Goal: Task Accomplishment & Management: Manage account settings

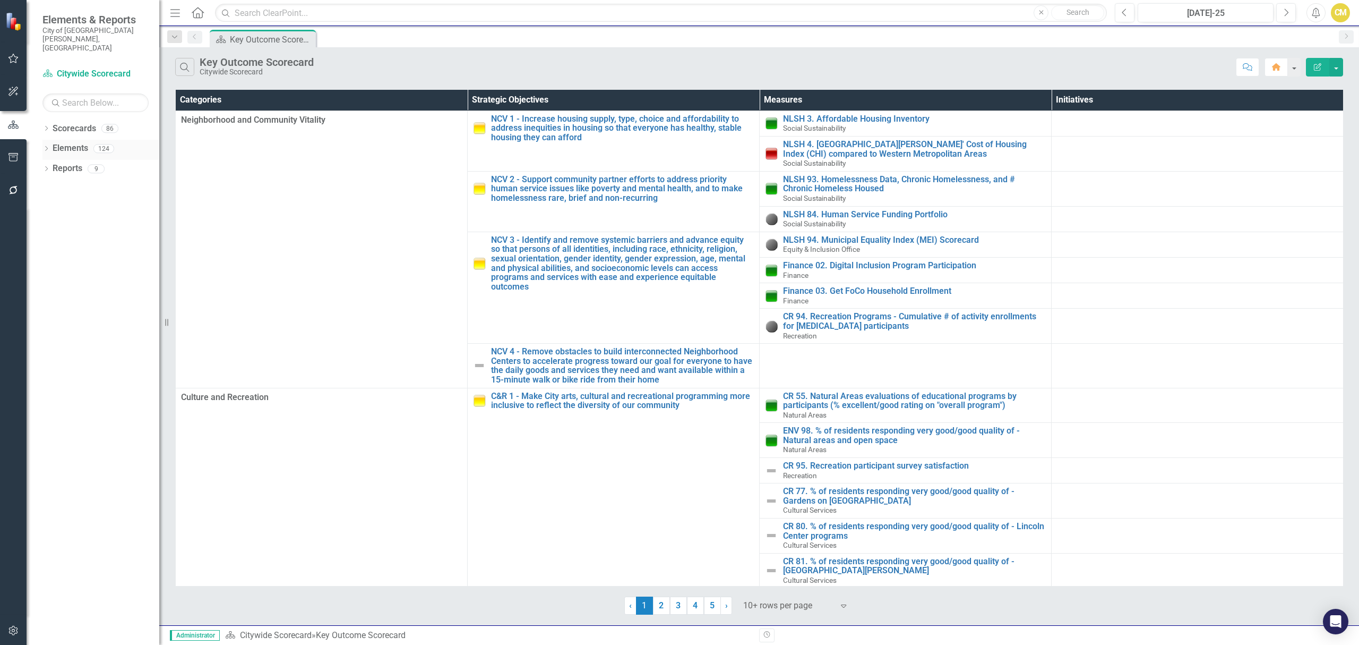
click at [73, 142] on link "Elements" at bounding box center [71, 148] width 36 height 12
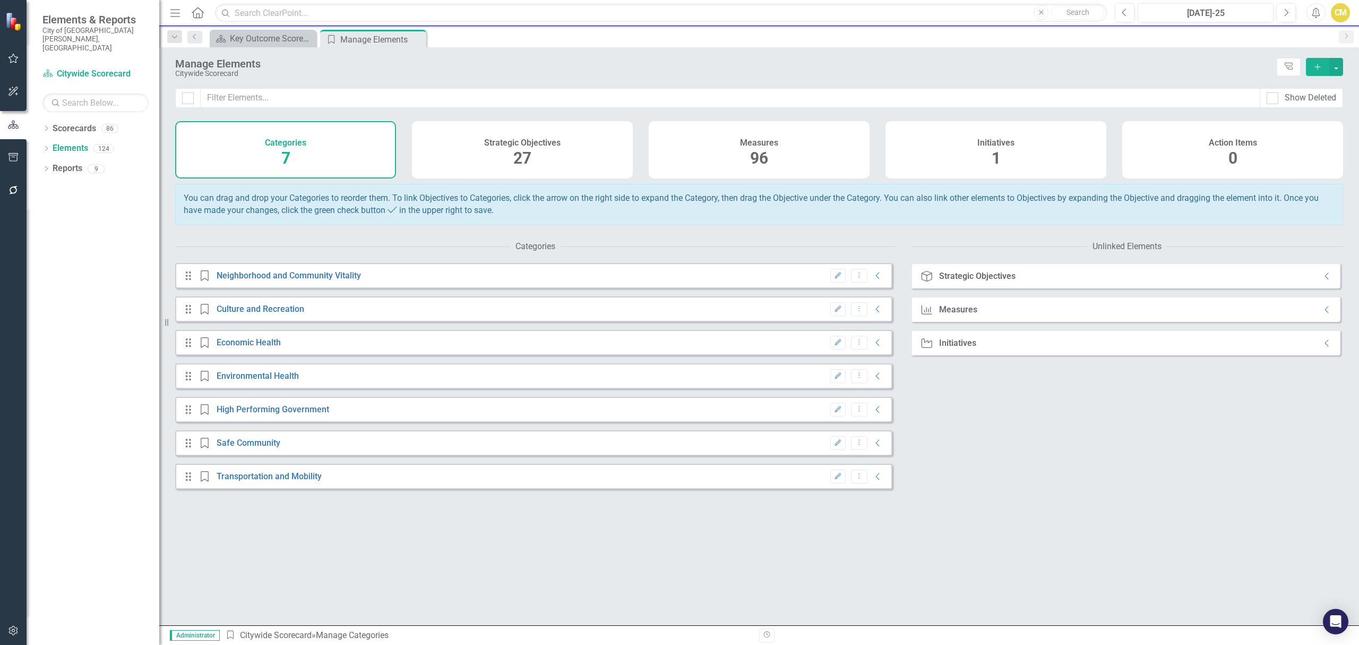
click at [737, 153] on div "Measures 96" at bounding box center [759, 149] width 221 height 57
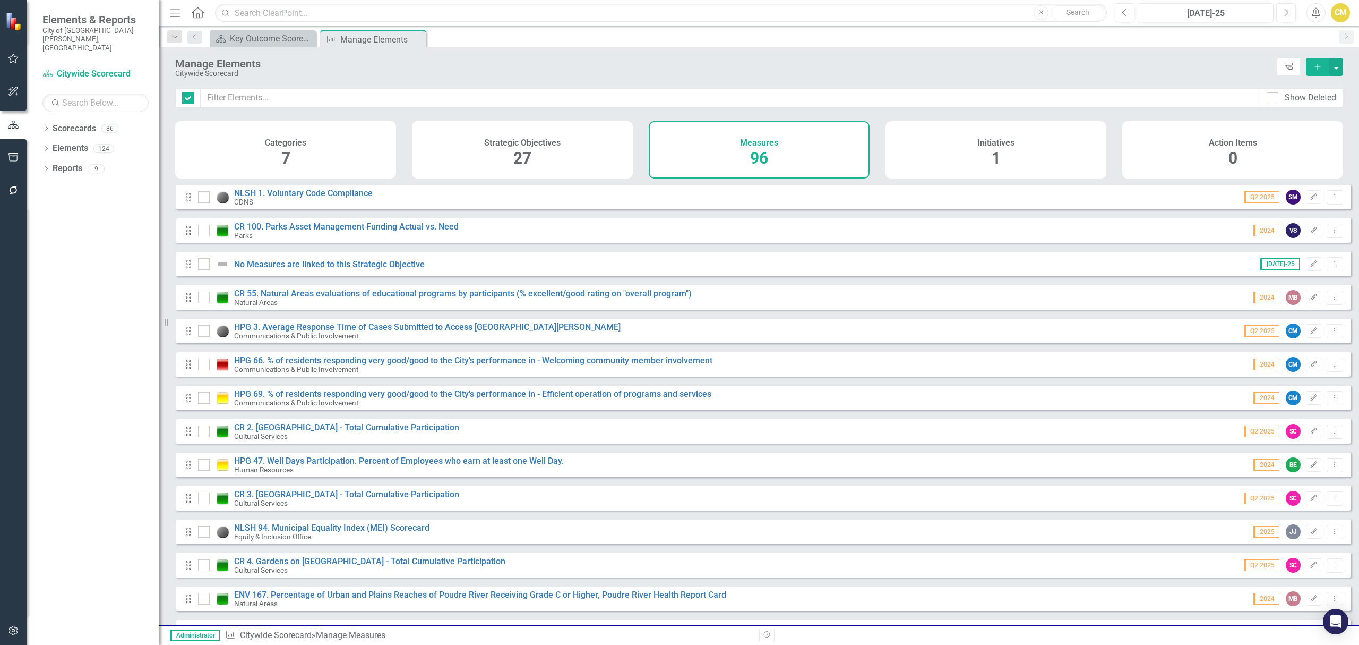
checkbox input "false"
click at [272, 102] on input "text" at bounding box center [731, 98] width 1060 height 20
type input "H"
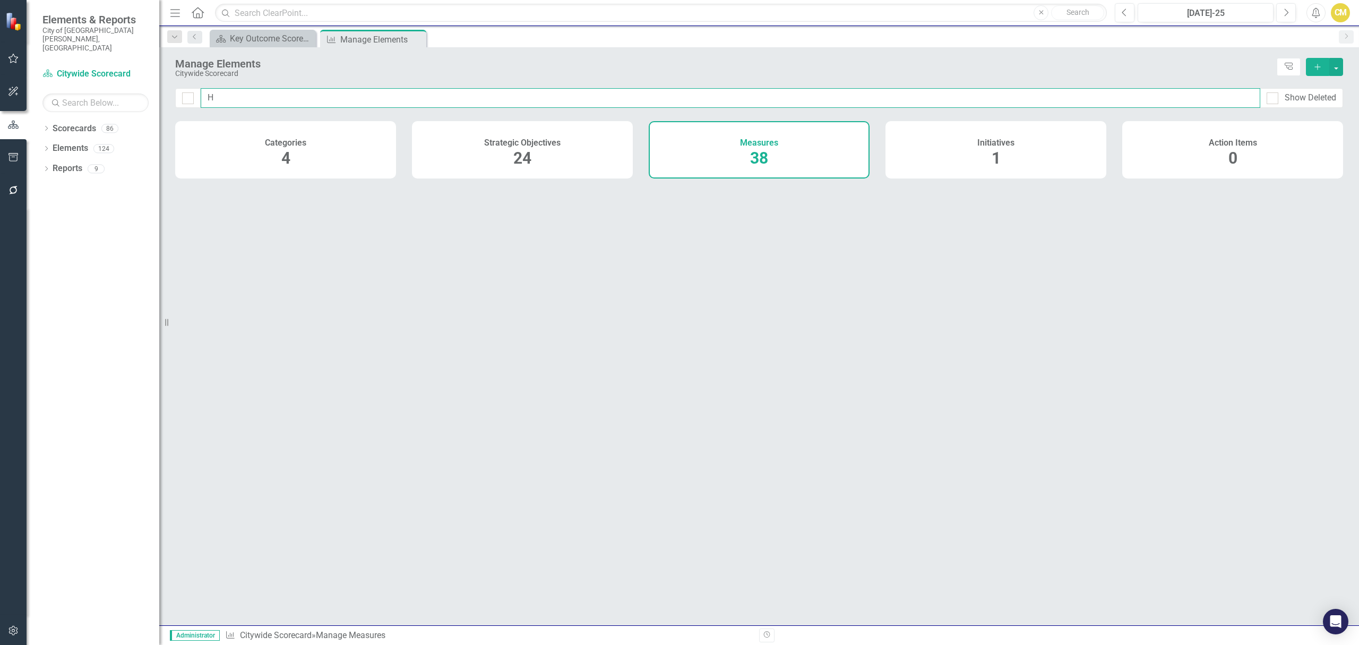
checkbox input "false"
type input "HP"
checkbox input "false"
type input "HPG"
checkbox input "false"
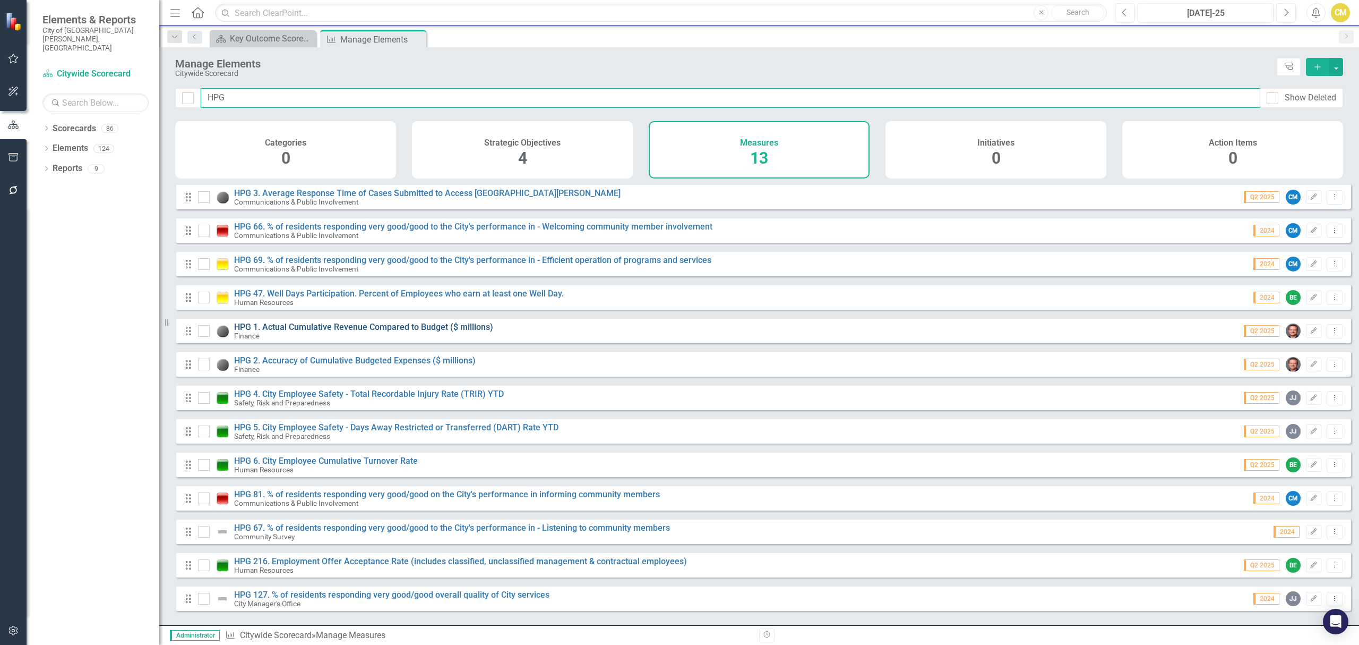
type input "HPG"
click at [307, 332] on link "HPG 1. Actual Cumulative Revenue Compared to Budget ($ millions)" at bounding box center [363, 327] width 259 height 10
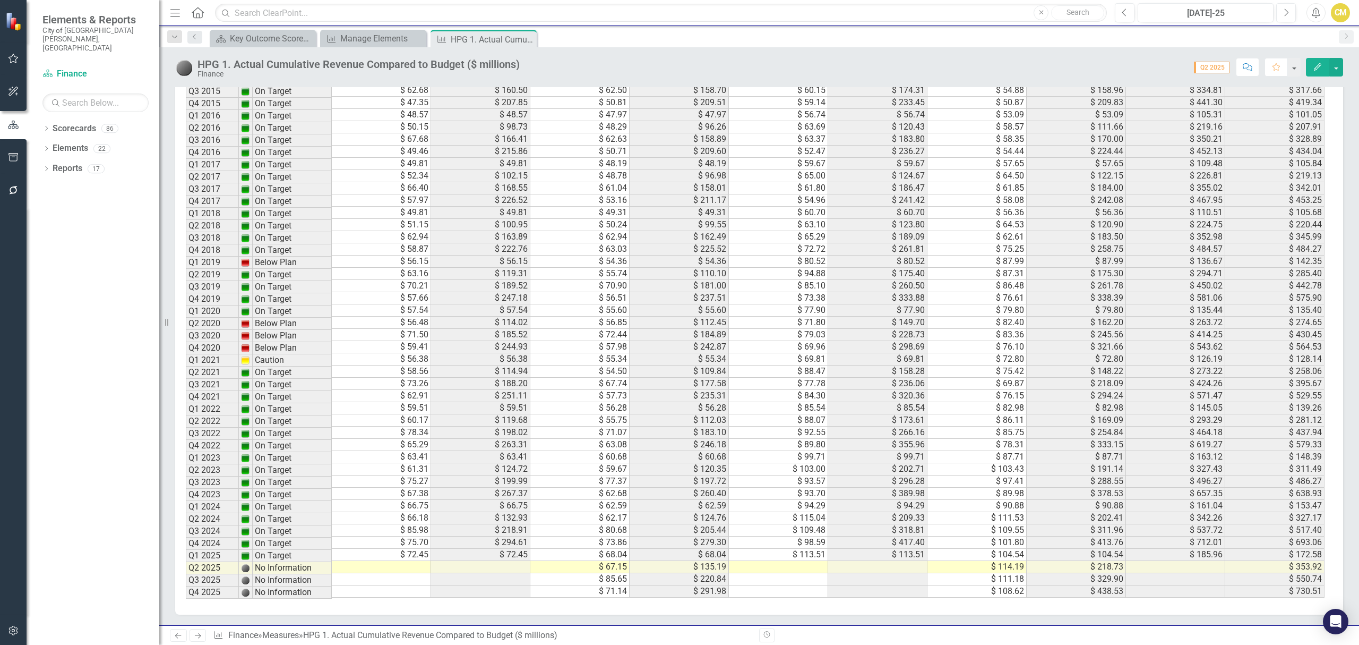
scroll to position [977, 0]
click at [495, 568] on td at bounding box center [480, 567] width 99 height 12
click at [583, 570] on td "$ 67.15" at bounding box center [579, 567] width 99 height 12
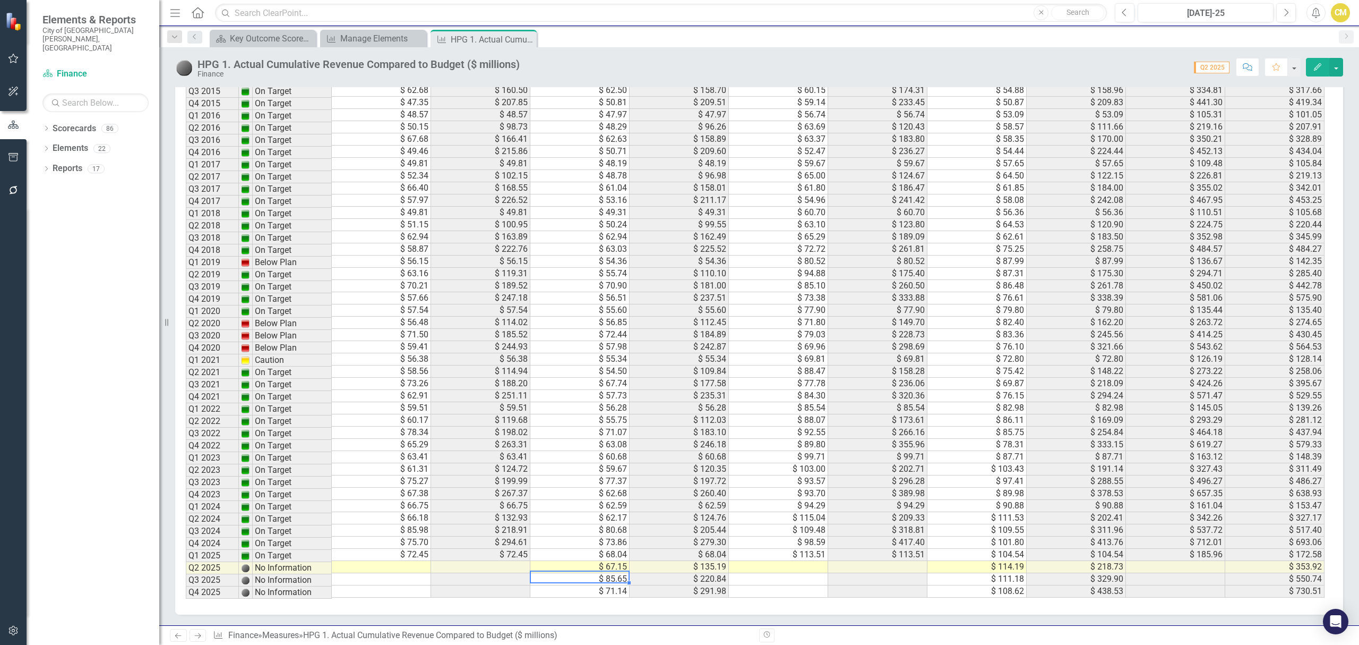
click at [583, 570] on td "$ 67.15" at bounding box center [579, 567] width 99 height 12
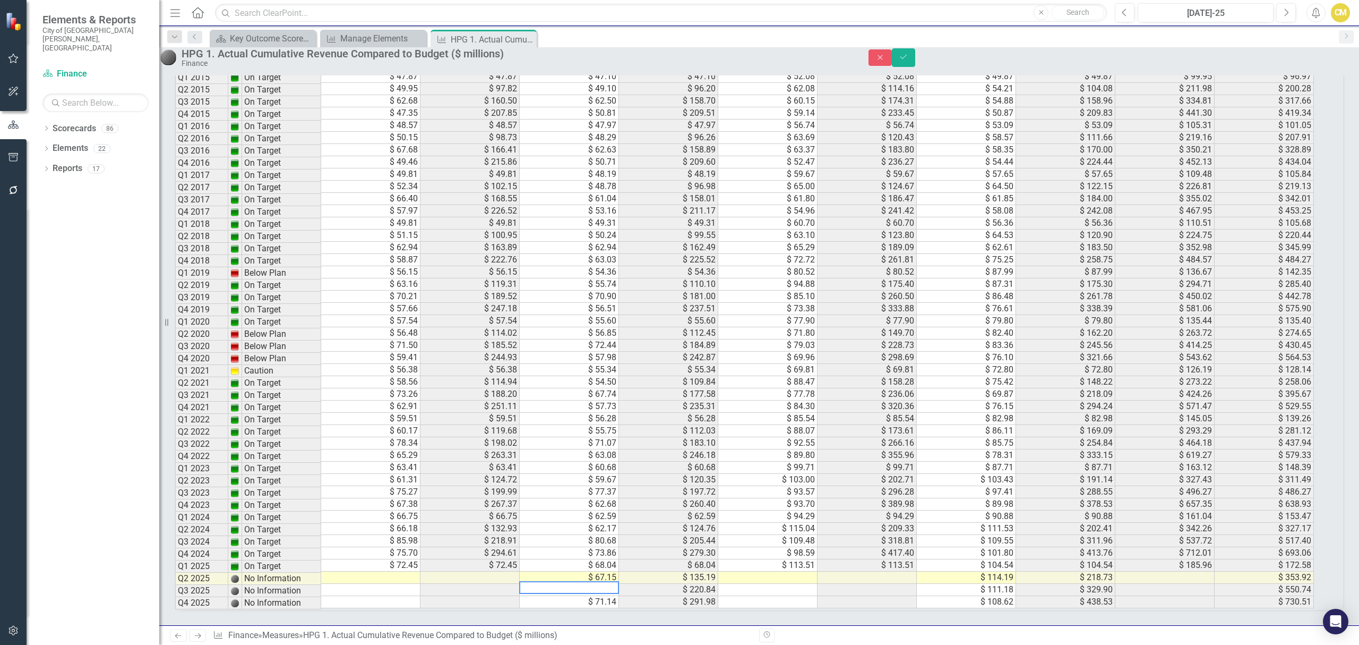
scroll to position [984, 0]
type textarea "67.149"
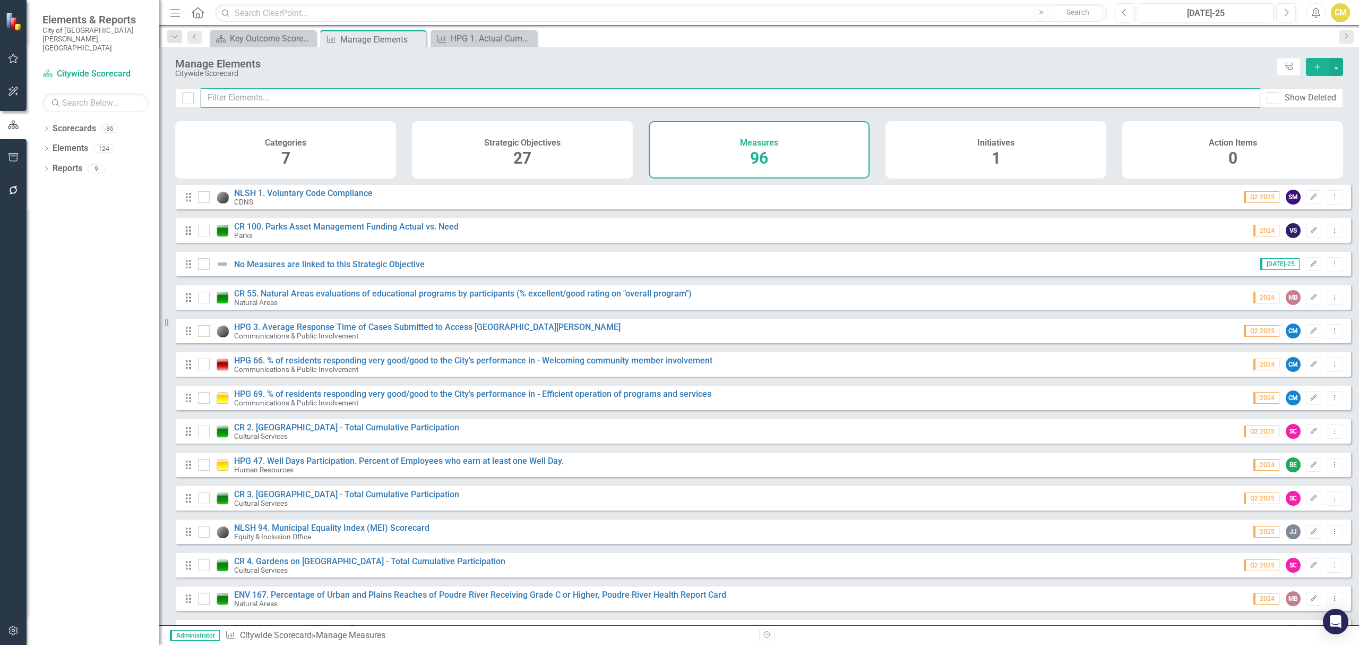
click at [287, 109] on div "Show Deleted" at bounding box center [759, 104] width 1200 height 33
type input "H"
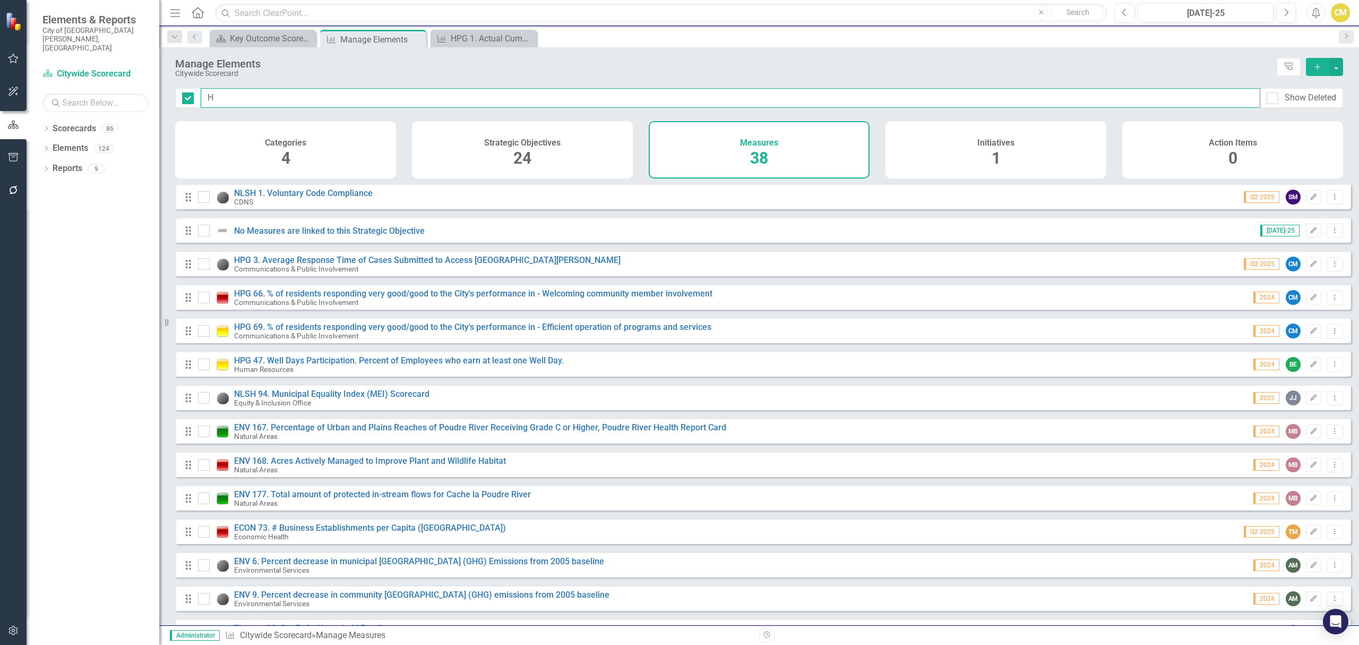
checkbox input "false"
type input "HP"
checkbox input "false"
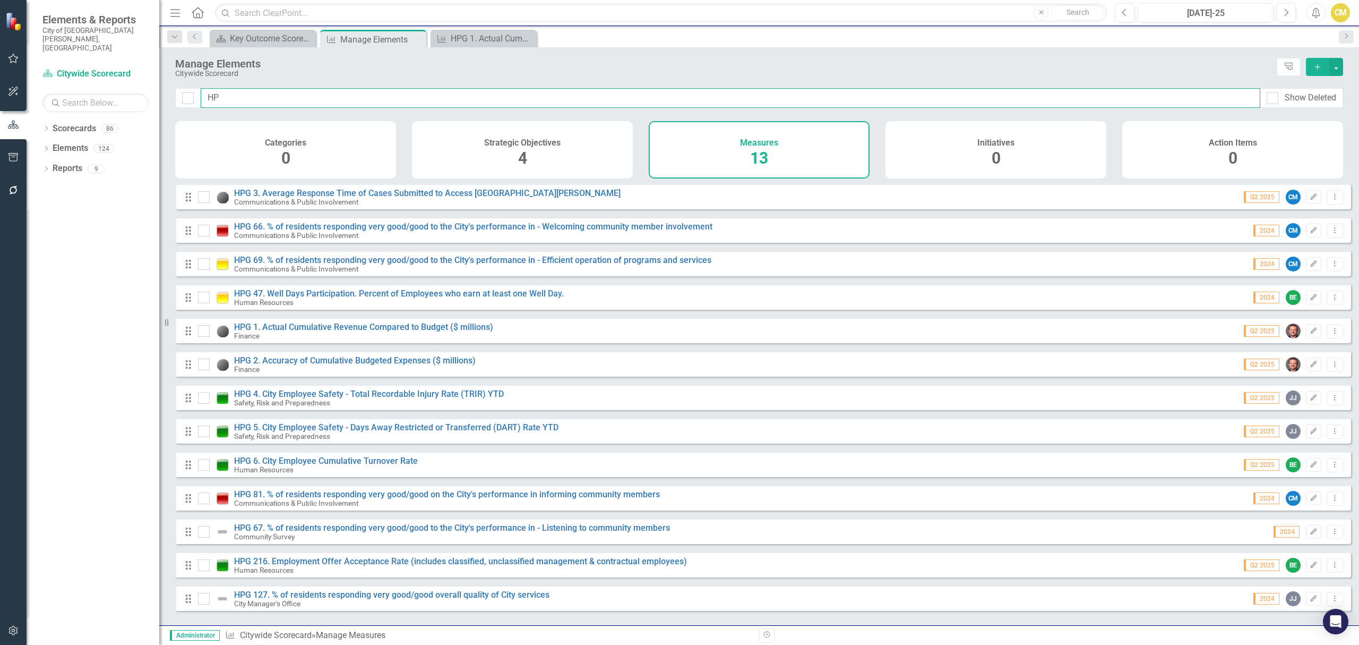
type input "HPG"
checkbox input "false"
type input "HPG"
click at [308, 364] on link "HPG 2. Accuracy of Cumulative Budgeted Expenses ($ millions)" at bounding box center [355, 360] width 242 height 10
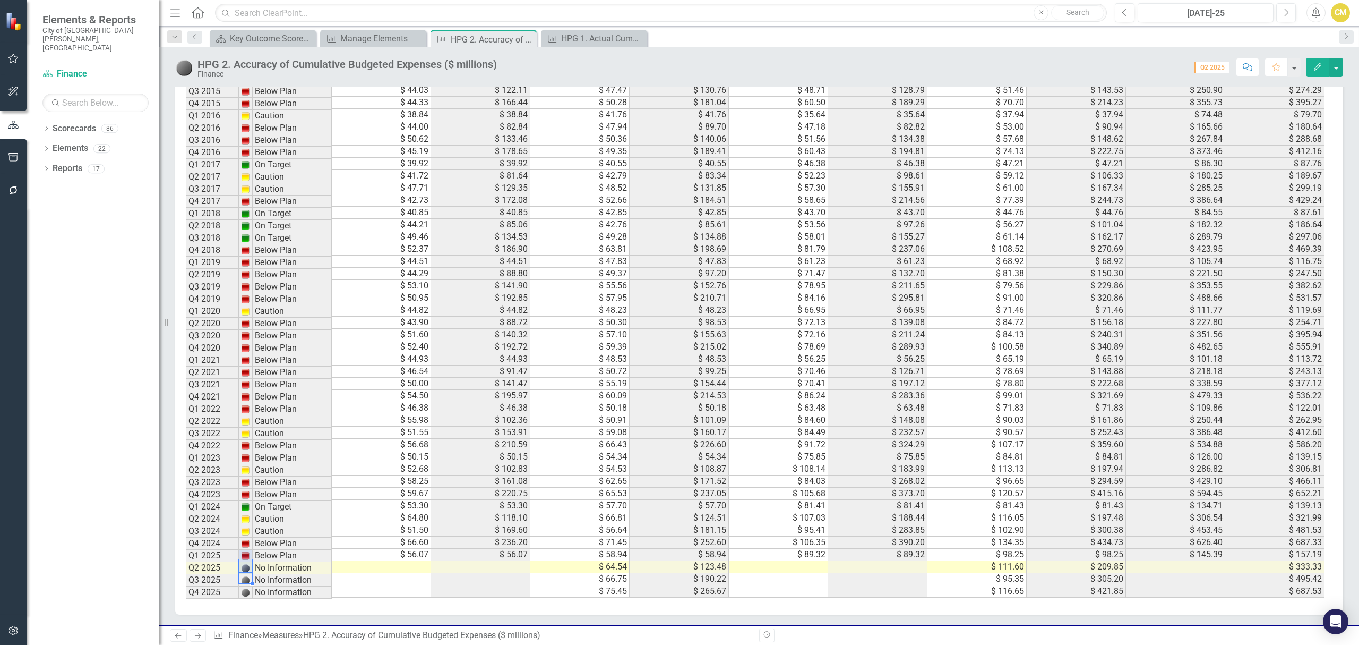
click at [245, 570] on td at bounding box center [246, 568] width 14 height 12
click at [274, 574] on td "No Information" at bounding box center [292, 568] width 79 height 12
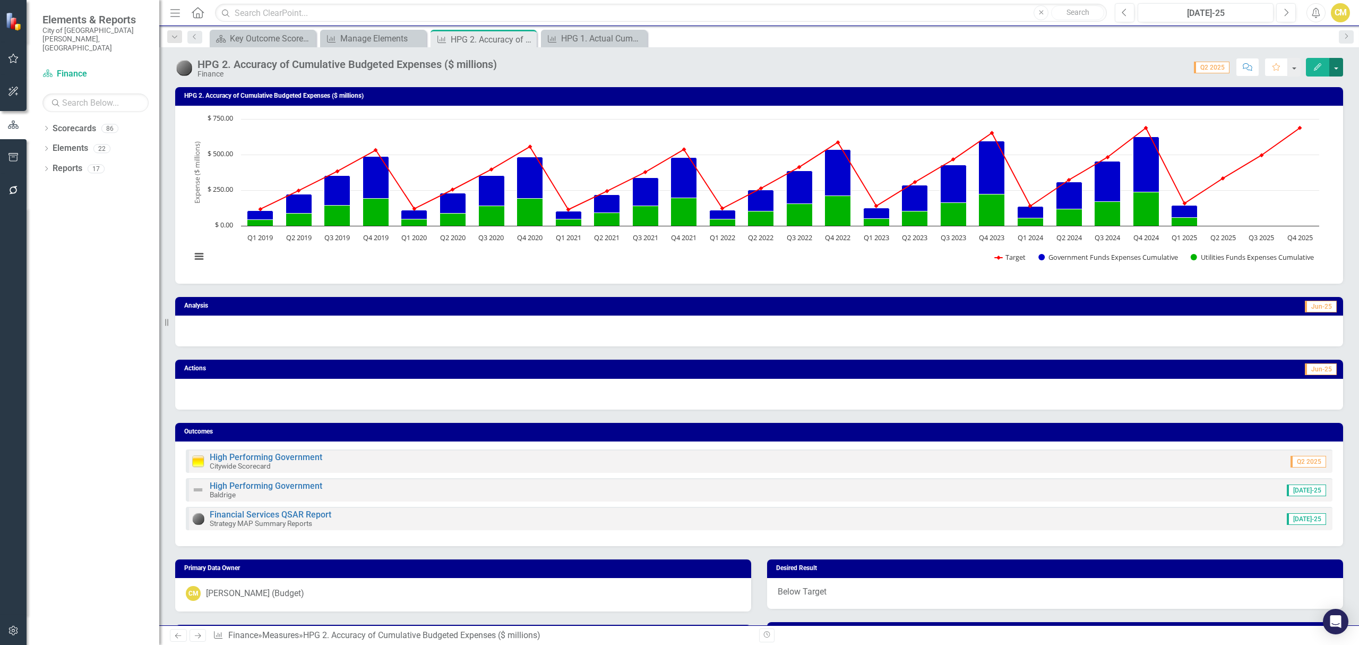
click at [1338, 66] on button "button" at bounding box center [1336, 67] width 14 height 19
click at [1300, 81] on link "Edit Edit Measure" at bounding box center [1292, 88] width 104 height 20
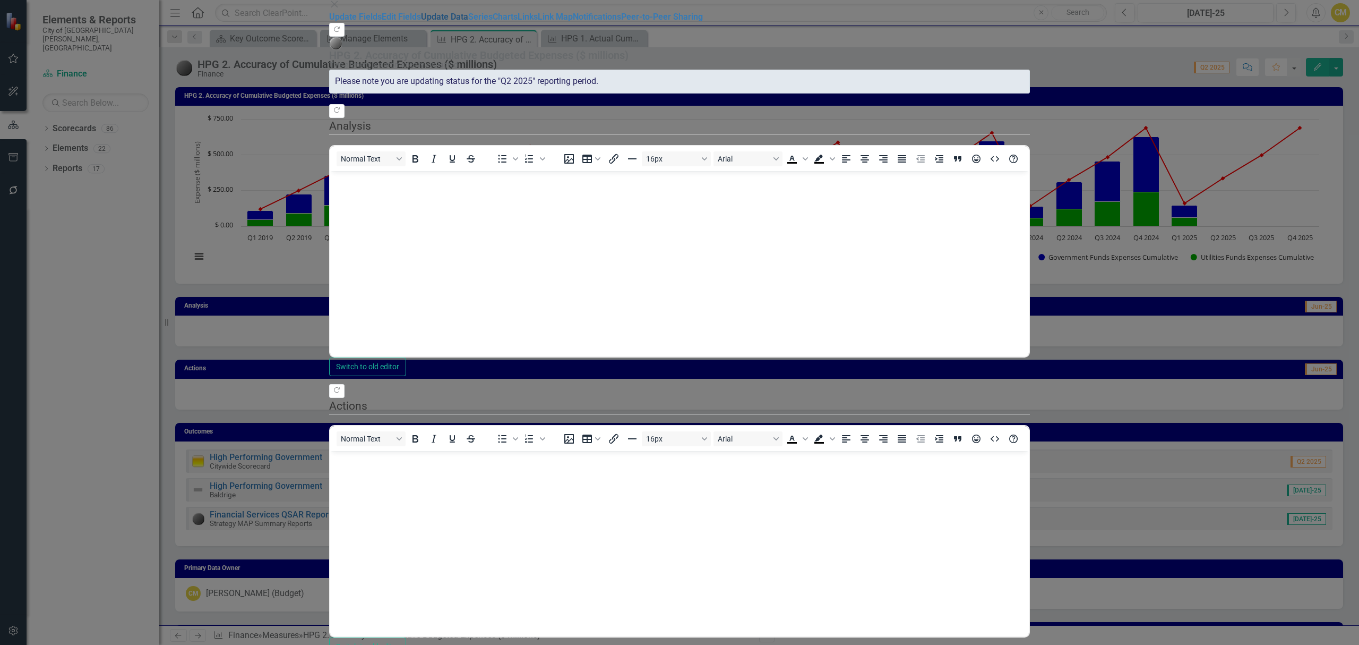
click at [421, 22] on link "Update Data" at bounding box center [444, 17] width 47 height 10
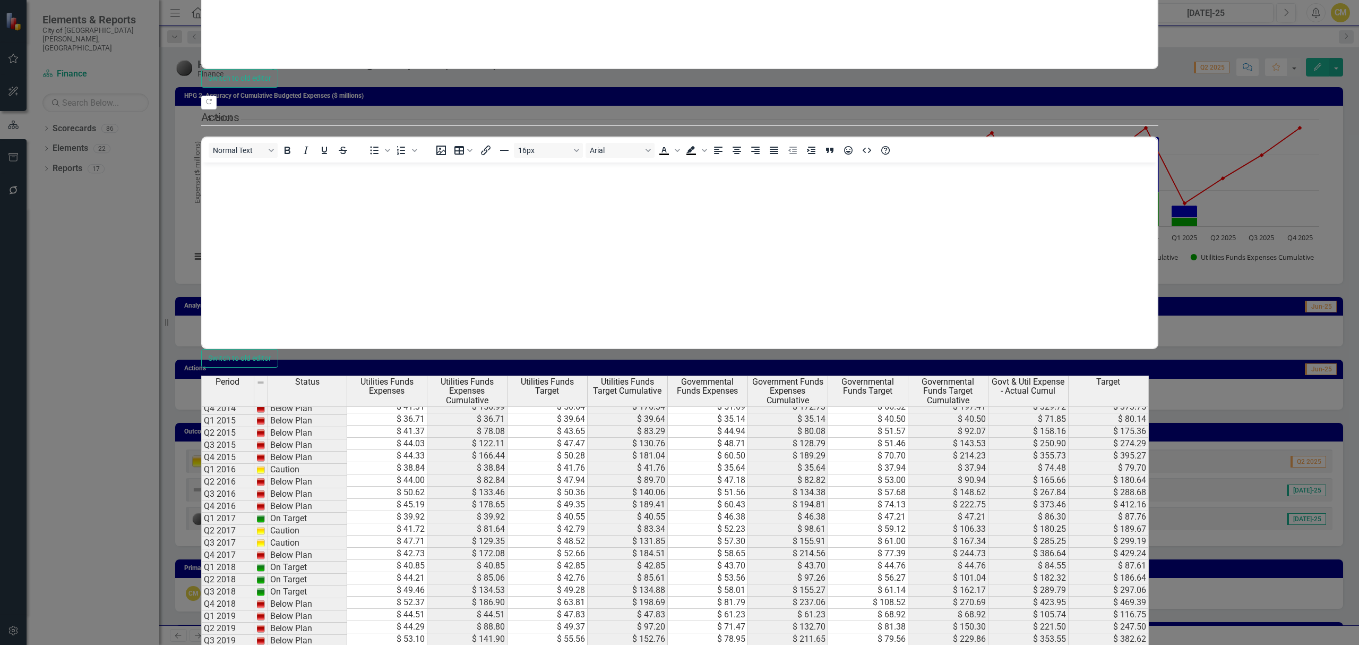
scroll to position [149, 0]
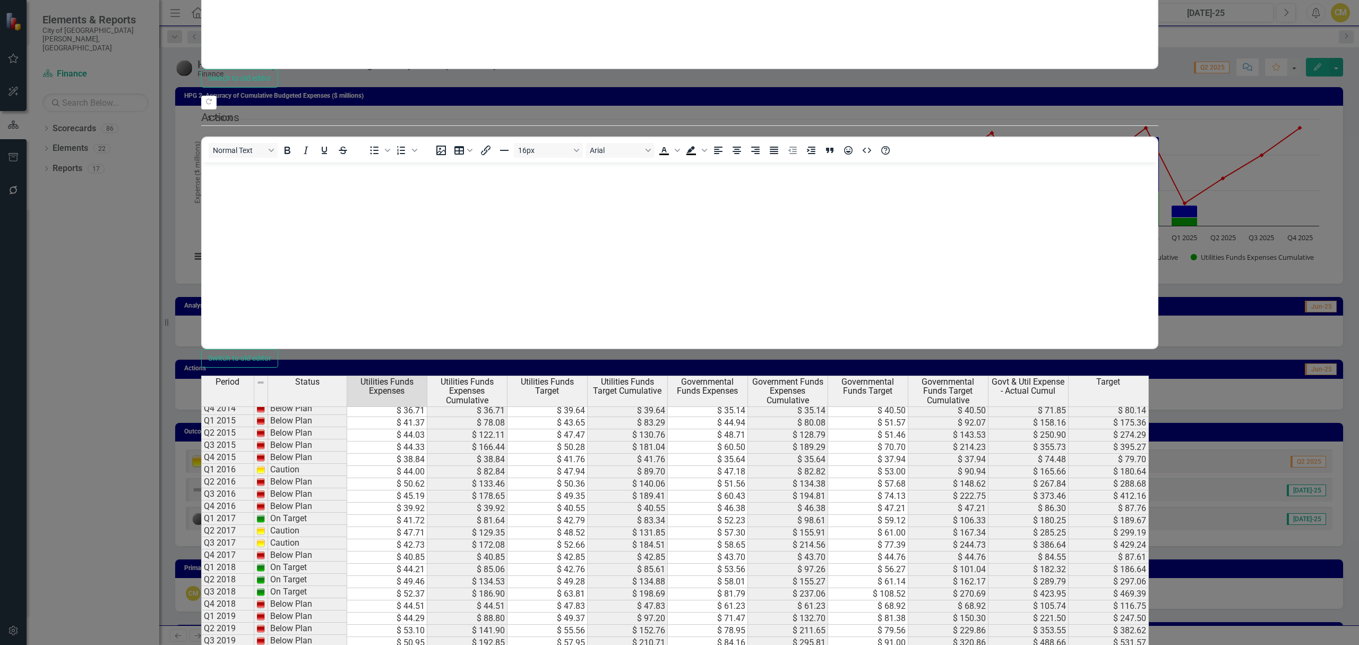
type textarea "543654"
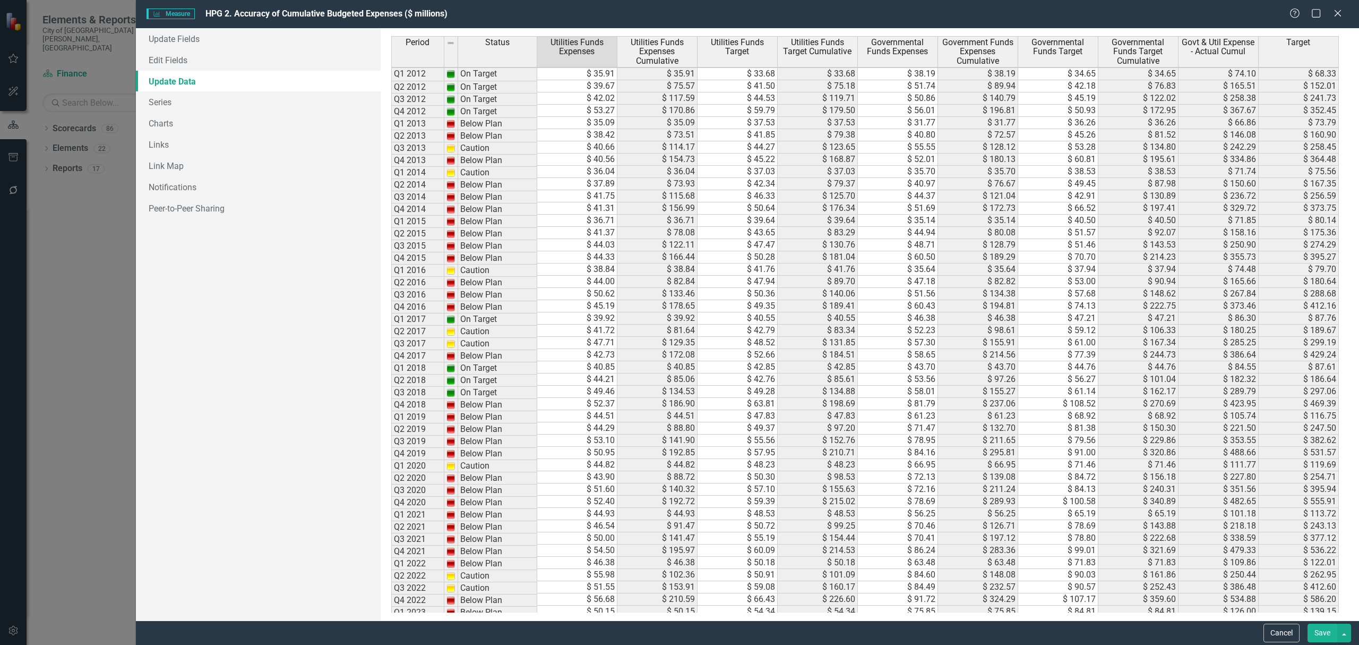
scroll to position [140, 0]
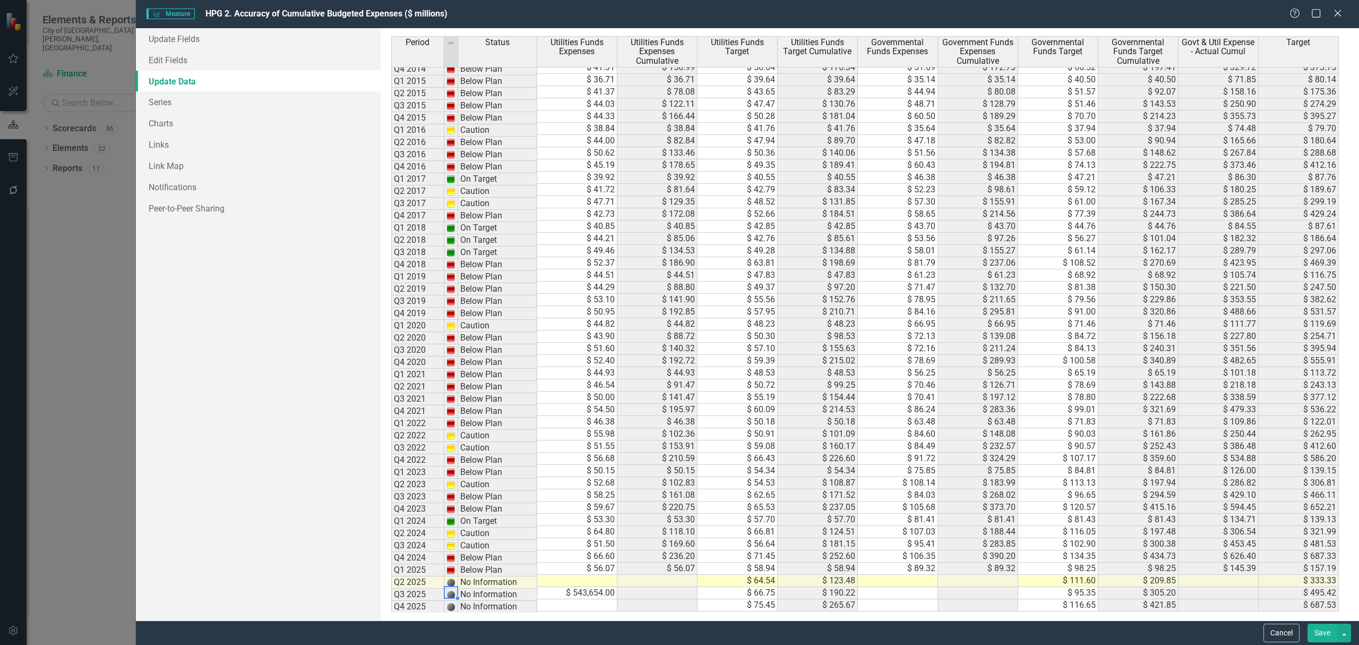
click at [451, 586] on img at bounding box center [451, 582] width 8 height 8
click at [599, 590] on td "$ 543,654.00" at bounding box center [577, 593] width 80 height 12
type textarea "4"
click at [317, 444] on div "Update Fields Edit Fields Update Data Series Charts Links Link Map Notification…" at bounding box center [258, 324] width 245 height 592
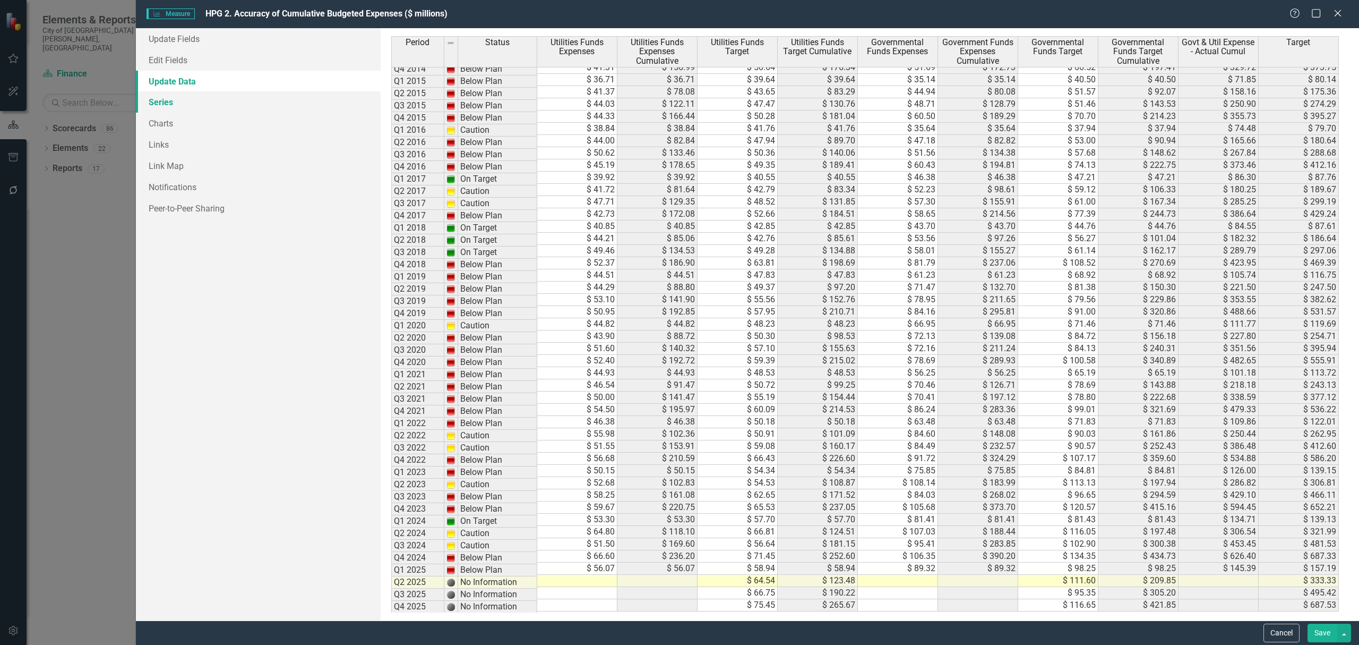
click at [158, 99] on link "Series" at bounding box center [258, 101] width 245 height 21
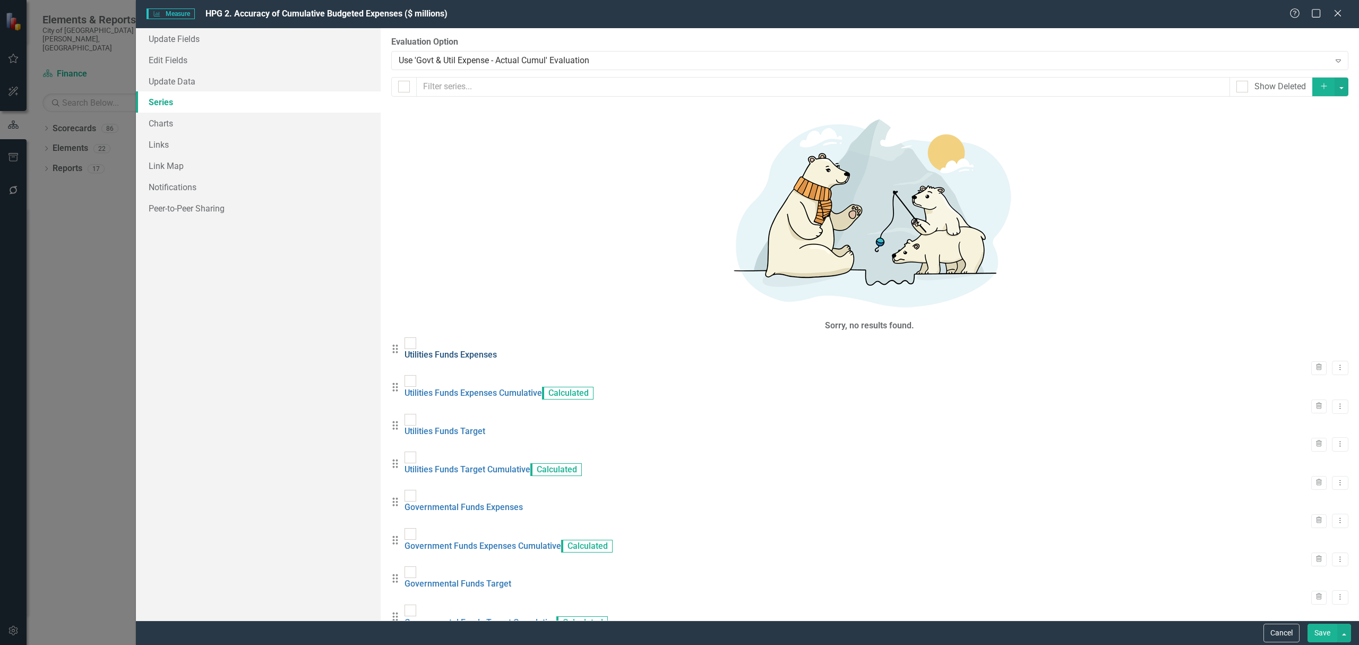
click at [495, 349] on link "Utilities Funds Expenses" at bounding box center [451, 354] width 92 height 10
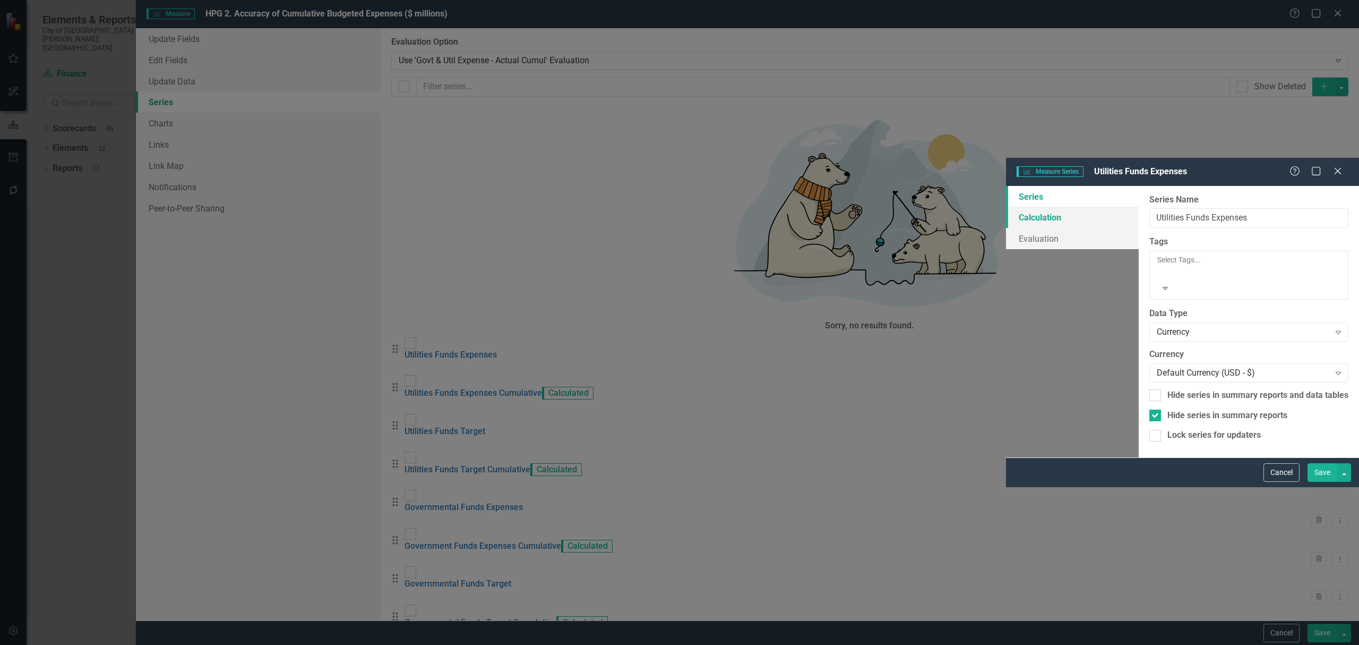
click at [1006, 207] on link "Calculation" at bounding box center [1072, 217] width 133 height 21
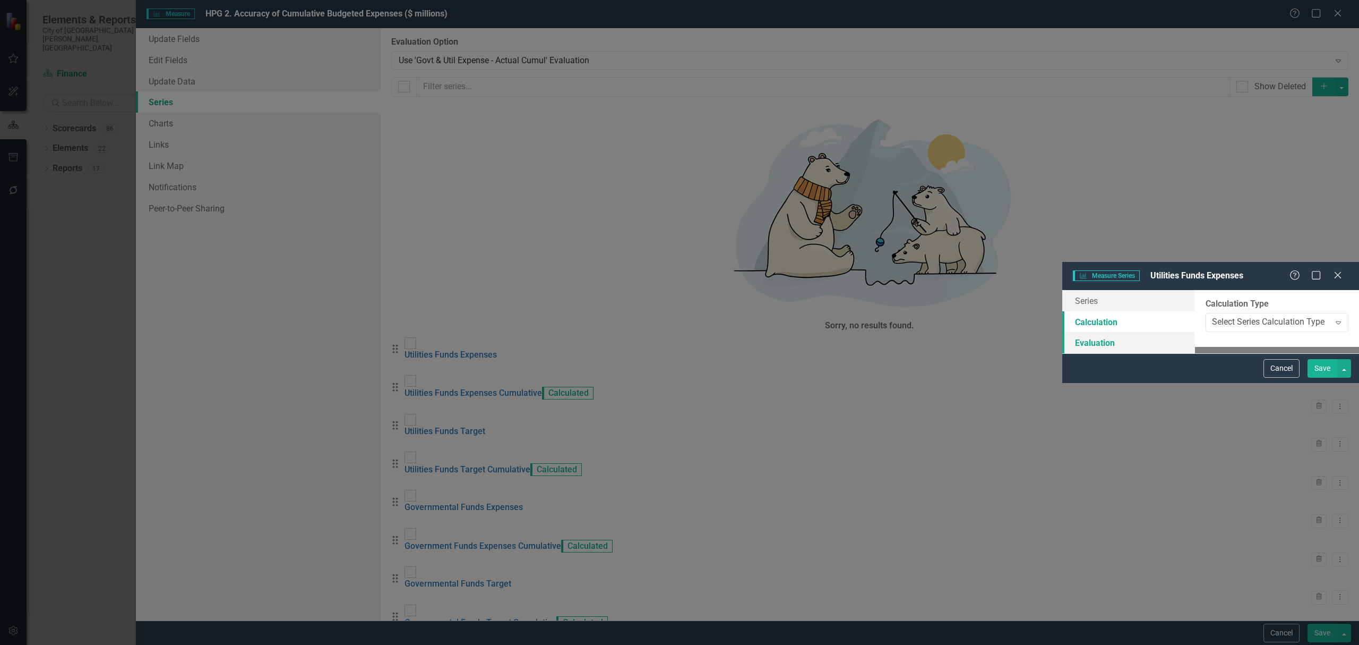
click at [1062, 332] on link "Evaluation" at bounding box center [1128, 342] width 133 height 21
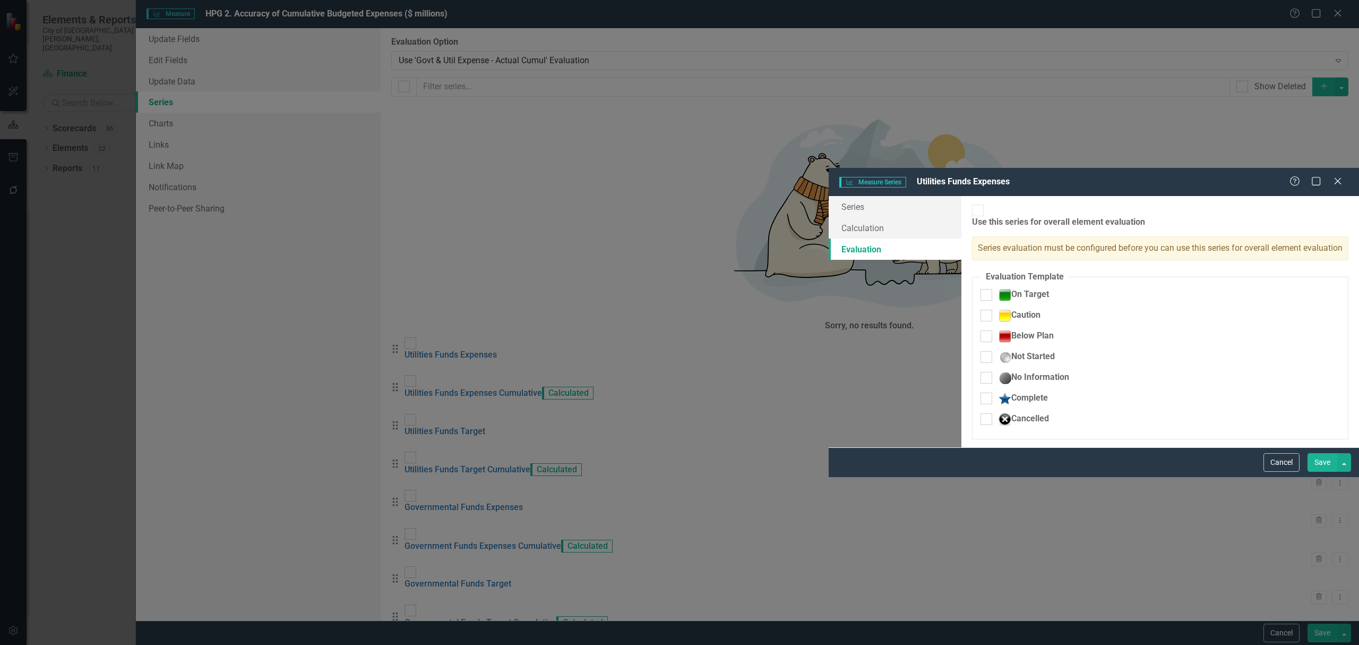
click at [191, 84] on div "Measure Series Measure Series Utilities Funds Expenses Help Maximize Close Seri…" at bounding box center [679, 322] width 1359 height 645
click at [829, 196] on link "Series" at bounding box center [895, 206] width 133 height 21
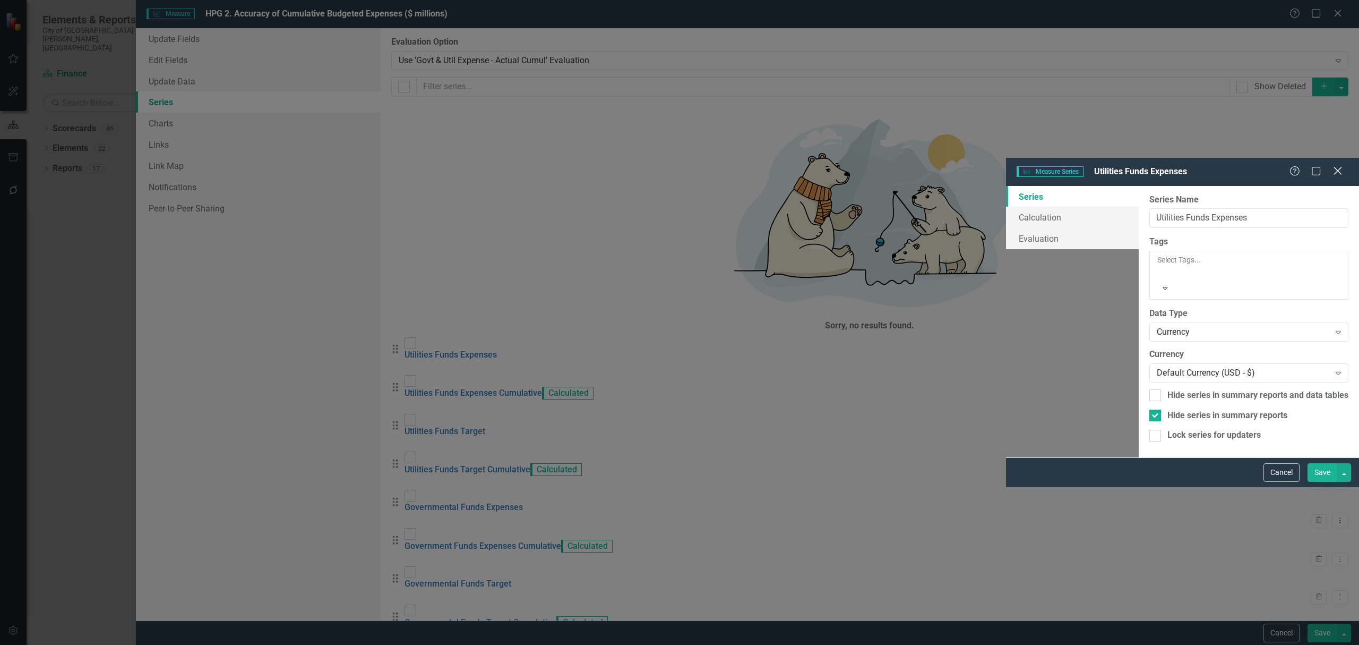
click at [1335, 166] on icon "Close" at bounding box center [1337, 171] width 13 height 10
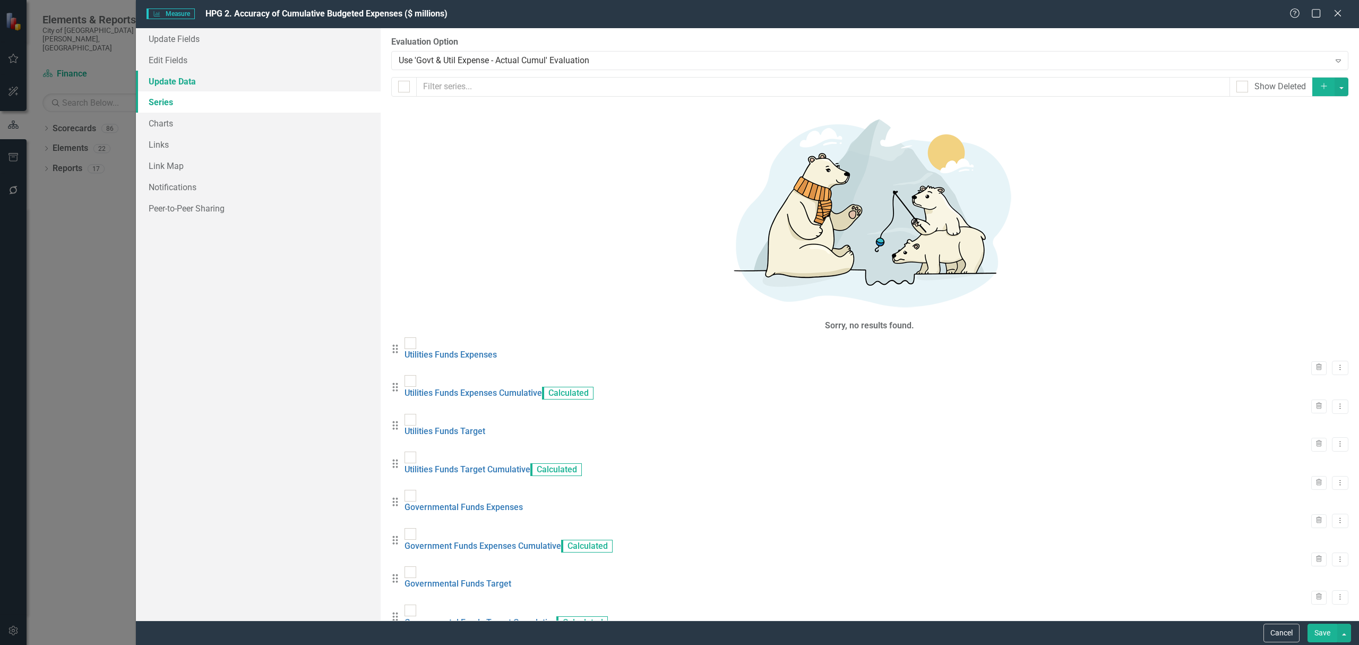
click at [189, 83] on link "Update Data" at bounding box center [258, 81] width 245 height 21
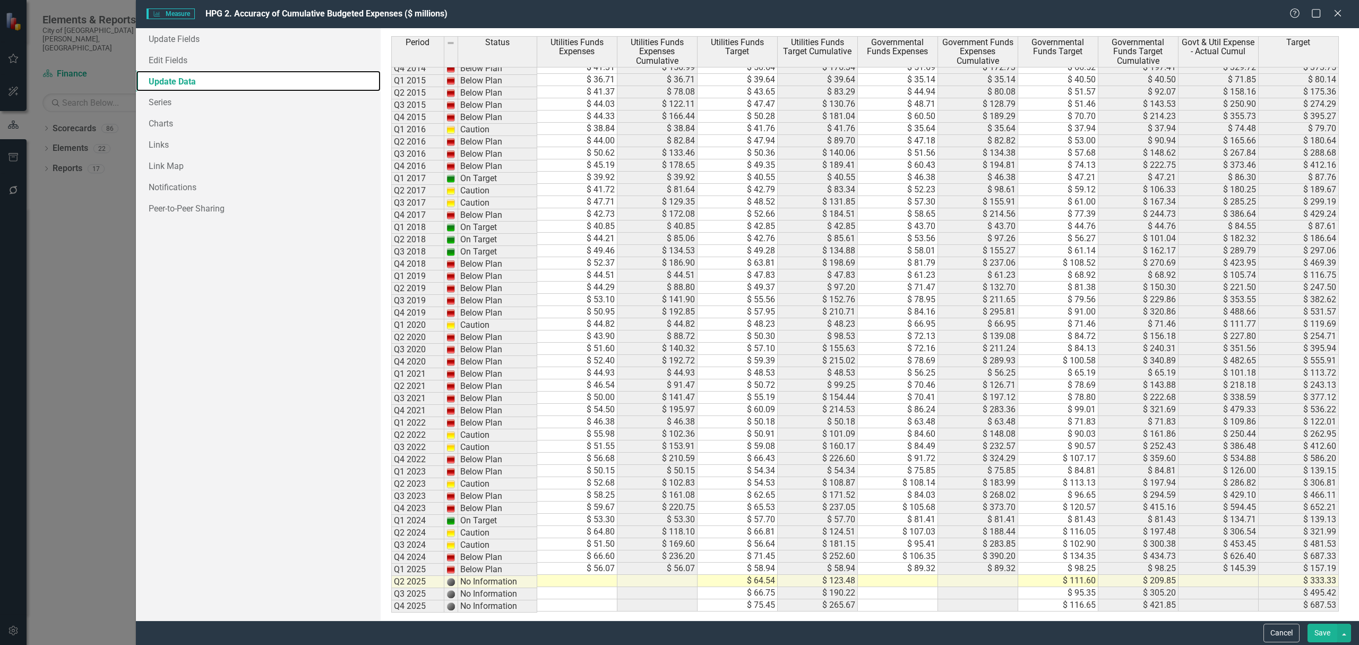
scroll to position [149, 0]
click at [156, 93] on link "Series" at bounding box center [258, 101] width 245 height 21
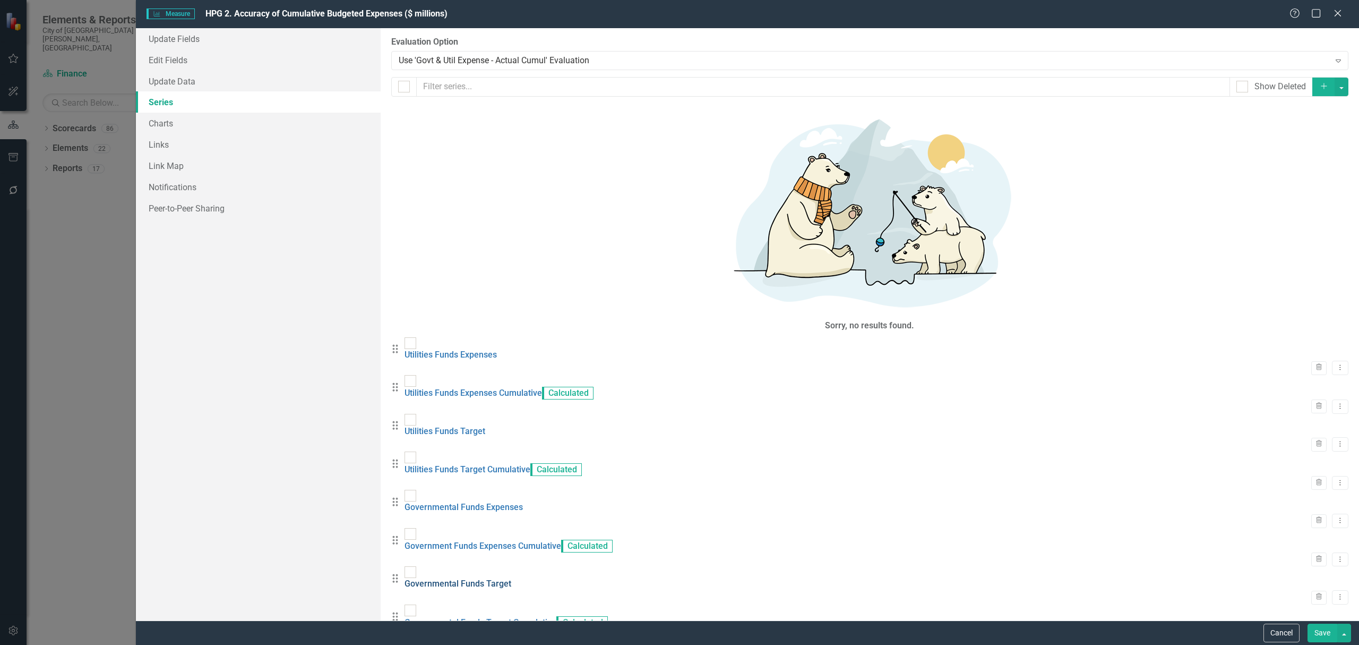
click at [511, 578] on link "Governmental Funds Target" at bounding box center [458, 583] width 107 height 10
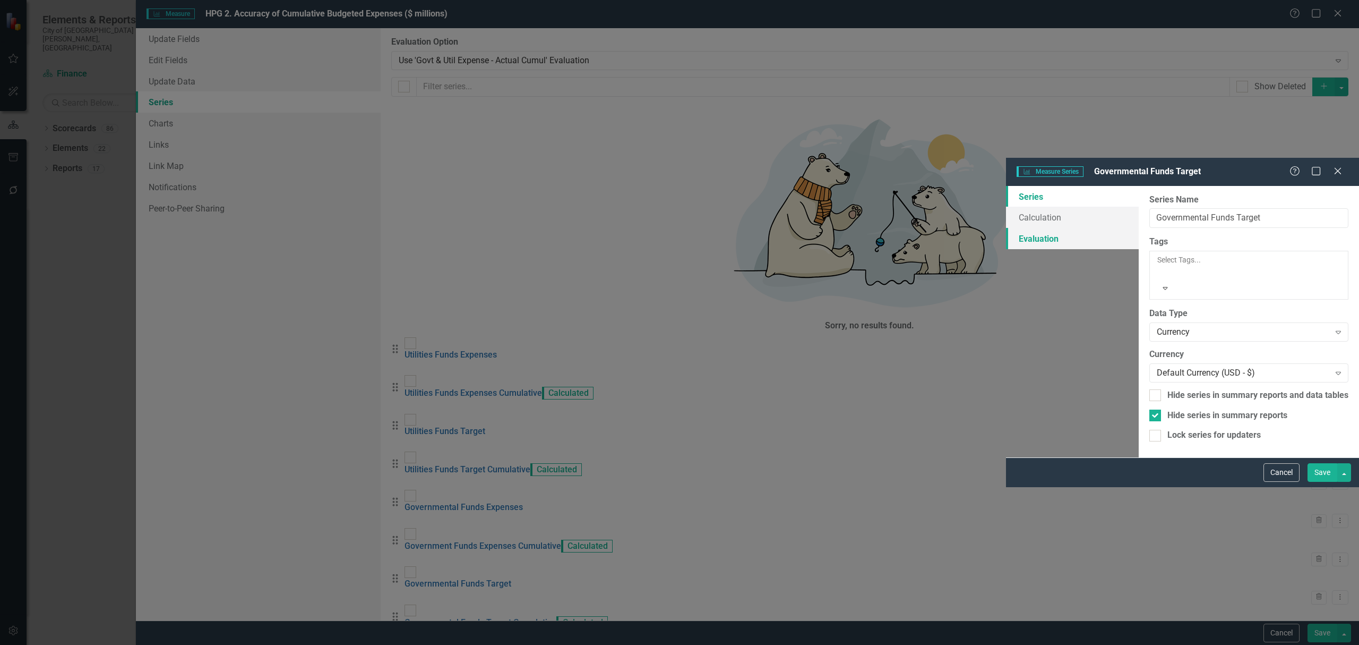
click at [1006, 228] on link "Evaluation" at bounding box center [1072, 238] width 133 height 21
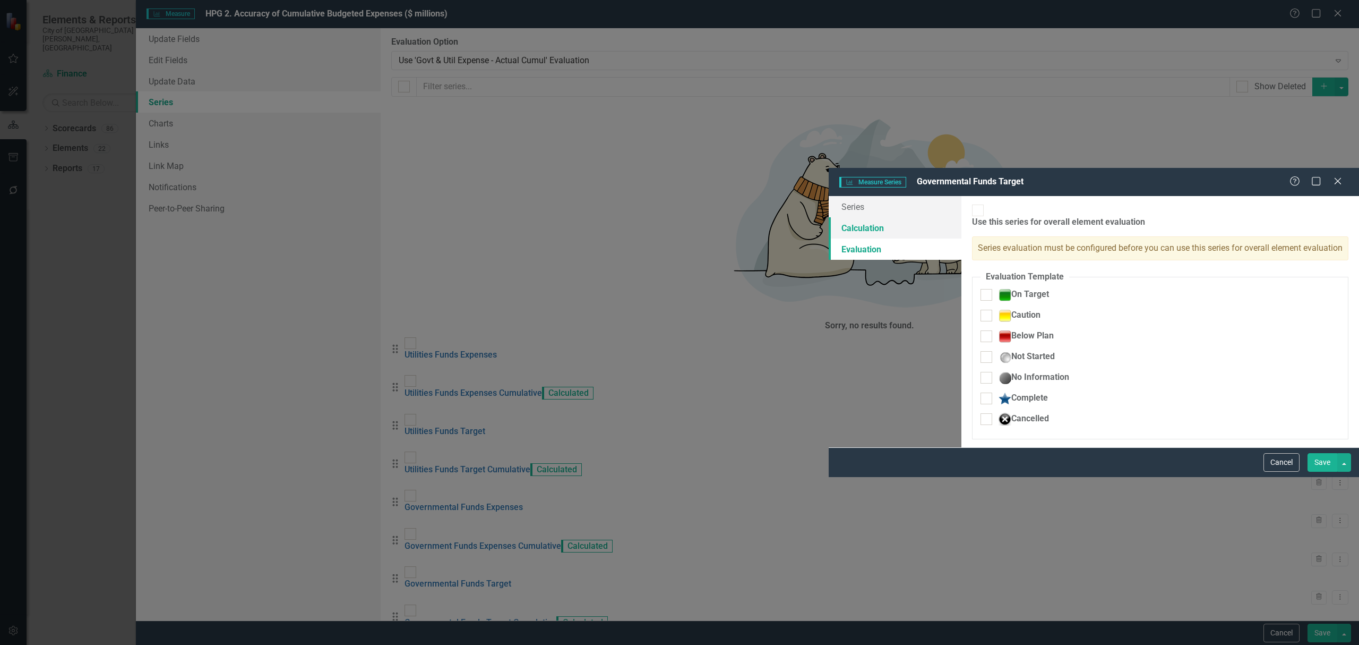
click at [829, 217] on link "Calculation" at bounding box center [895, 227] width 133 height 21
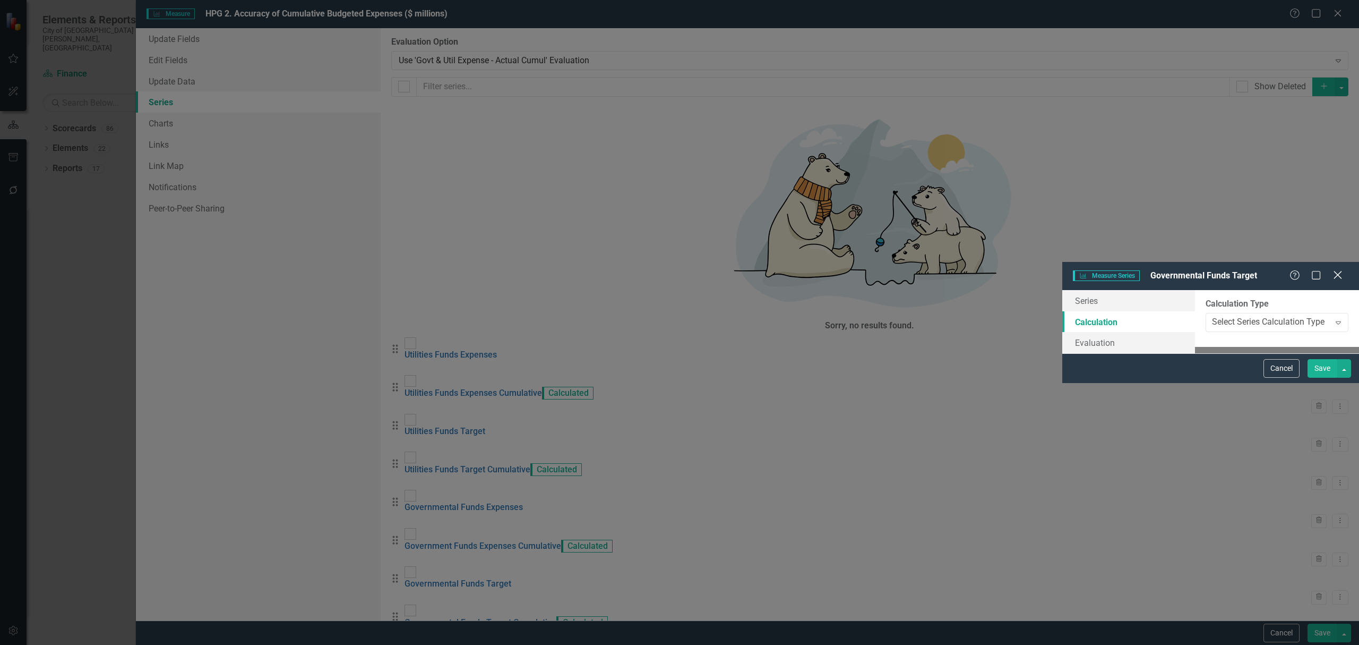
click at [1343, 269] on div "Close" at bounding box center [1337, 276] width 13 height 14
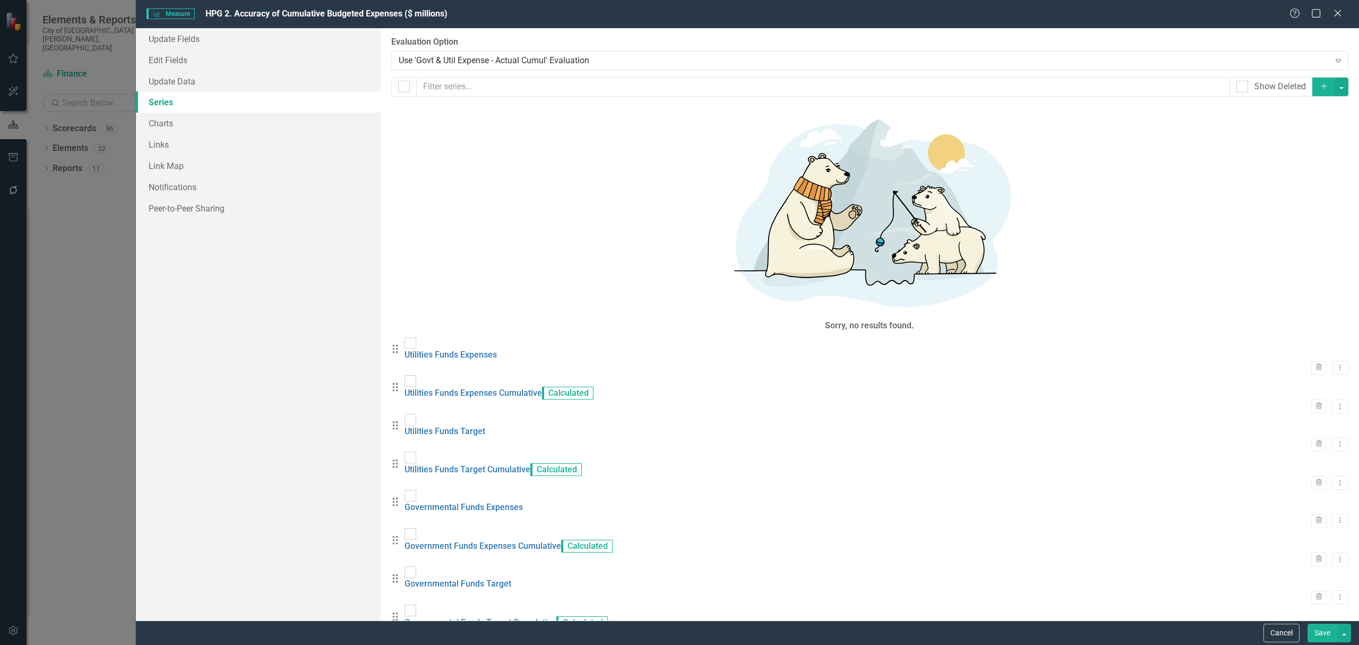
click at [75, 217] on div "Measure Measure HPG 2. Accuracy of Cumulative Budgeted Expenses ($ millions) He…" at bounding box center [679, 322] width 1359 height 645
click at [1338, 13] on icon at bounding box center [1338, 13] width 8 height 8
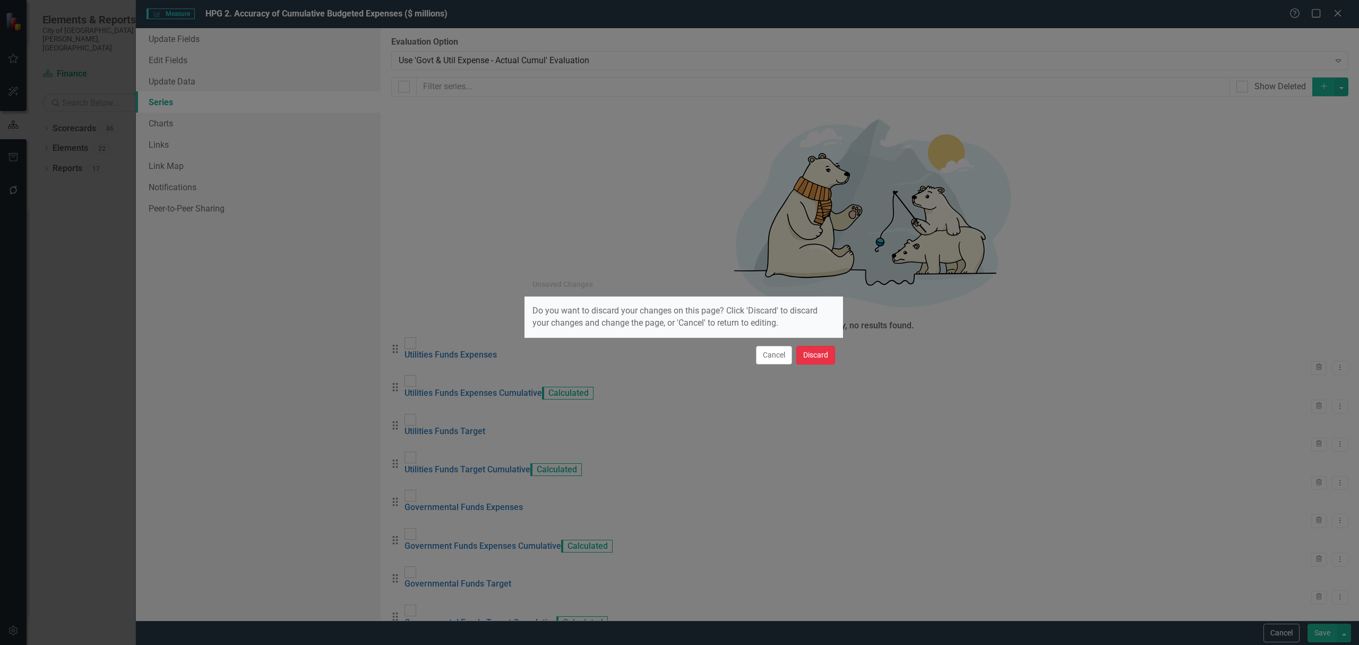
click at [809, 357] on button "Discard" at bounding box center [815, 355] width 39 height 19
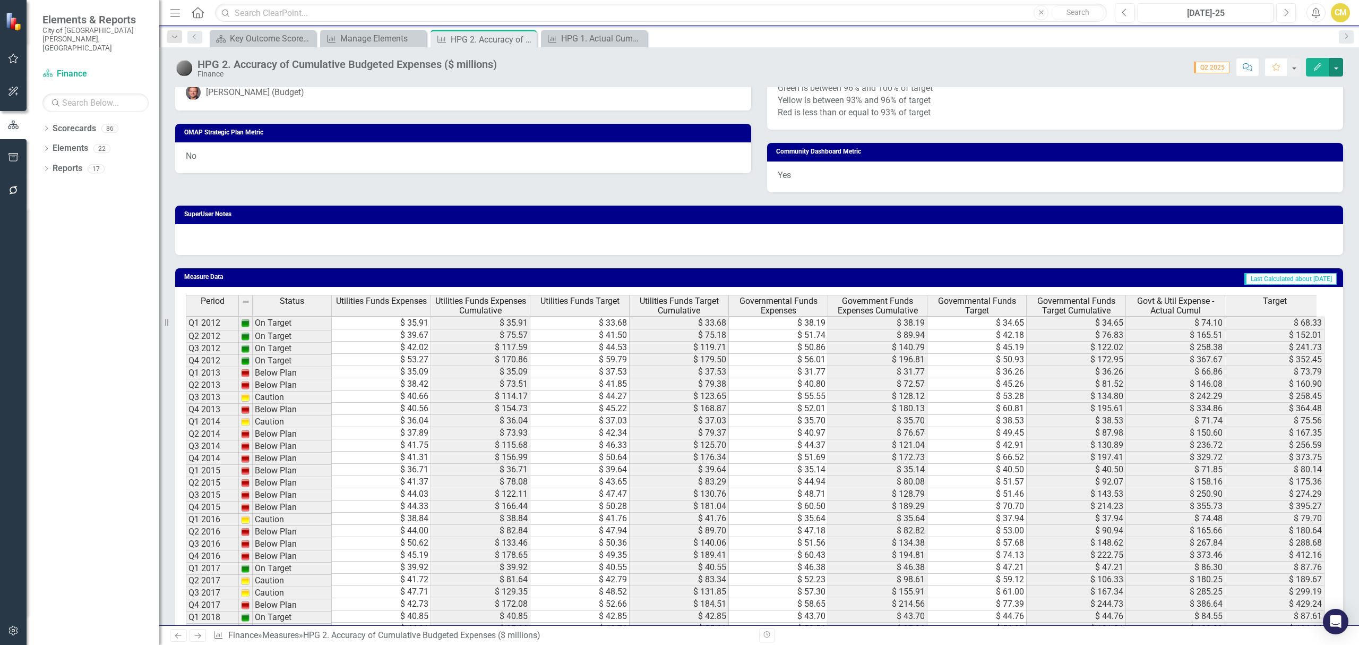
scroll to position [977, 0]
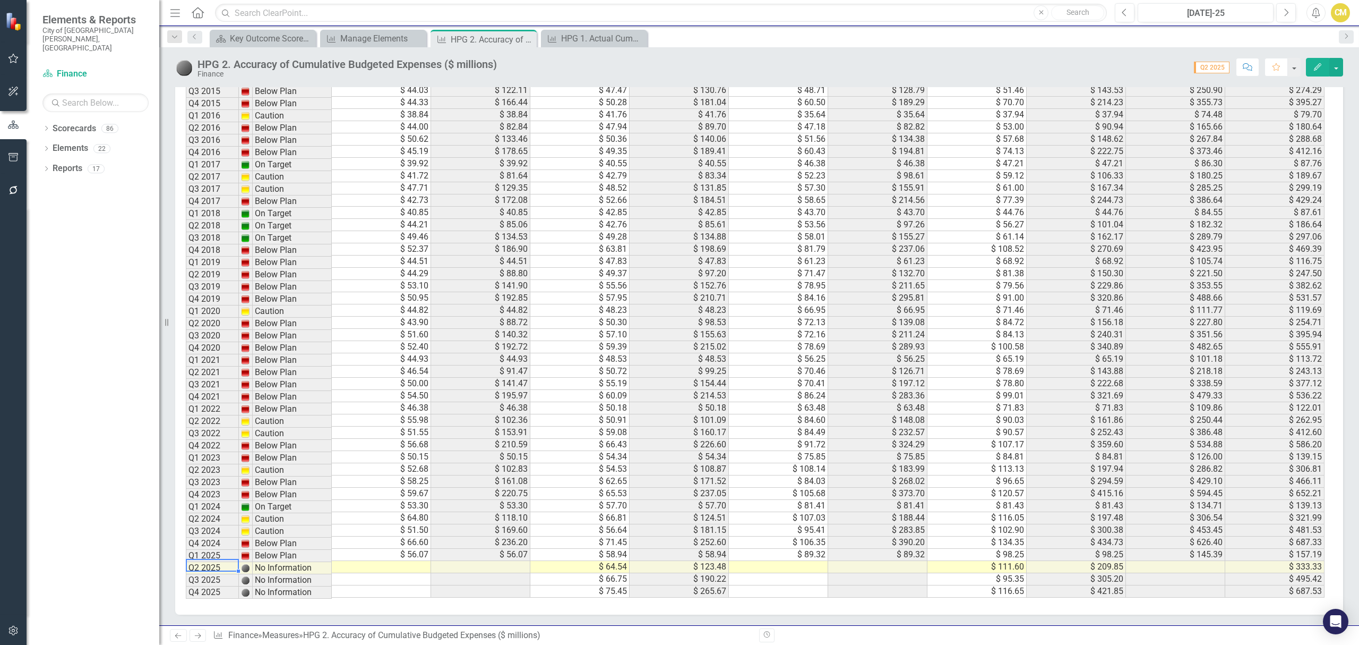
click at [211, 550] on td "Q1 2025" at bounding box center [212, 556] width 53 height 12
click at [207, 550] on td "Q1 2025" at bounding box center [212, 556] width 53 height 12
click at [291, 551] on td "Below Plan" at bounding box center [292, 556] width 79 height 12
click at [210, 550] on td "Q1 2025" at bounding box center [212, 556] width 53 height 12
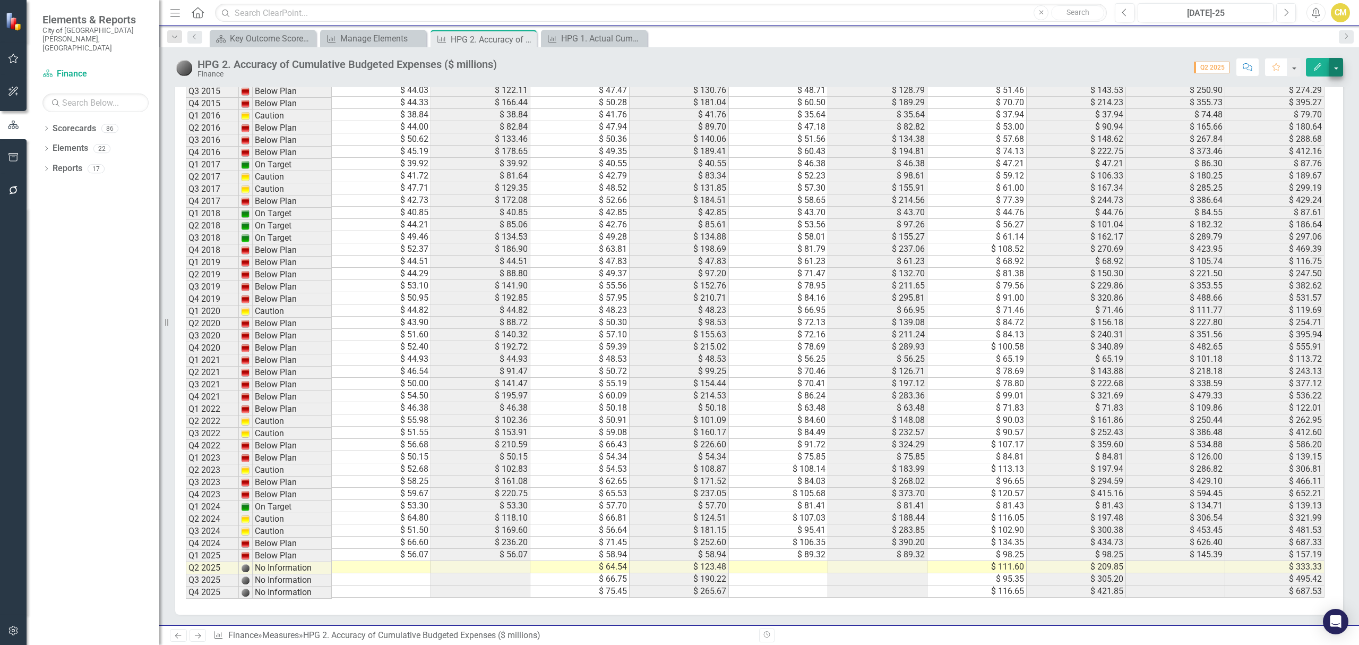
click at [1343, 66] on div "HPG 2. Accuracy of Cumulative Budgeted Expenses ($ millions) Finance Score: 0.0…" at bounding box center [759, 63] width 1200 height 32
click at [1337, 66] on button "button" at bounding box center [1336, 67] width 14 height 19
click at [1152, 73] on div "Score: 0.00 Q2 2025 Completed Comment Favorite Edit" at bounding box center [922, 67] width 841 height 18
click at [1124, 10] on icon "button" at bounding box center [1124, 11] width 4 height 7
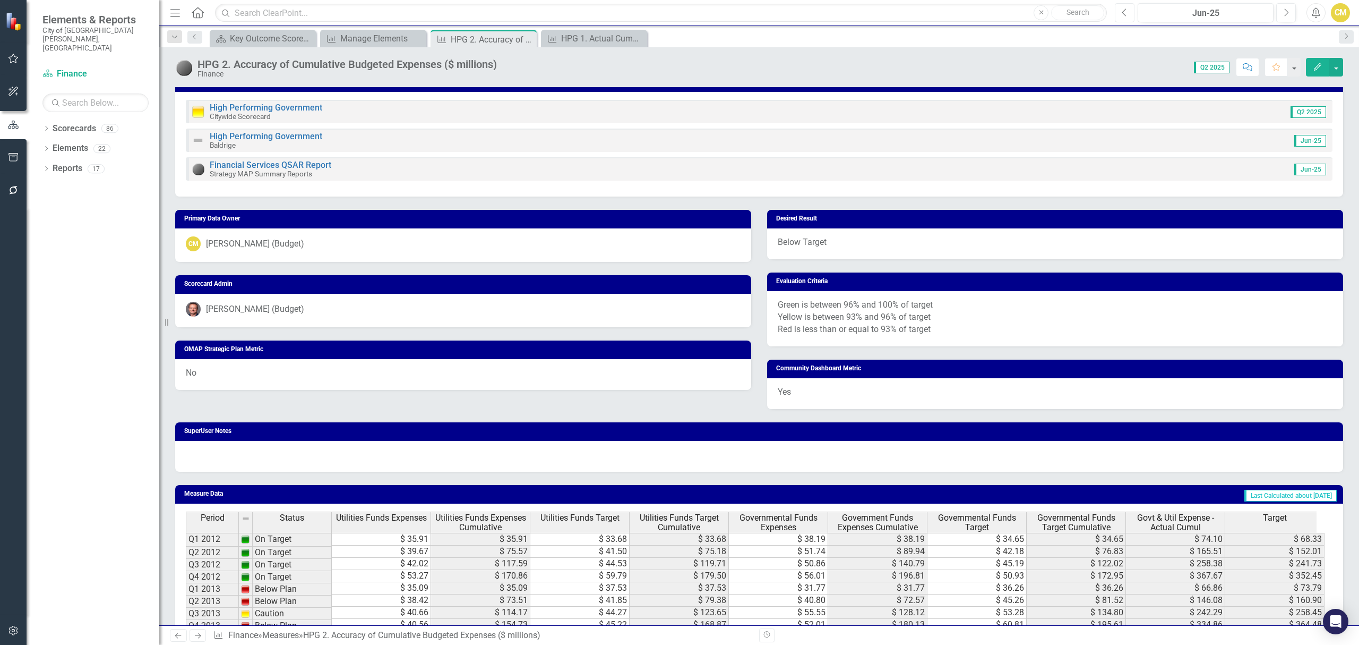
scroll to position [212, 0]
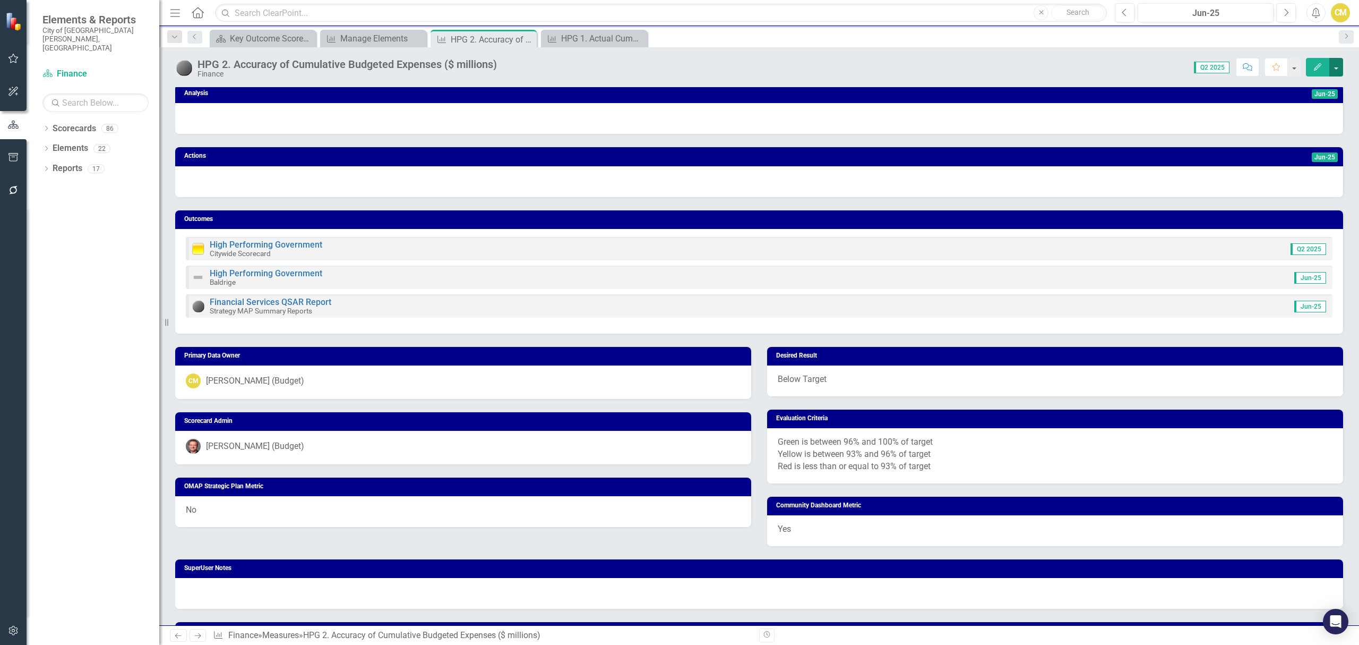
click at [1333, 58] on button "button" at bounding box center [1336, 67] width 14 height 19
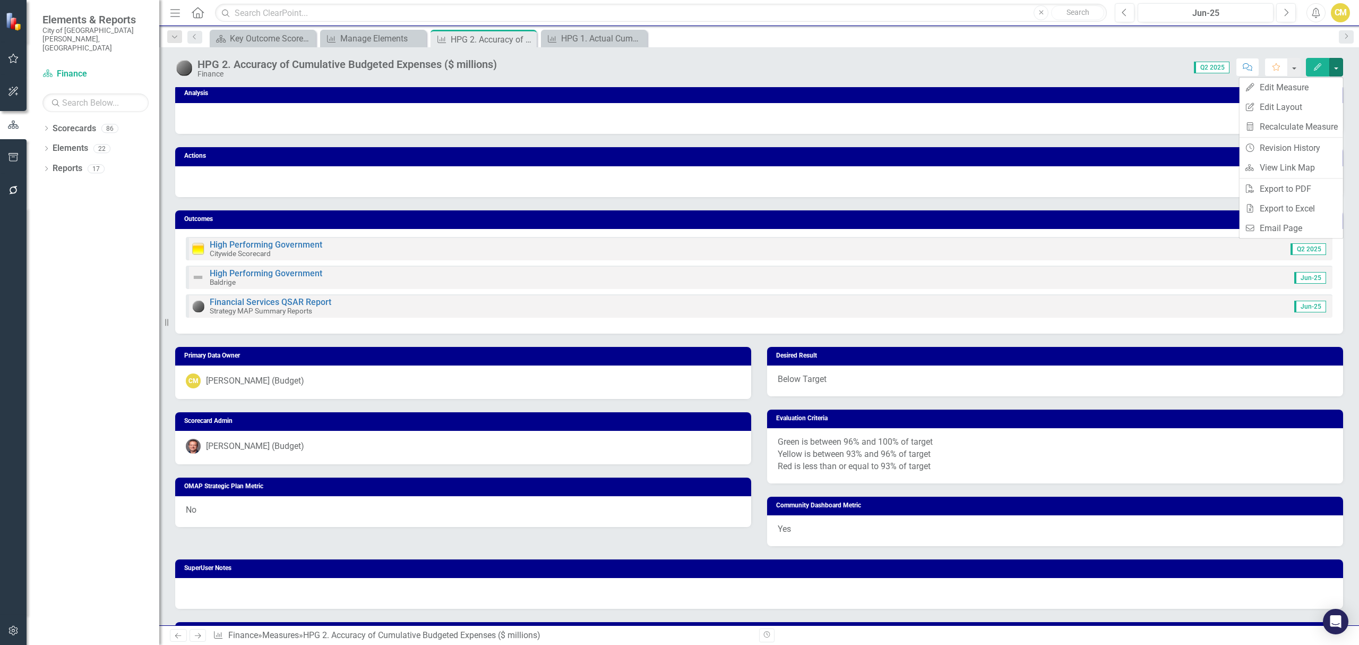
drag, startPoint x: 1271, startPoint y: 128, endPoint x: 1050, endPoint y: 53, distance: 233.9
click at [1050, 53] on div "HPG 2. Accuracy of Cumulative Budgeted Expenses ($ millions) Finance Score: 0.0…" at bounding box center [759, 63] width 1200 height 32
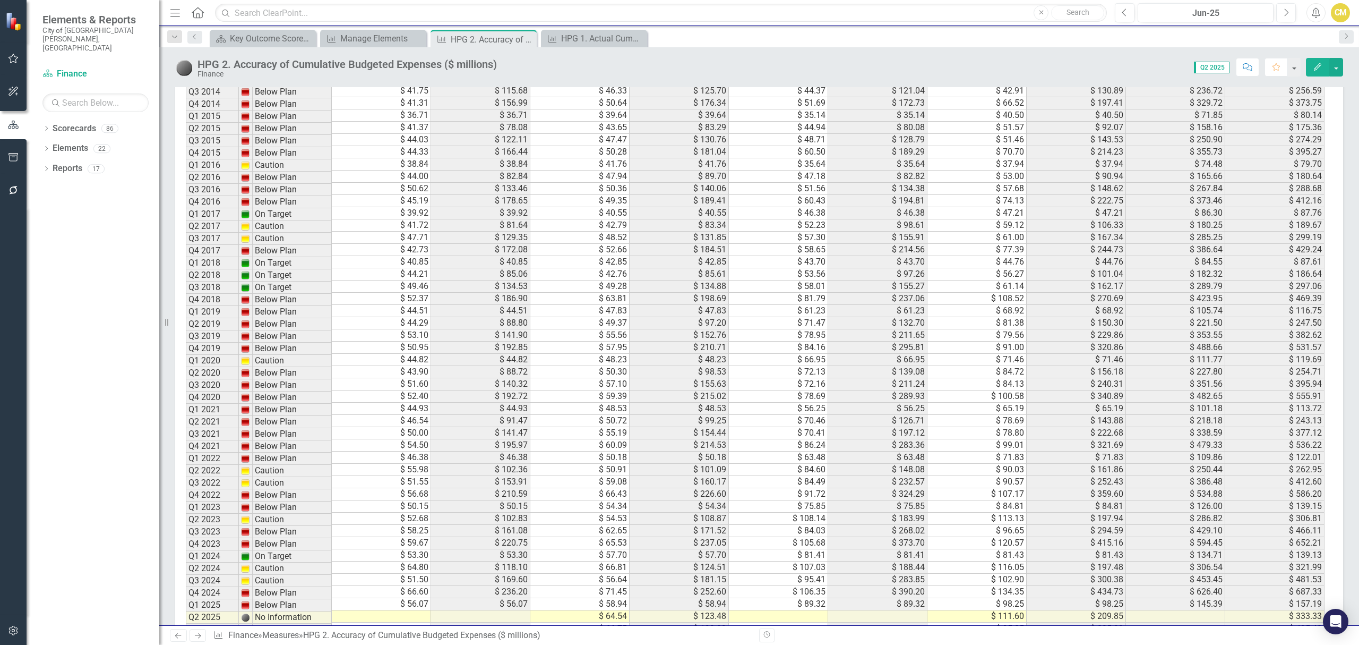
scroll to position [977, 0]
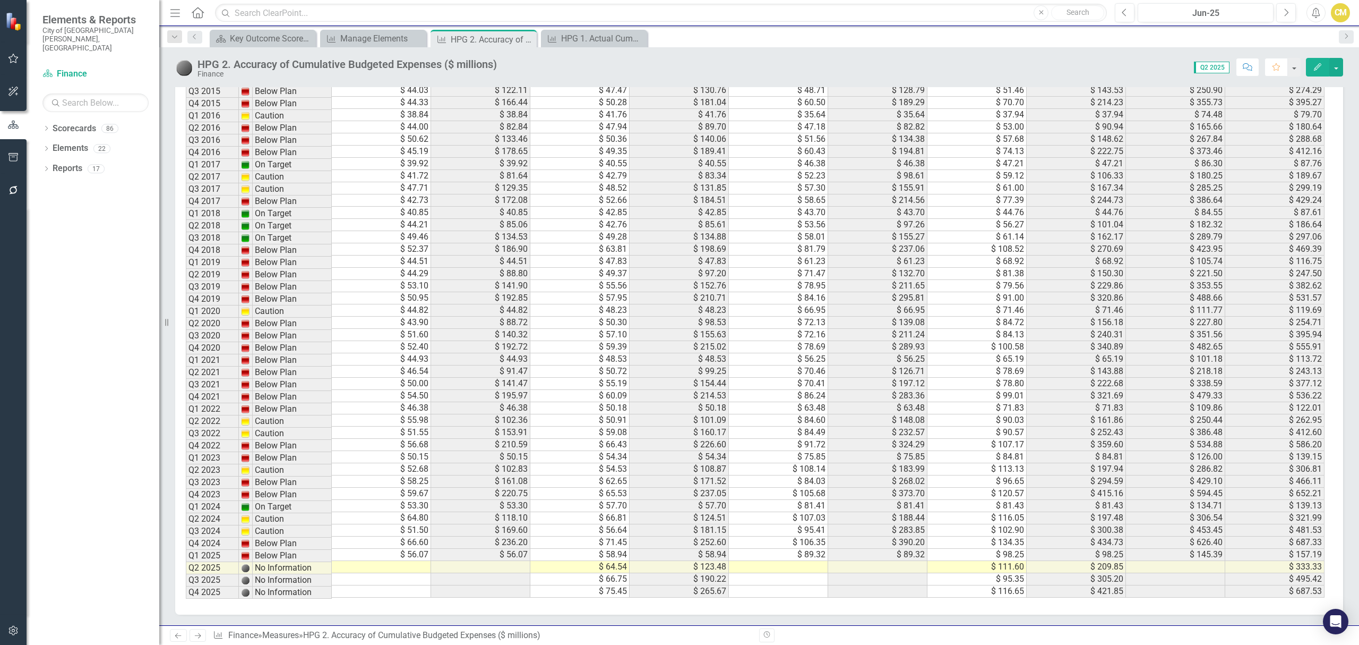
click at [383, 561] on td at bounding box center [381, 567] width 99 height 12
click at [447, 561] on td at bounding box center [480, 567] width 99 height 12
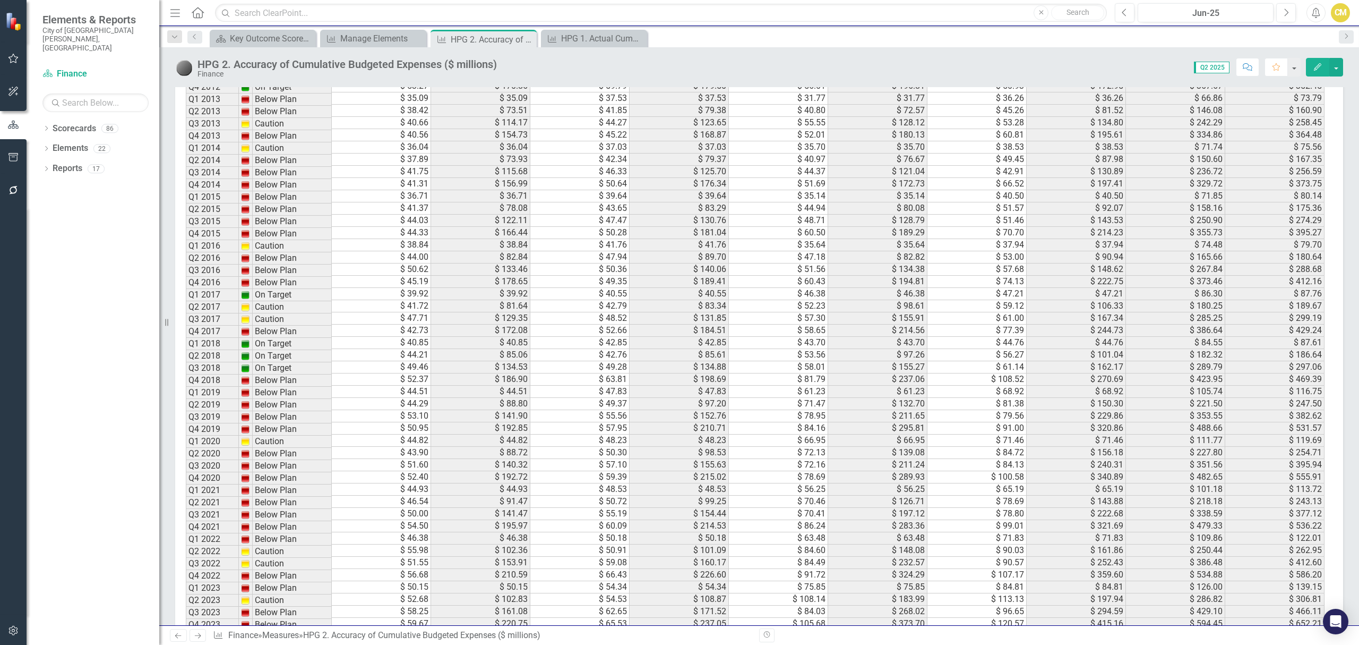
scroll to position [977, 0]
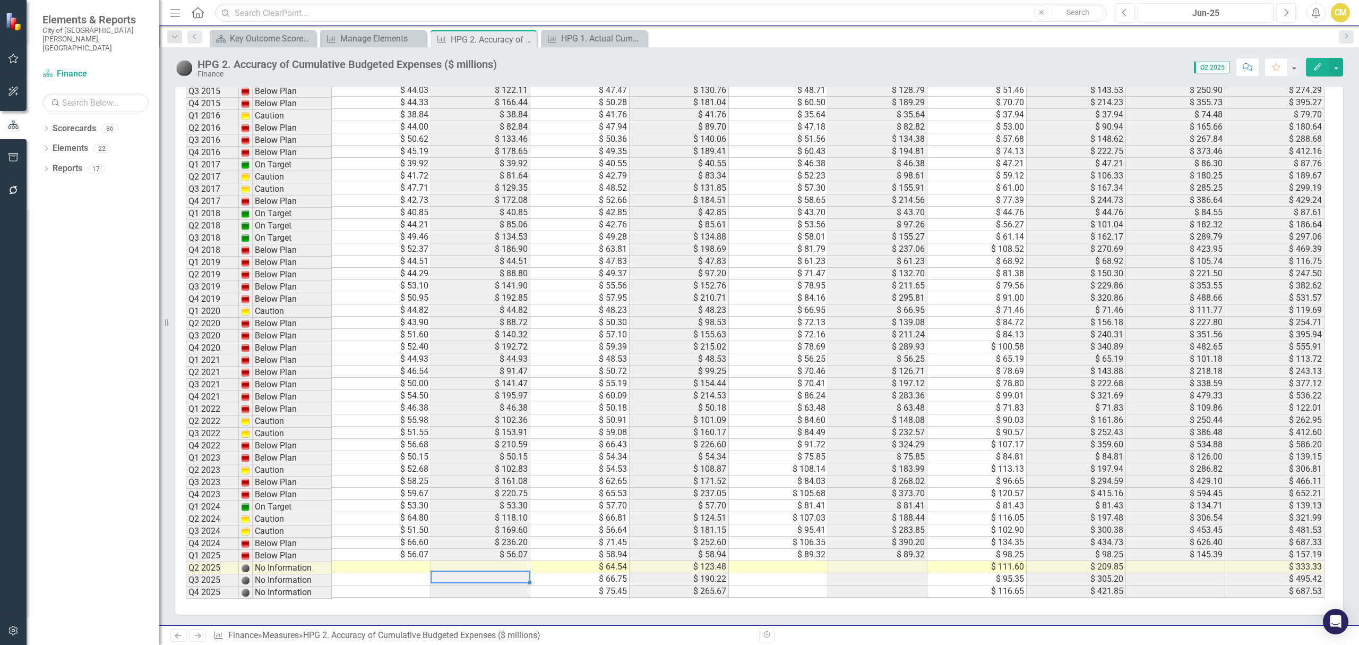
click at [186, 566] on div "Period Status Utilities Funds Expenses Utilities Funds Expenses Cumulative Util…" at bounding box center [186, 244] width 0 height 706
click at [409, 561] on td at bounding box center [381, 567] width 99 height 12
click at [485, 561] on td at bounding box center [480, 567] width 99 height 12
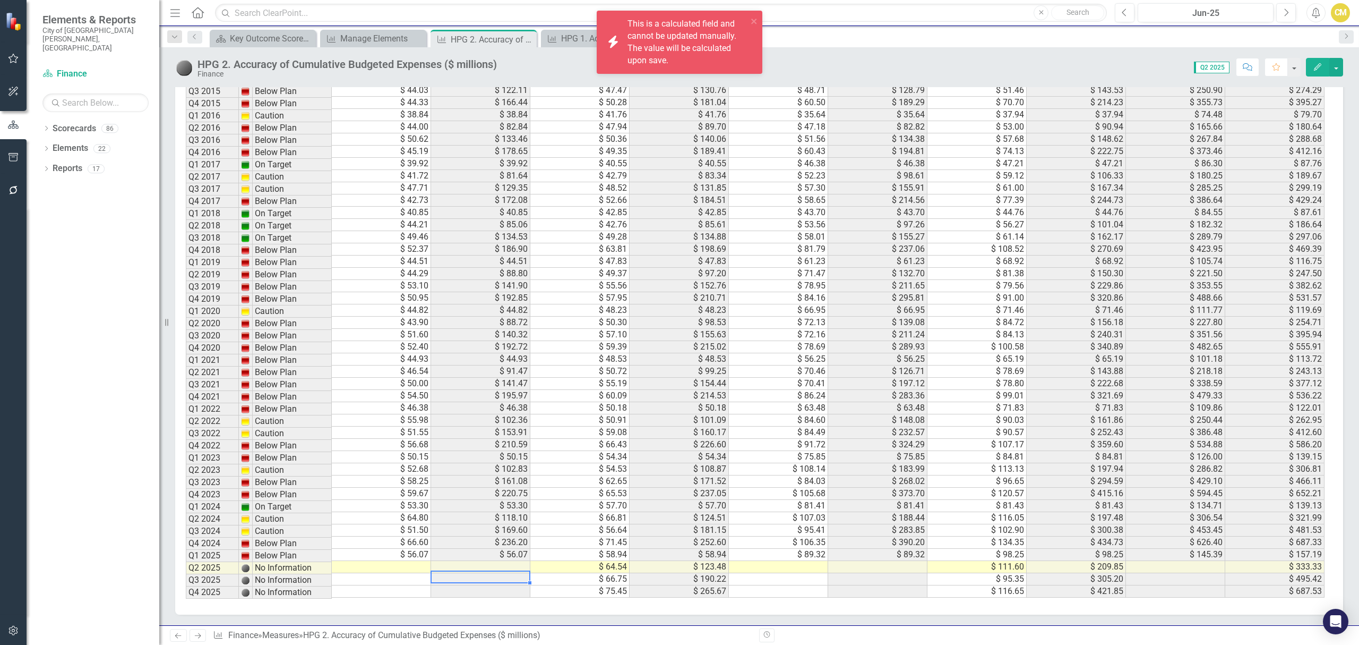
click at [580, 563] on td "$ 64.54" at bounding box center [579, 567] width 99 height 12
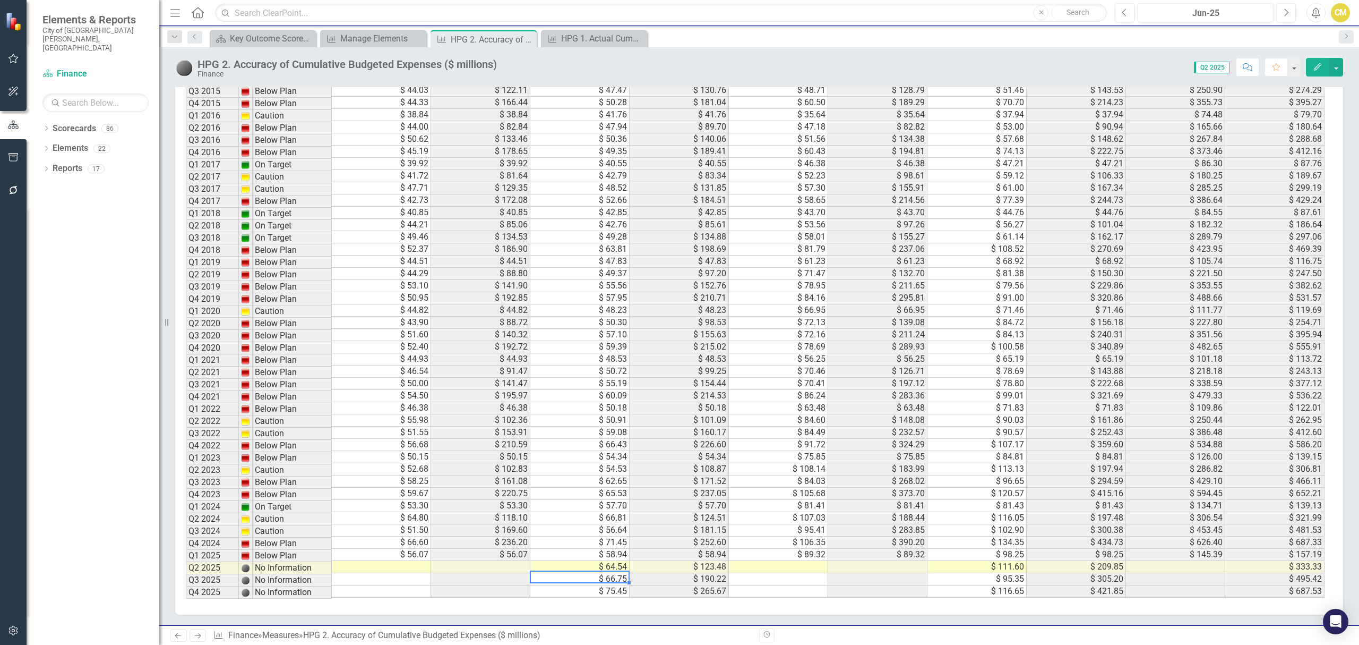
click at [665, 561] on td "$ 123.48" at bounding box center [679, 567] width 99 height 12
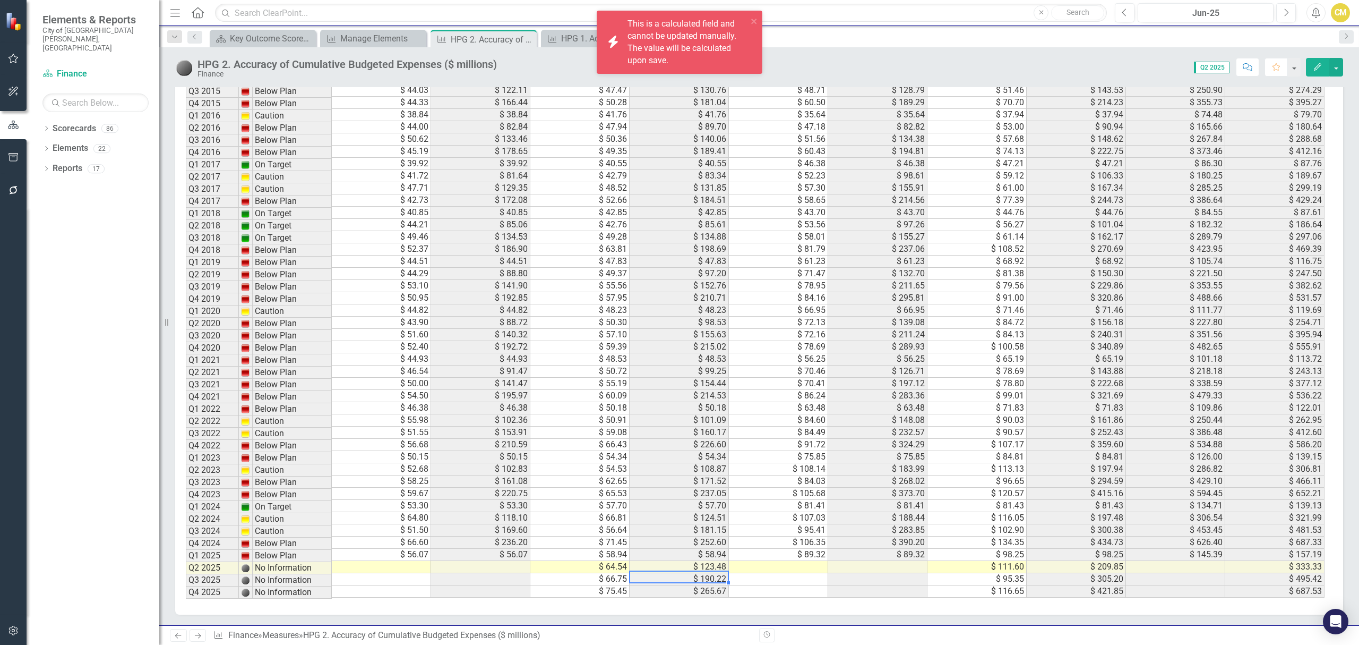
click at [804, 561] on td at bounding box center [778, 567] width 99 height 12
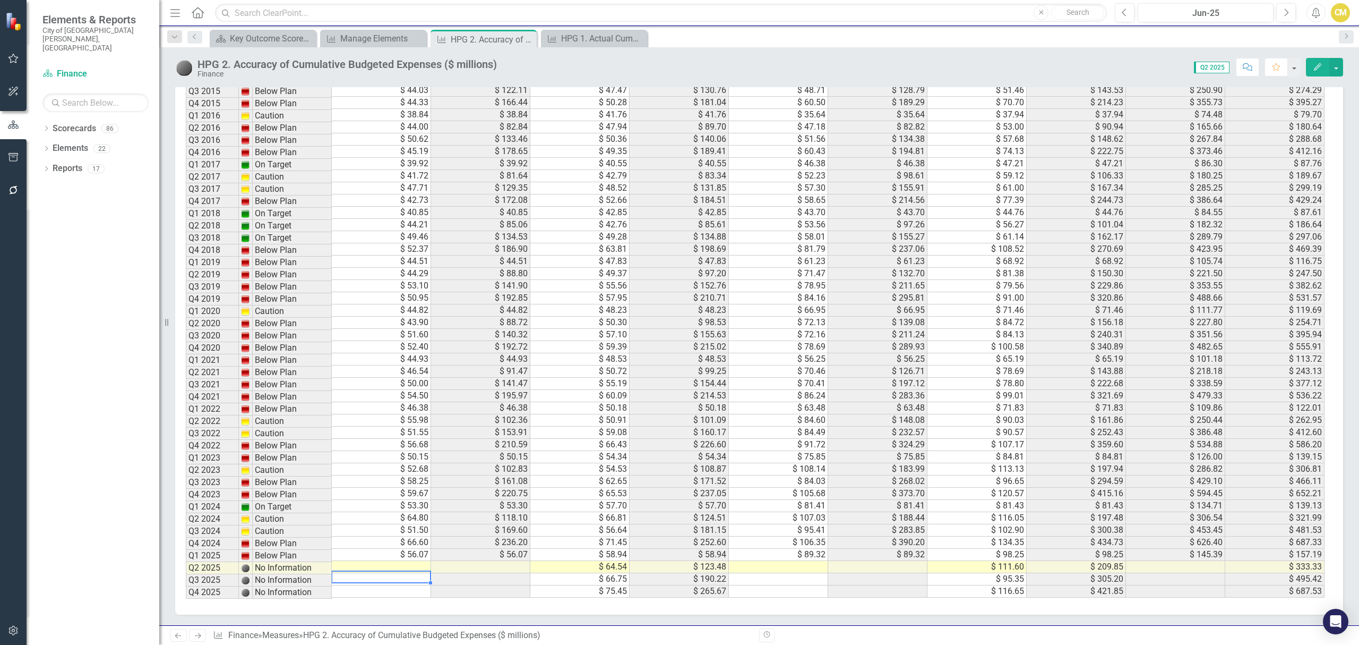
click at [393, 561] on td at bounding box center [381, 567] width 99 height 12
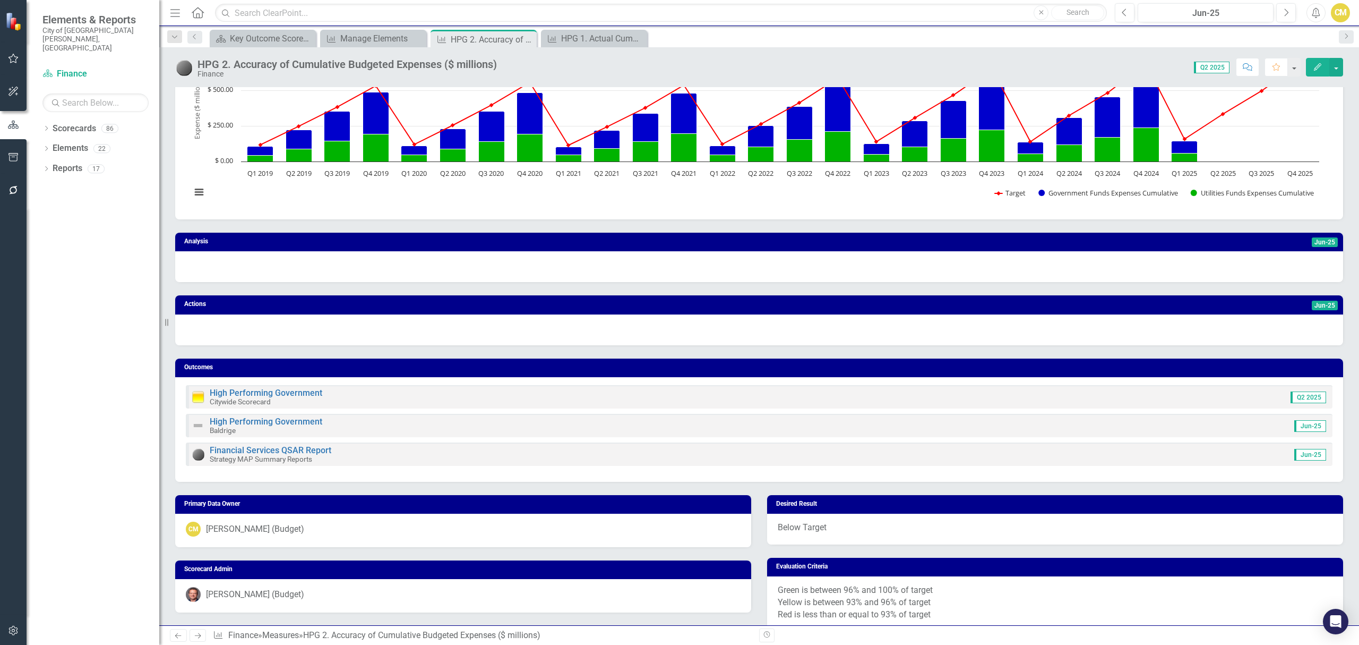
scroll to position [57, 0]
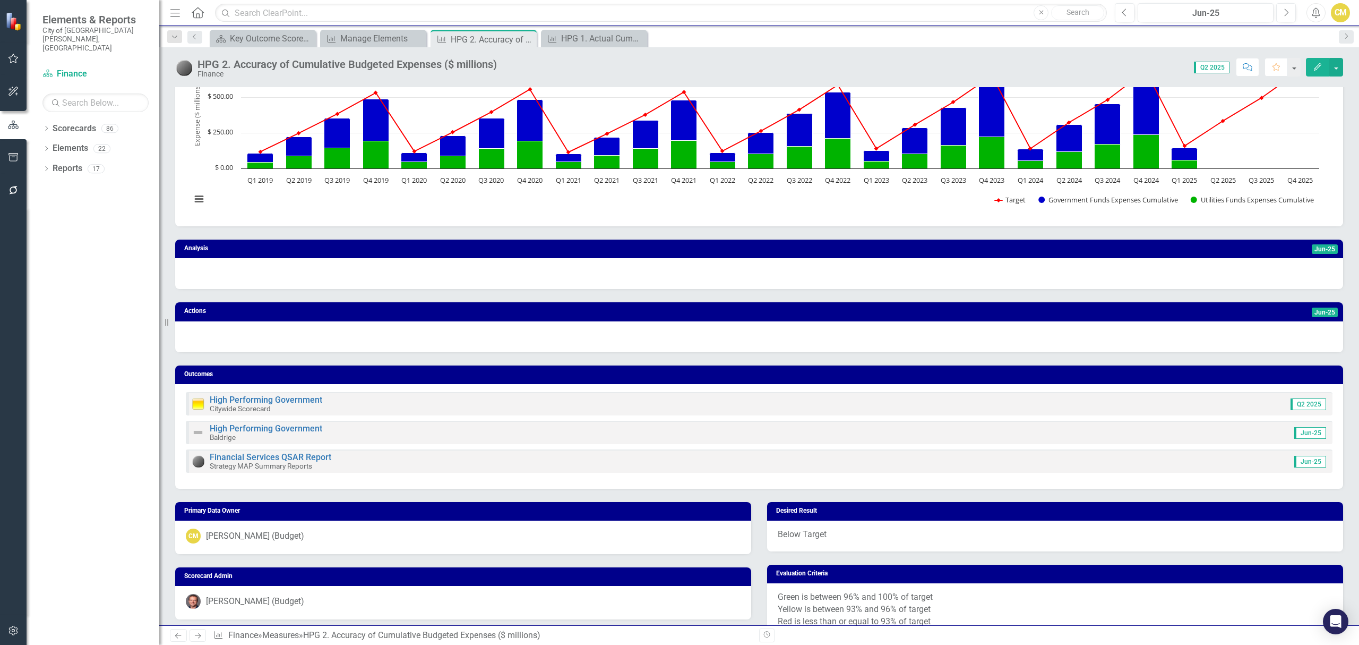
click at [252, 340] on div at bounding box center [759, 336] width 1168 height 31
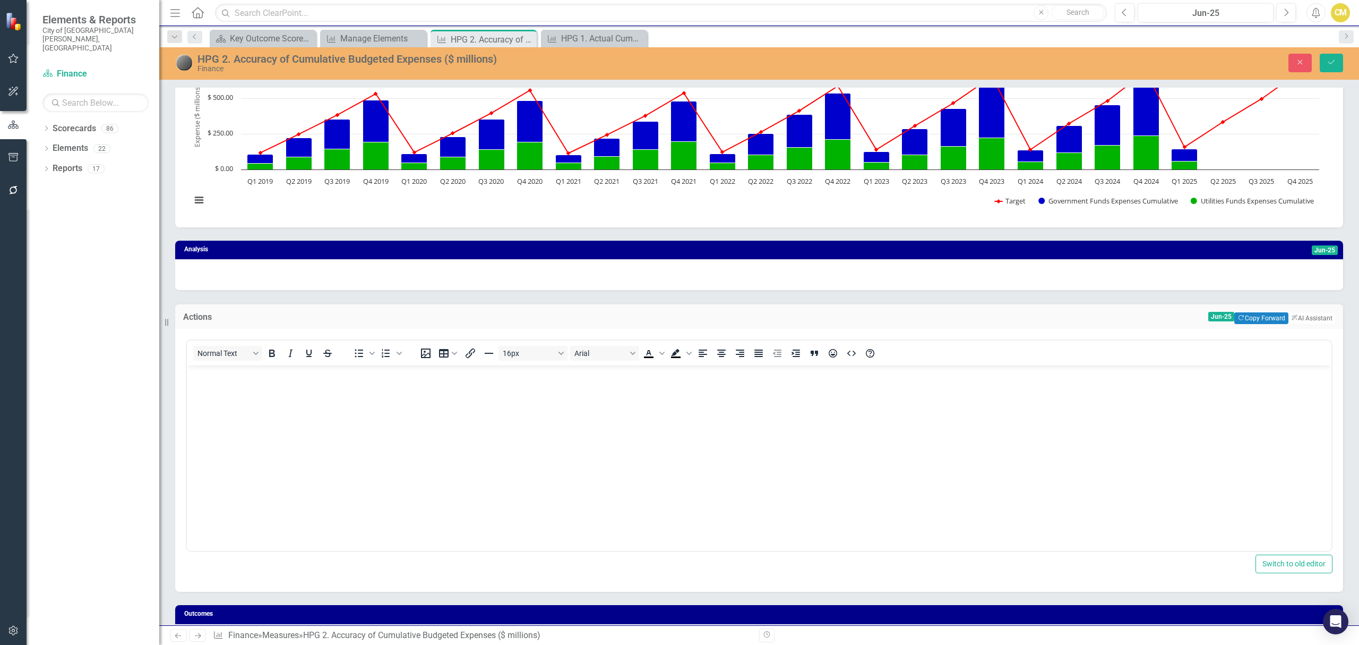
scroll to position [0, 0]
click at [280, 414] on body "Rich Text Area. Press ALT-0 for help." at bounding box center [759, 444] width 1145 height 159
click at [221, 277] on div at bounding box center [759, 274] width 1168 height 31
click at [220, 277] on div at bounding box center [759, 274] width 1168 height 31
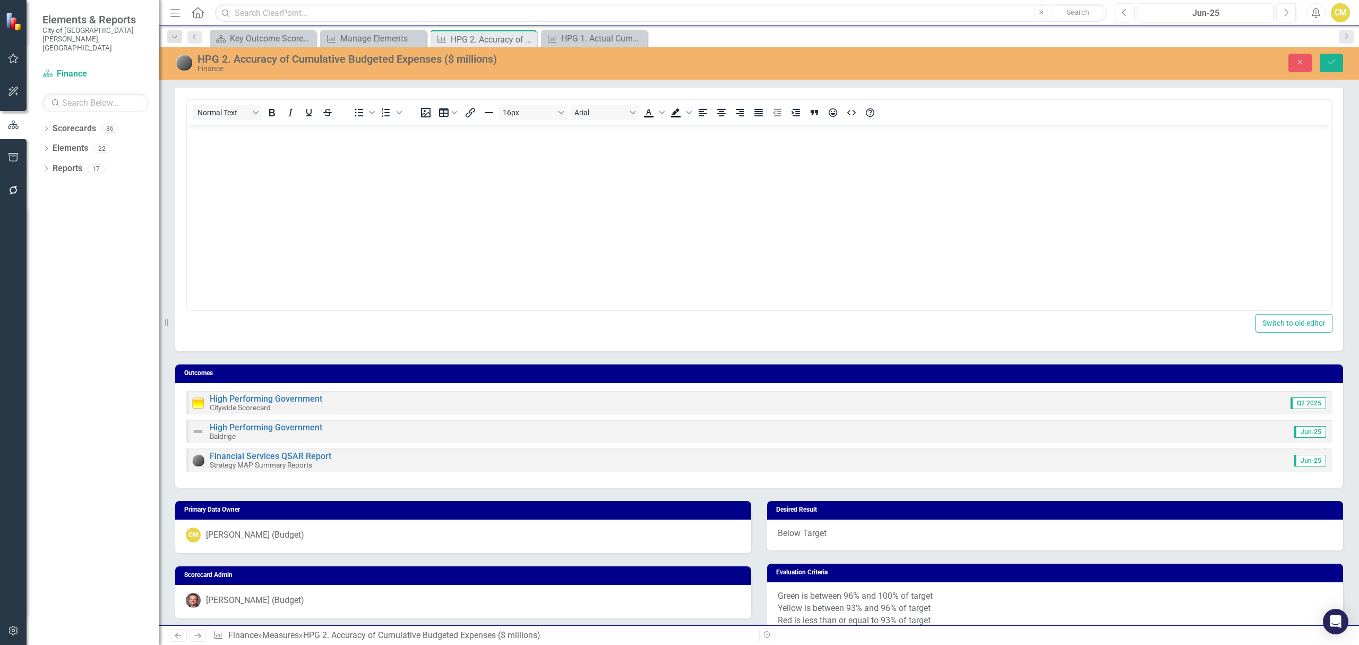
scroll to position [254, 0]
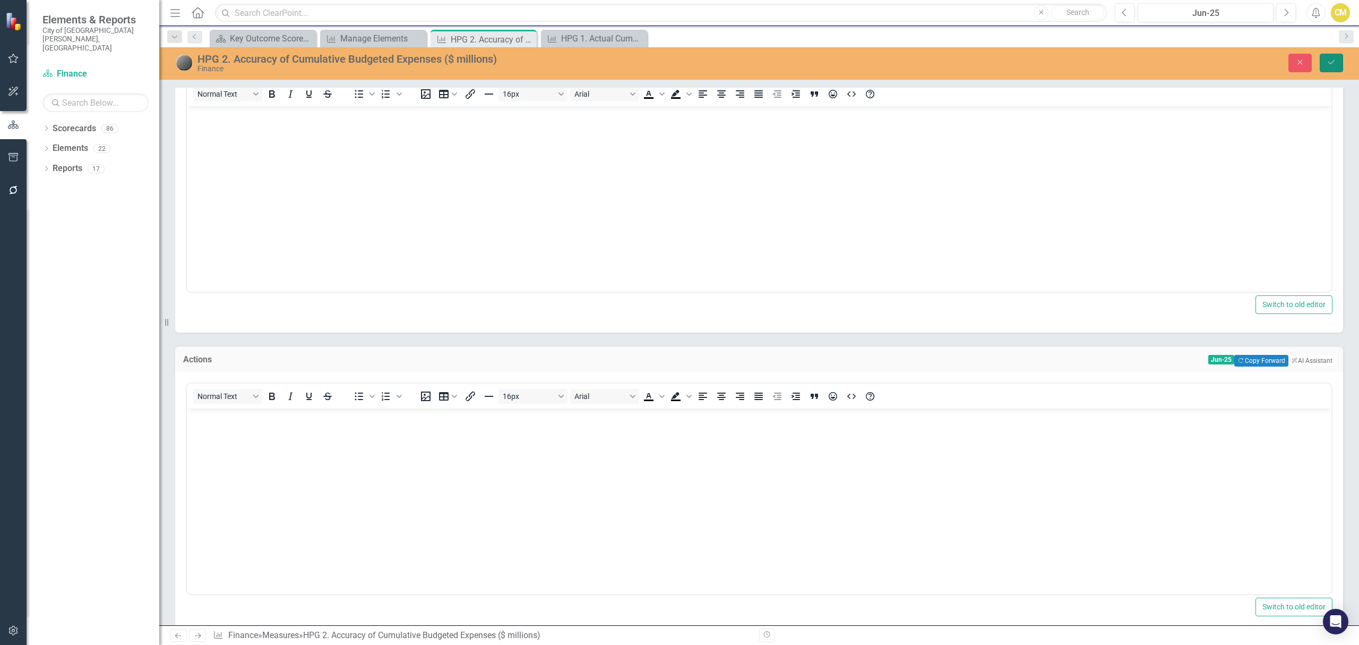
drag, startPoint x: 1334, startPoint y: 64, endPoint x: 1337, endPoint y: 80, distance: 15.7
click at [1333, 65] on icon "Save" at bounding box center [1332, 61] width 10 height 7
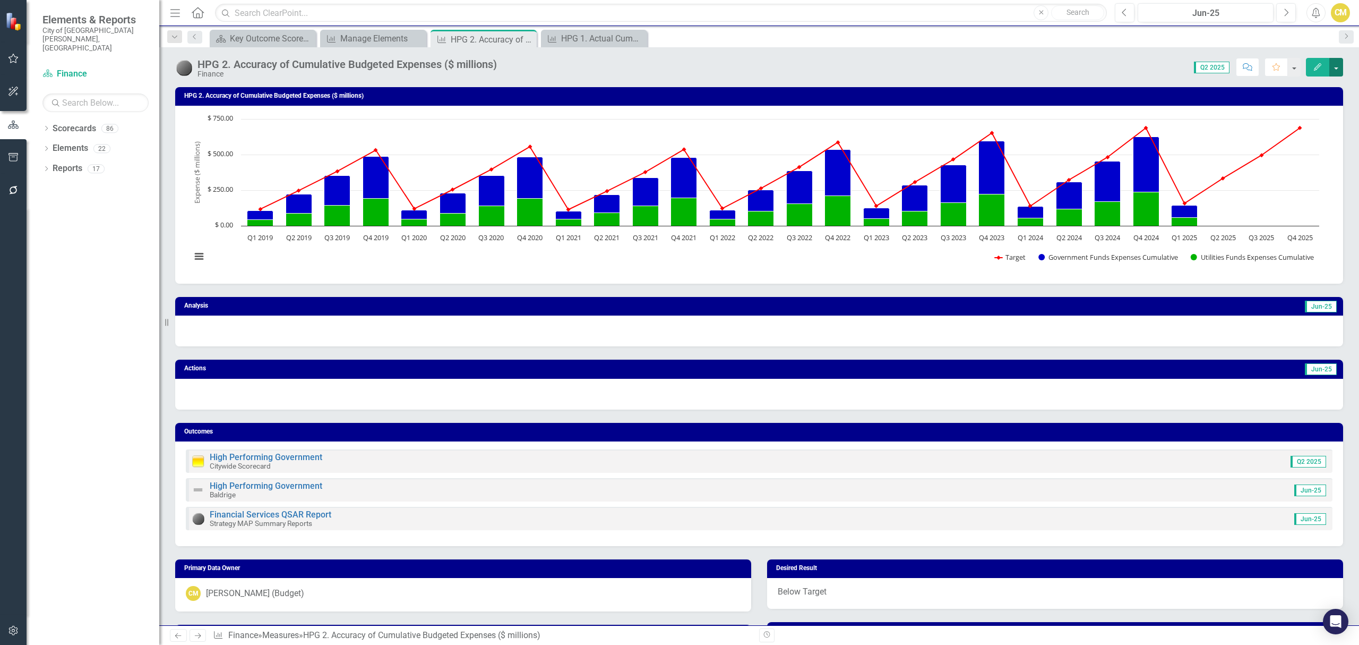
click at [1338, 63] on button "button" at bounding box center [1336, 67] width 14 height 19
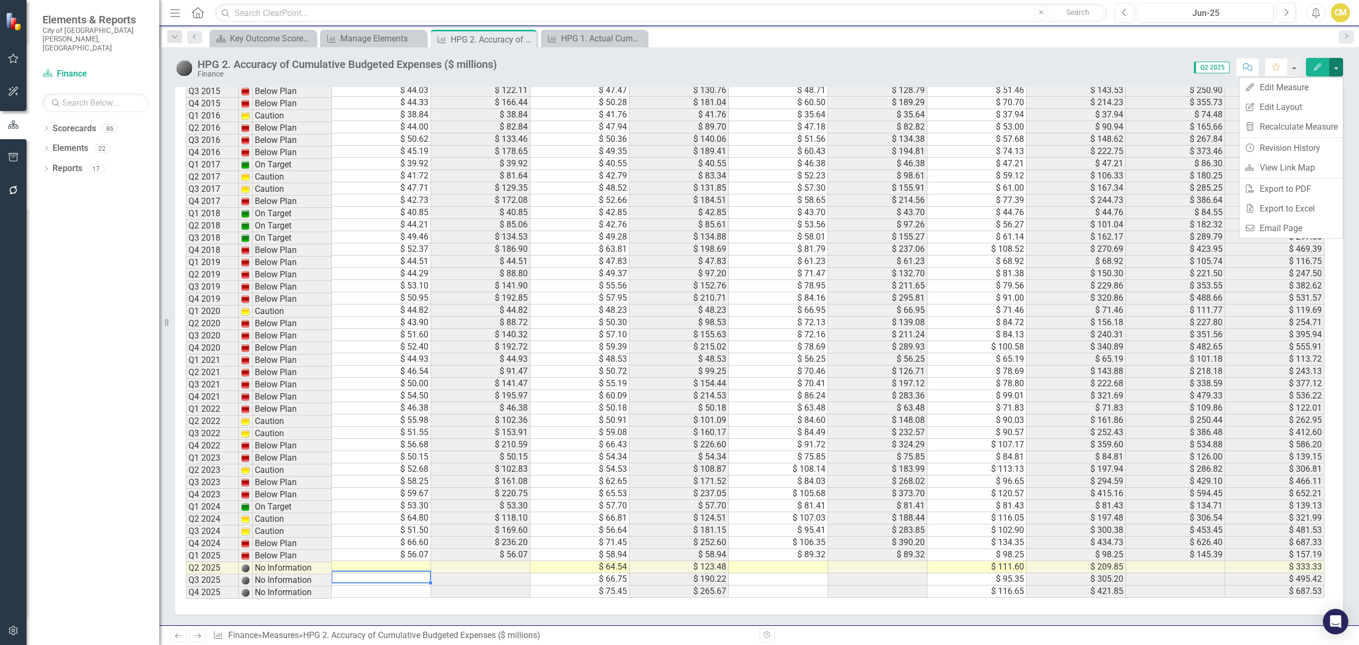
click at [398, 570] on td at bounding box center [381, 567] width 99 height 12
click at [1125, 14] on icon "Previous" at bounding box center [1125, 13] width 6 height 10
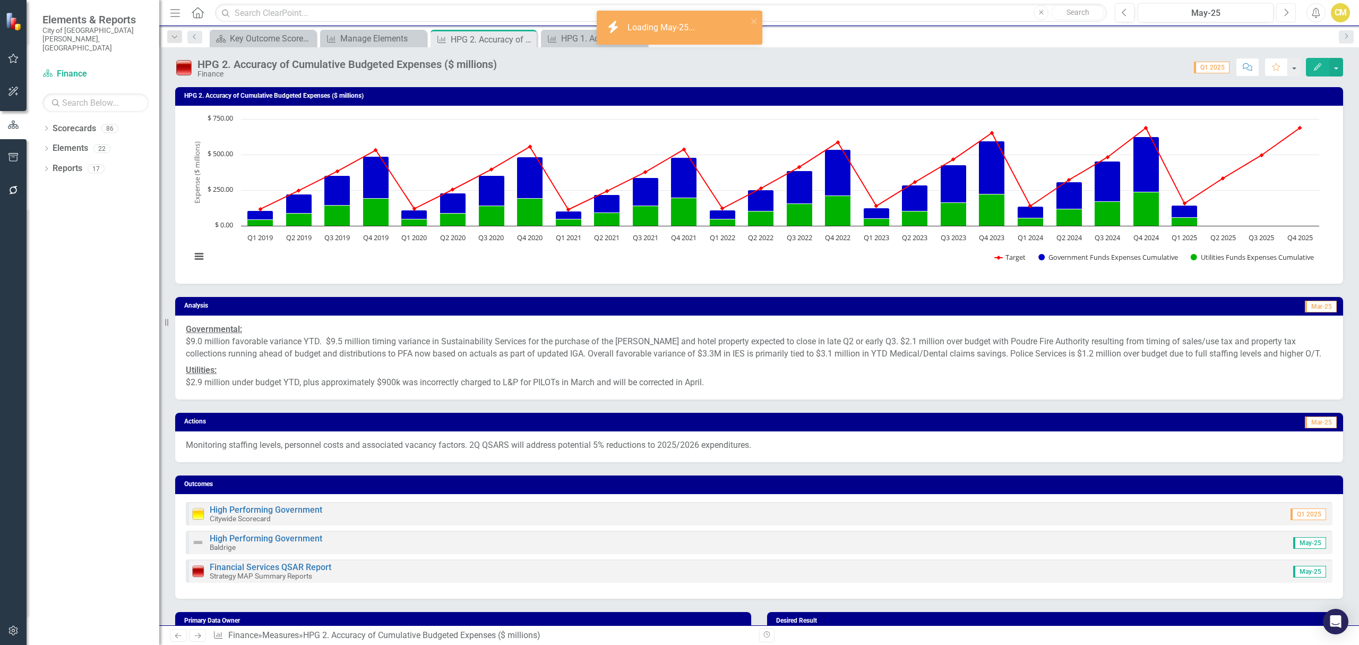
click at [1288, 11] on icon "Next" at bounding box center [1286, 13] width 6 height 10
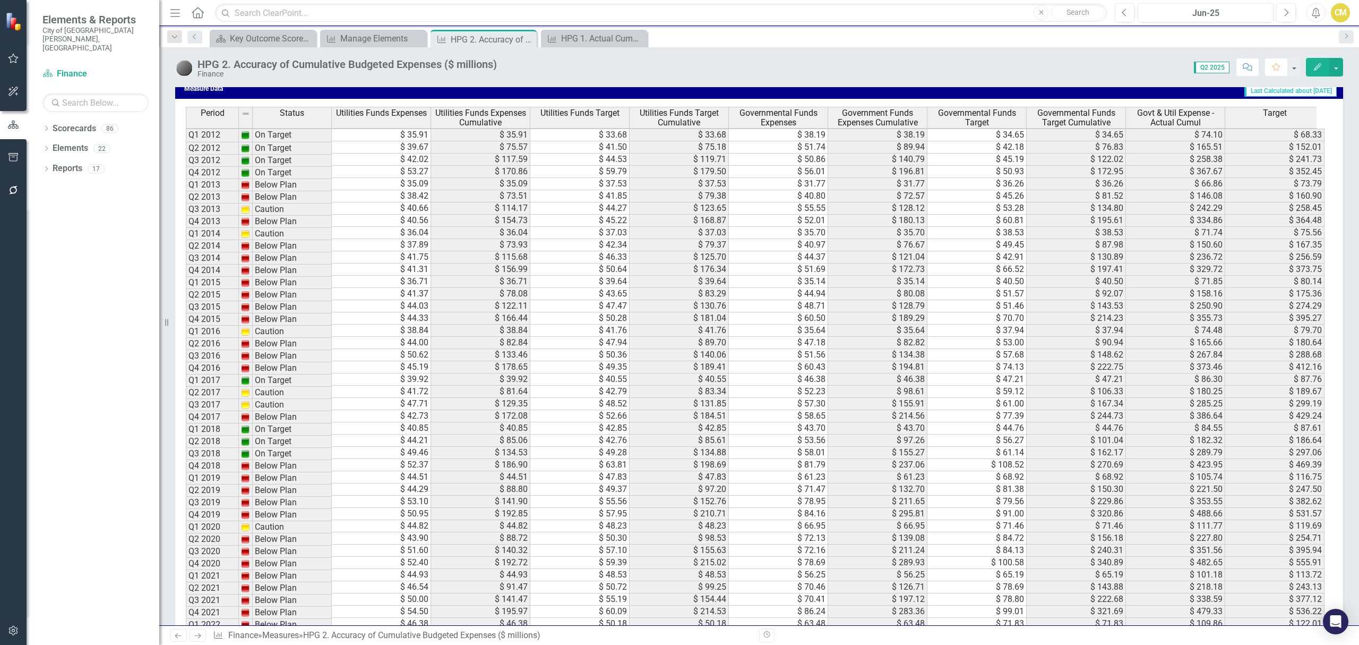
scroll to position [907, 0]
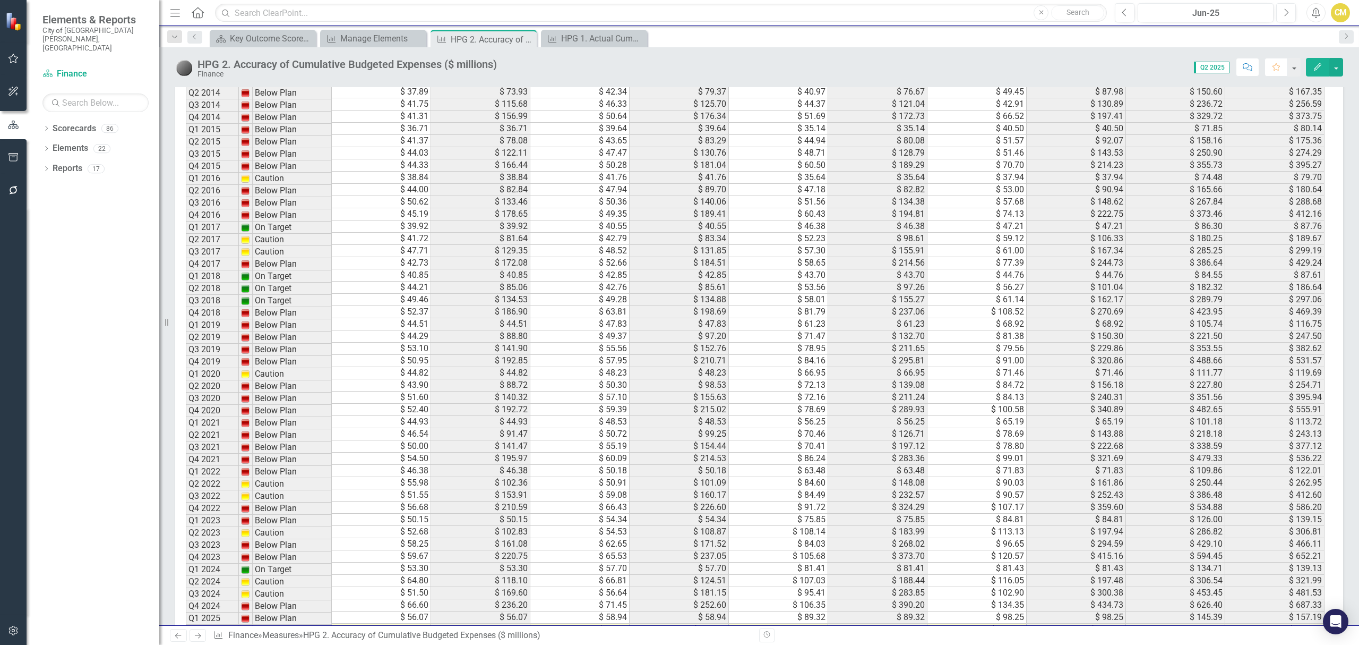
click at [362, 618] on td "$ 56.07" at bounding box center [381, 617] width 99 height 12
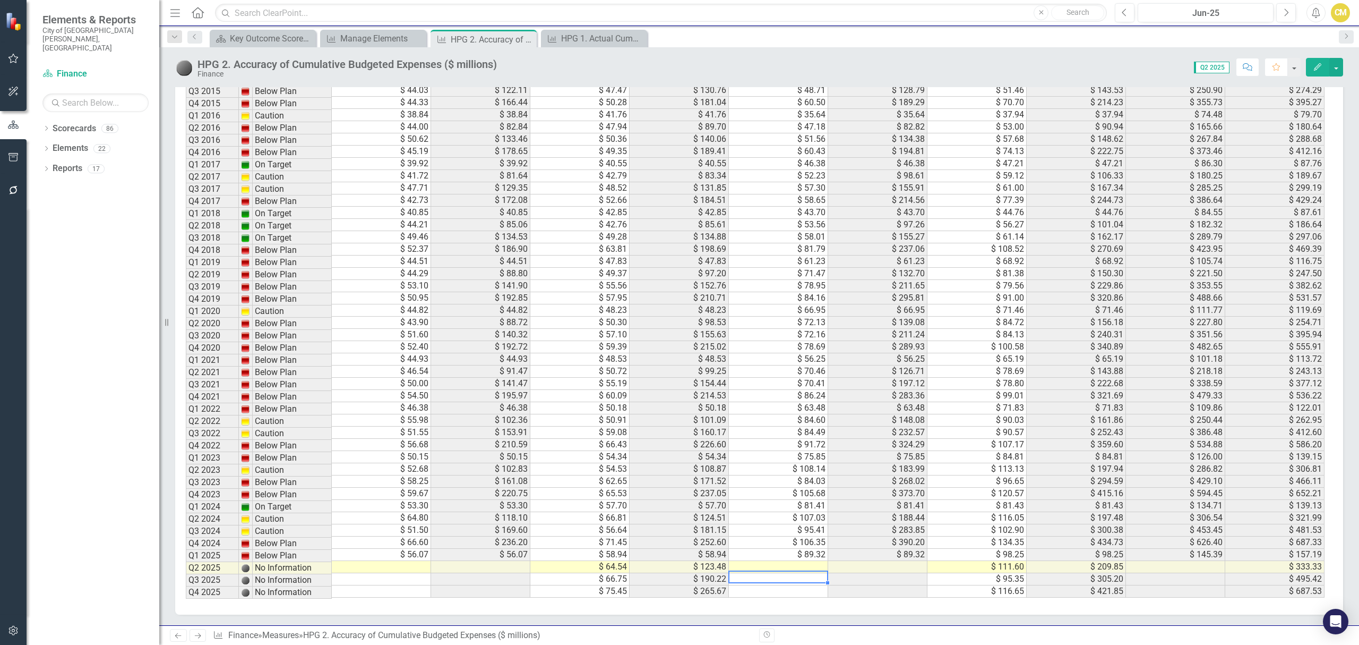
click at [809, 562] on td at bounding box center [778, 567] width 99 height 12
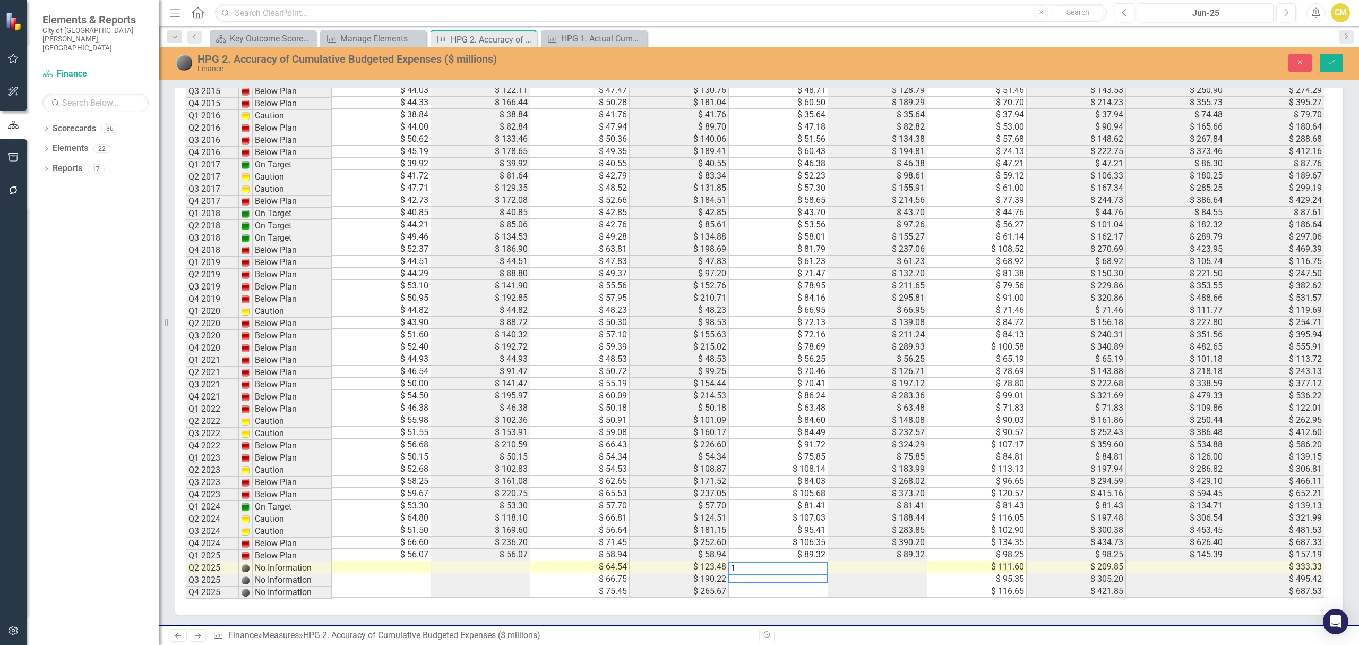
scroll to position [0, 0]
type textarea "188.43"
click at [773, 573] on td at bounding box center [778, 579] width 99 height 12
click at [797, 561] on td "$ 188.43" at bounding box center [778, 567] width 99 height 12
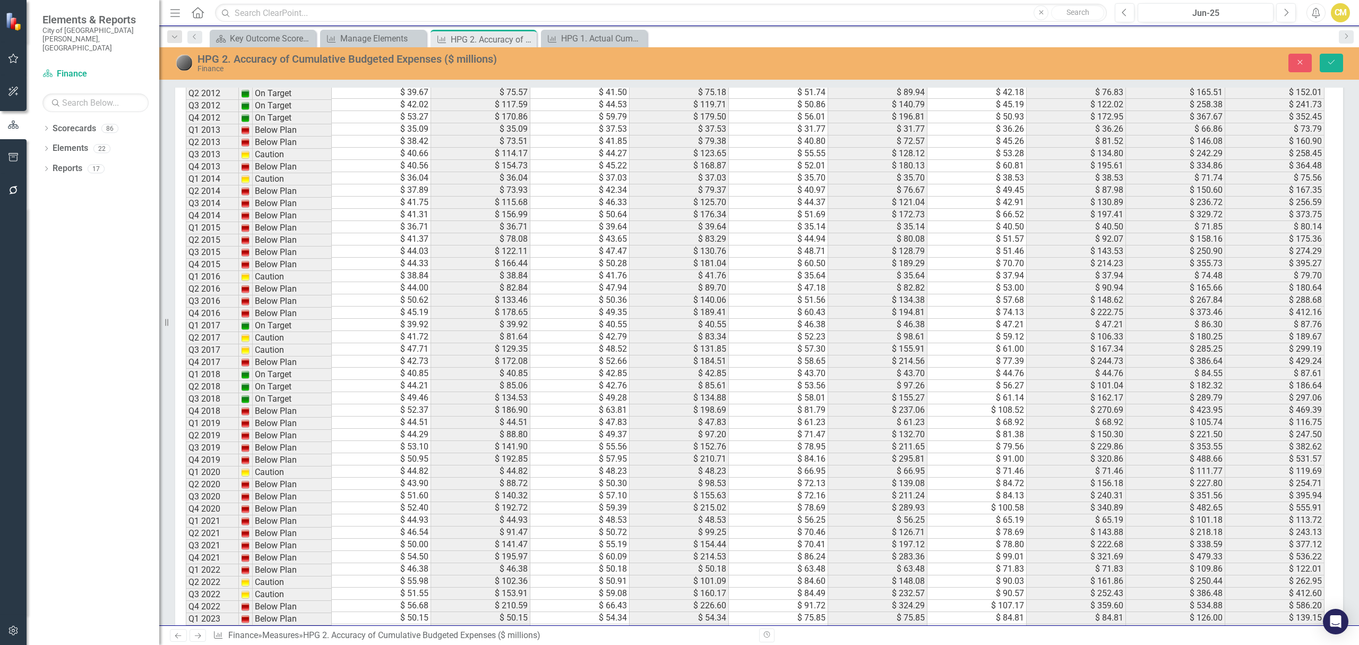
scroll to position [984, 0]
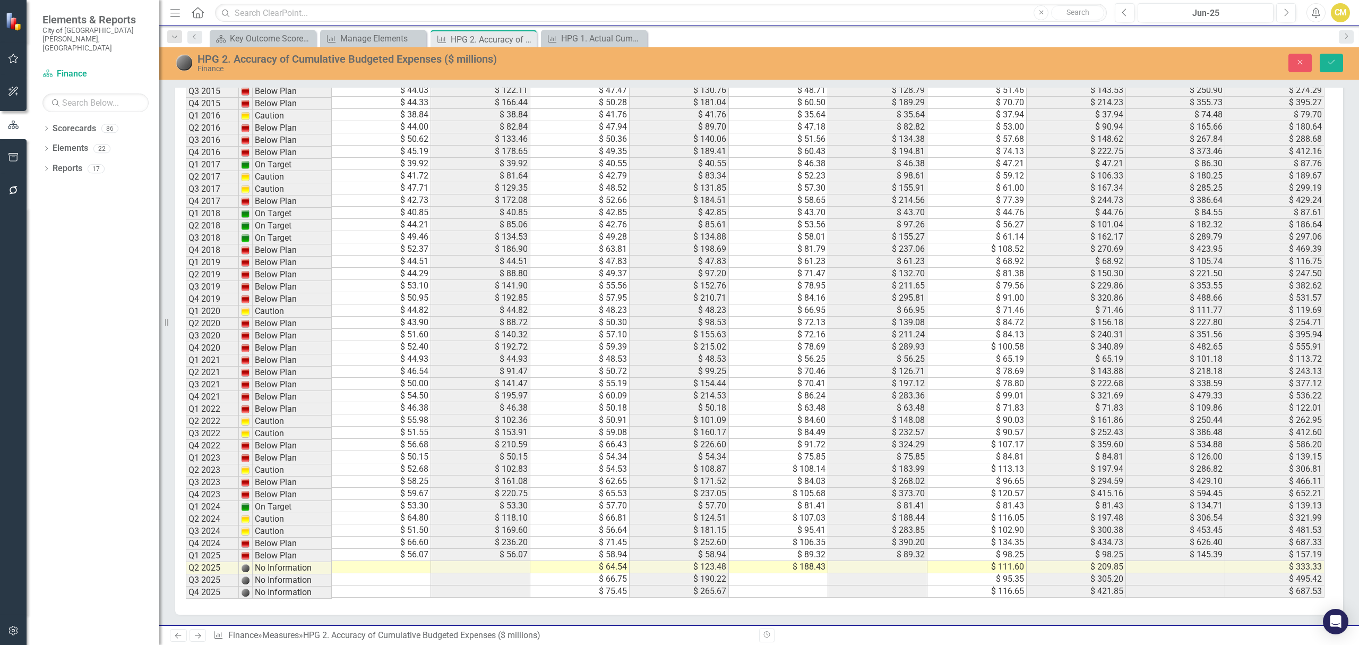
click at [398, 568] on td at bounding box center [381, 567] width 99 height 12
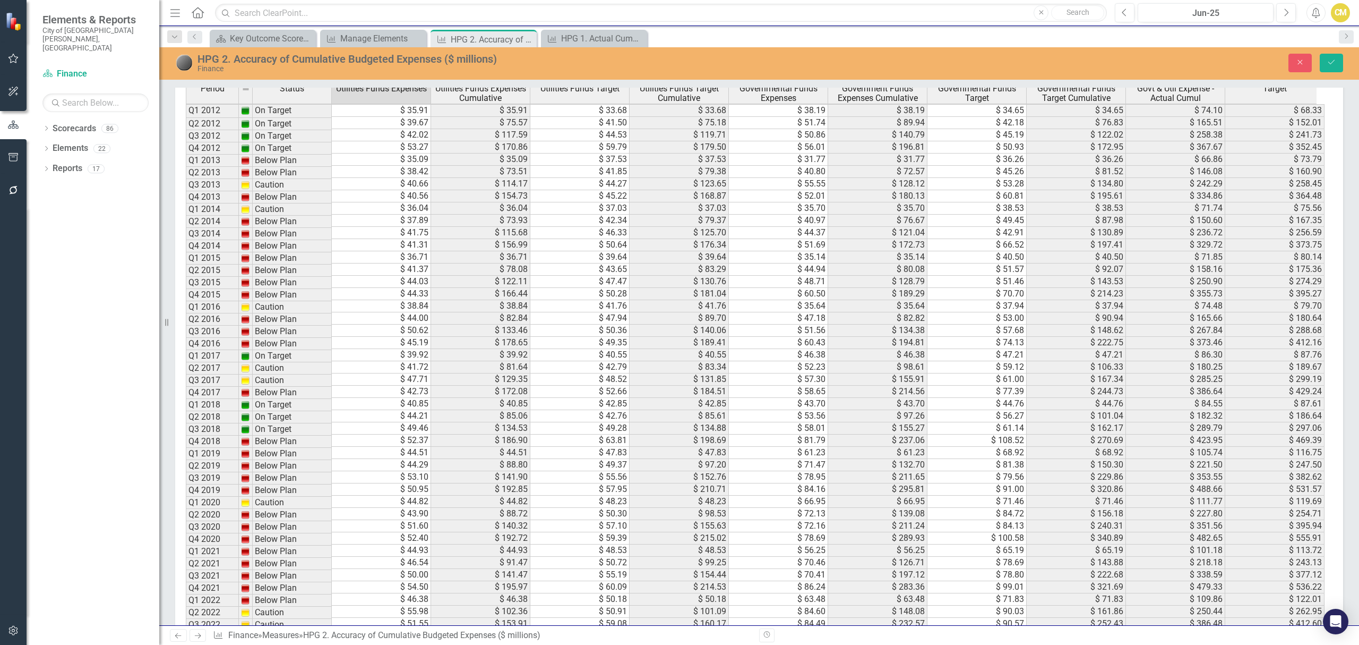
scroll to position [985, 0]
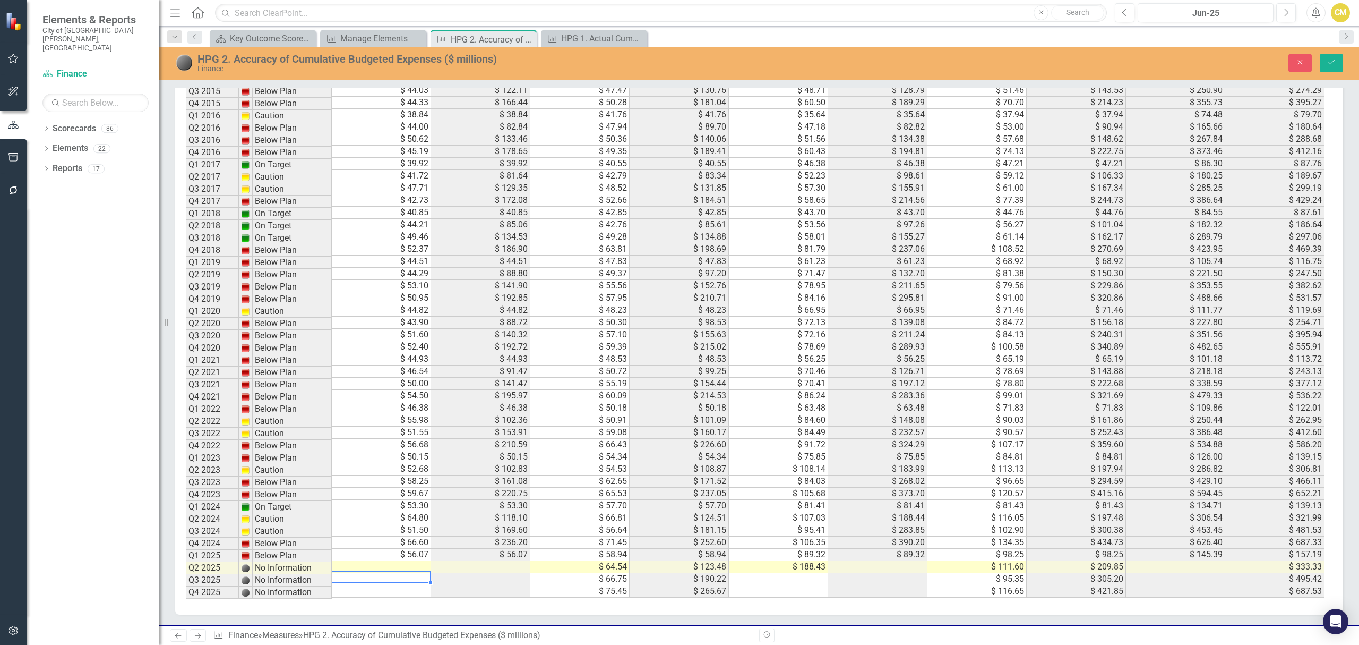
click at [1128, 561] on tr "Q2 2025 No Information $ 64.54 $ 123.48 $ 188.43 $ 111.60 $ 209.85 $ 333.33" at bounding box center [755, 567] width 1139 height 12
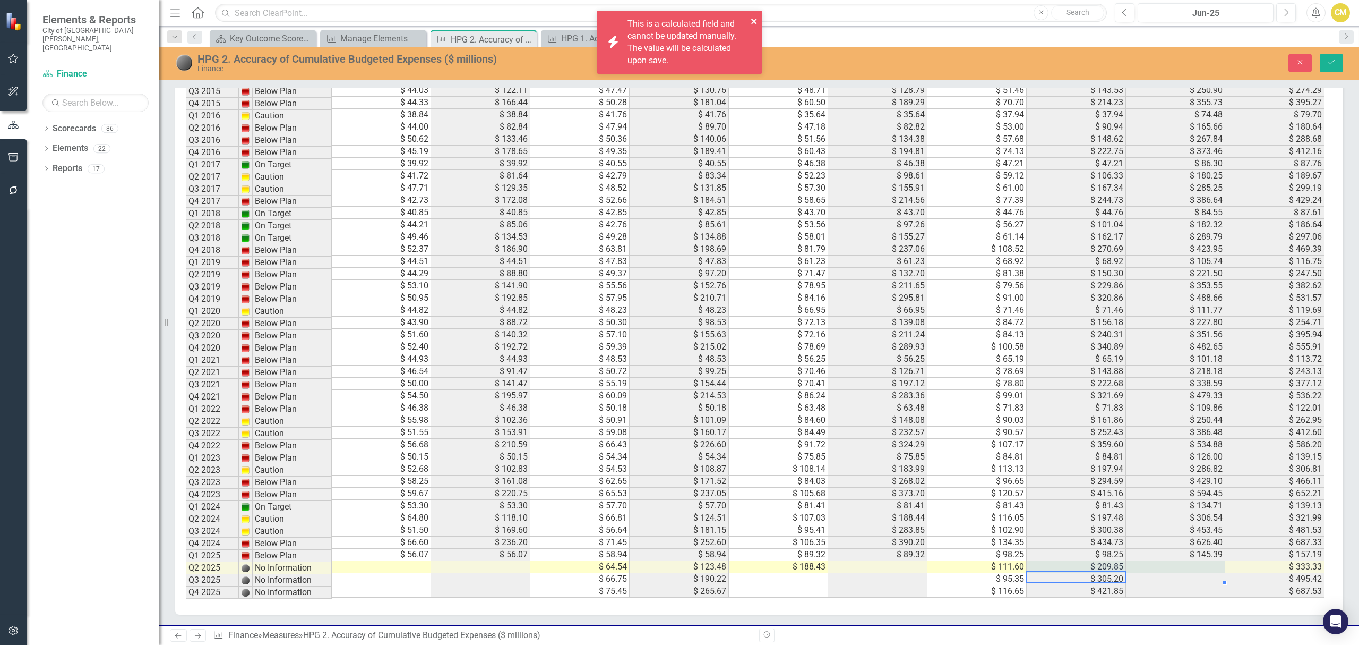
click at [752, 21] on icon "close" at bounding box center [754, 21] width 7 height 8
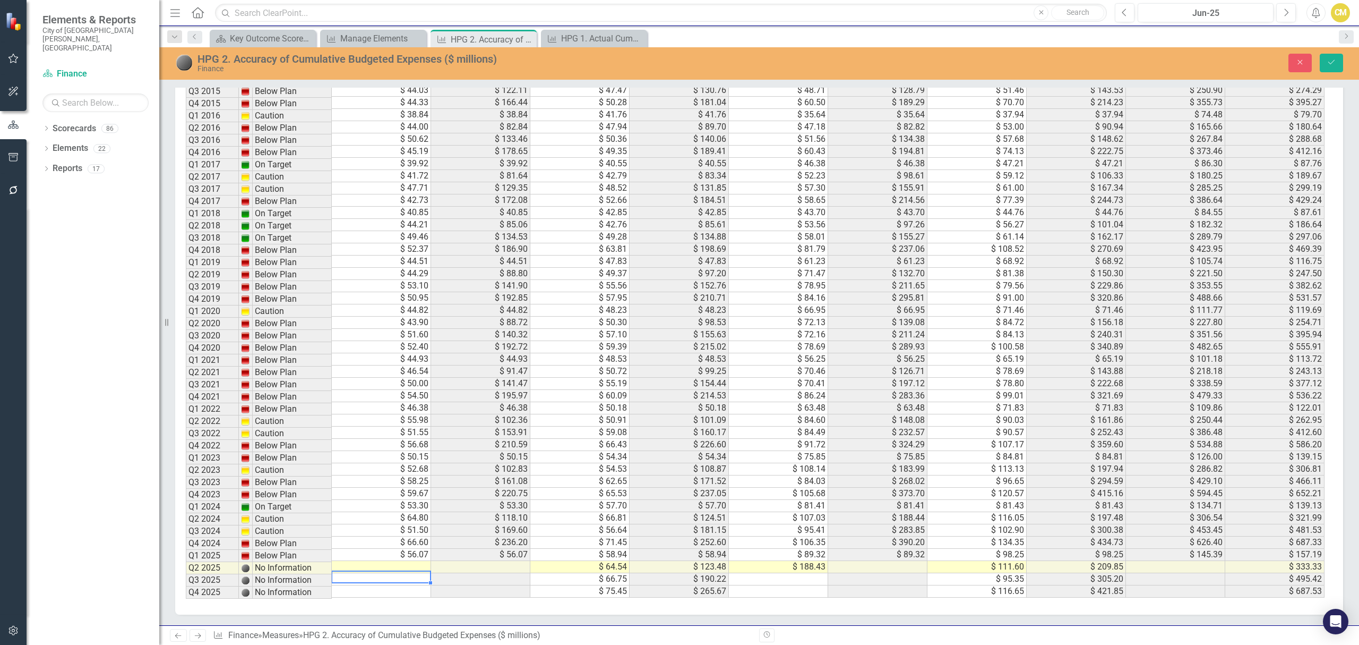
click at [415, 561] on td at bounding box center [381, 567] width 99 height 12
click at [186, 553] on div "Period Status Utilities Funds Expenses Utilities Funds Expenses Cumulative Util…" at bounding box center [186, 244] width 0 height 706
click at [413, 561] on td at bounding box center [381, 567] width 99 height 12
type textarea "61.17"
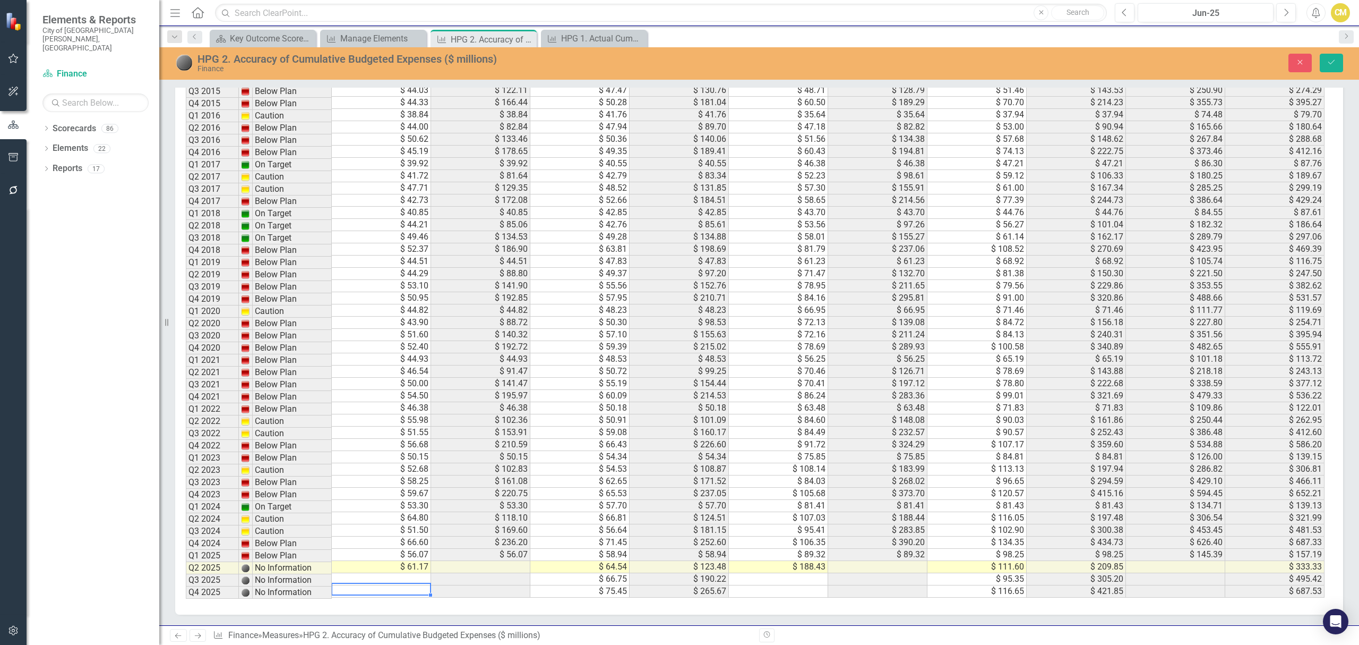
scroll to position [0, 0]
click at [421, 561] on td "$ 61.17" at bounding box center [381, 567] width 99 height 12
click at [406, 573] on td at bounding box center [381, 579] width 99 height 12
type textarea "61.17"
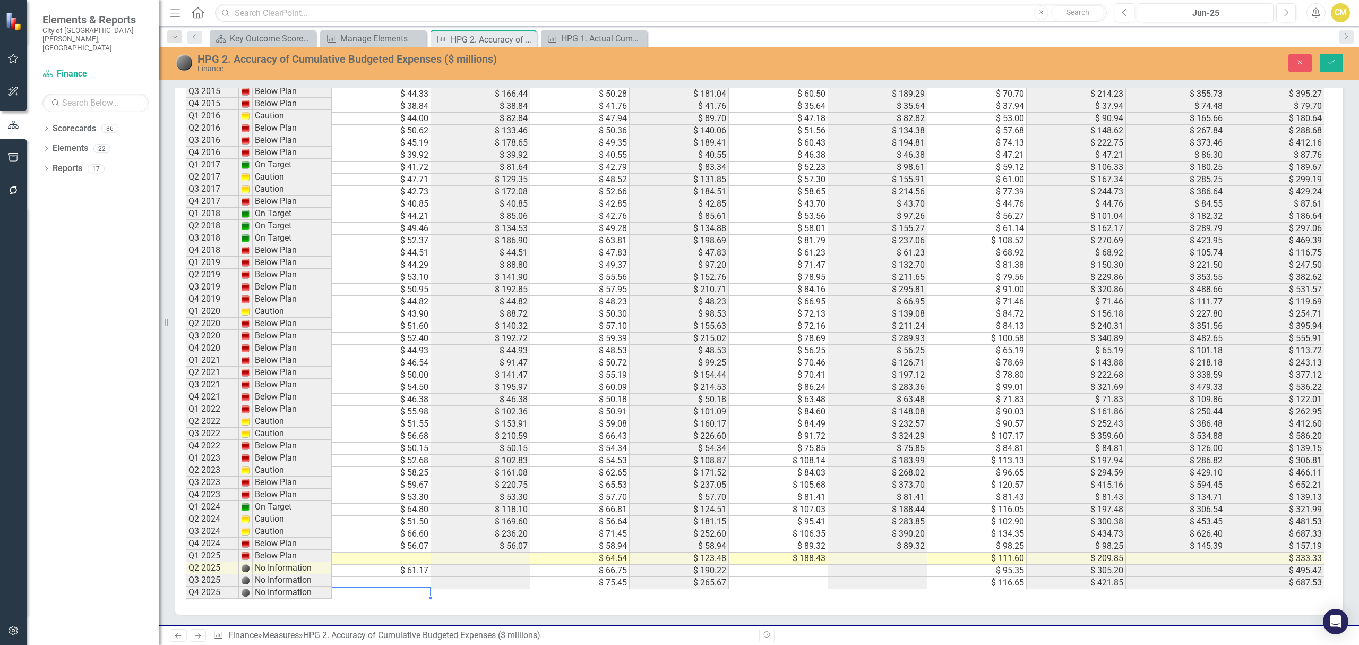
click at [593, 569] on td "$ 66.75" at bounding box center [579, 570] width 99 height 12
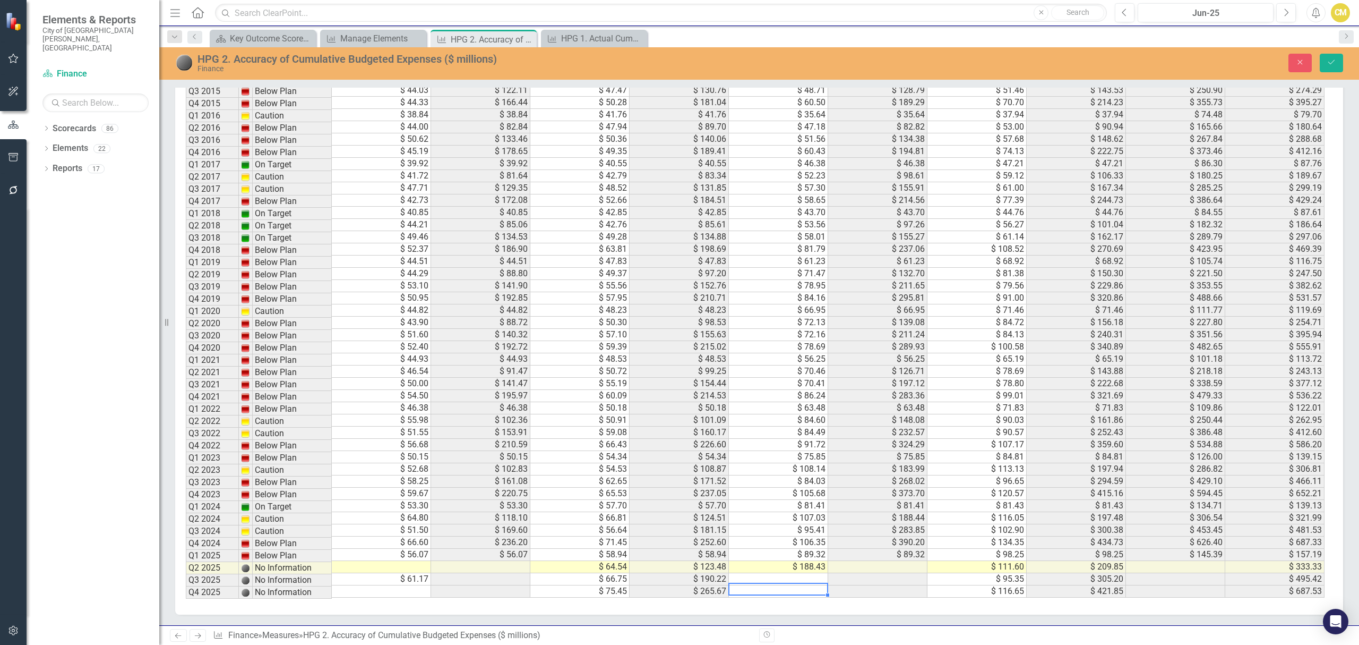
click at [788, 573] on td at bounding box center [778, 579] width 99 height 12
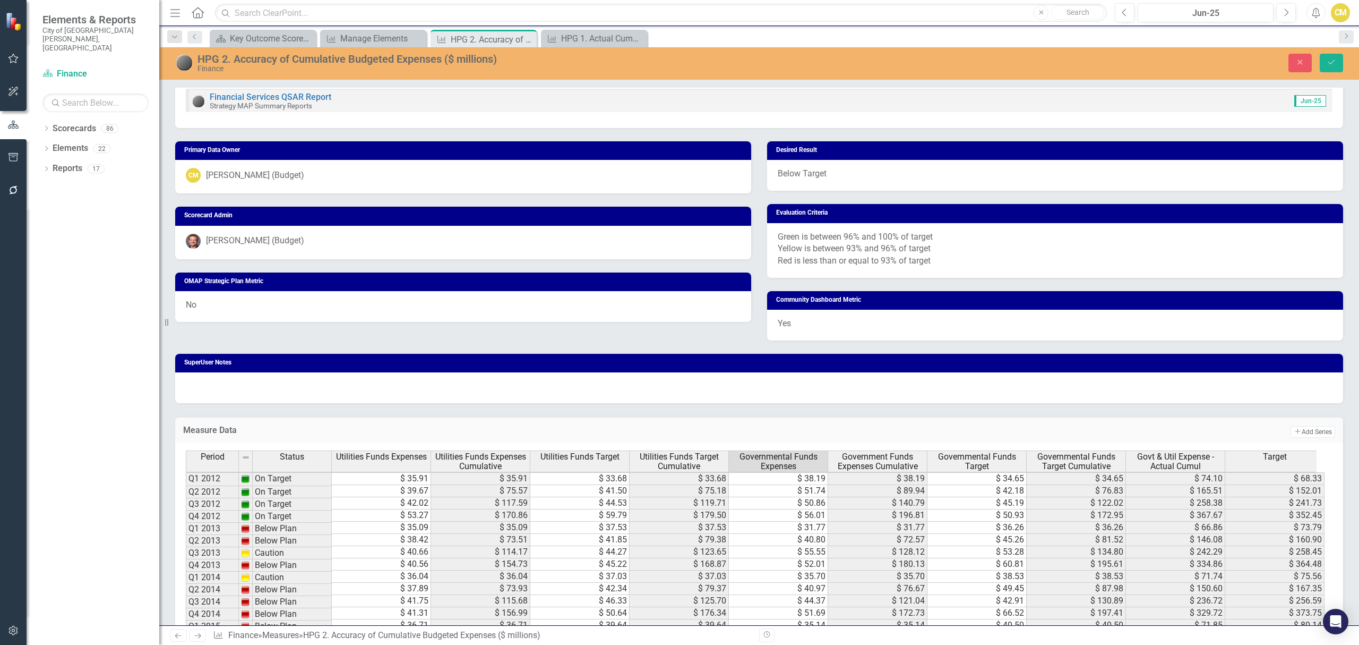
scroll to position [984, 0]
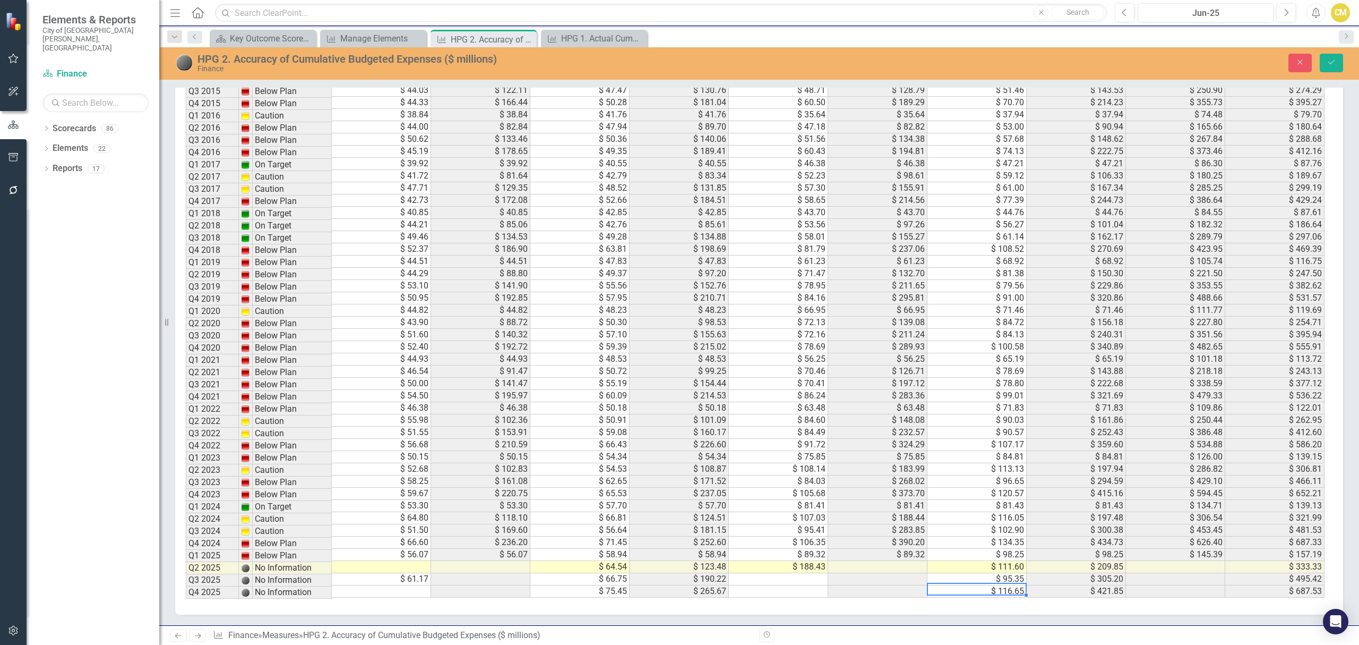
click at [1003, 573] on td "$ 95.35" at bounding box center [977, 579] width 99 height 12
click at [776, 574] on td at bounding box center [778, 579] width 99 height 12
click at [808, 561] on td "$ 188.43" at bounding box center [778, 567] width 99 height 12
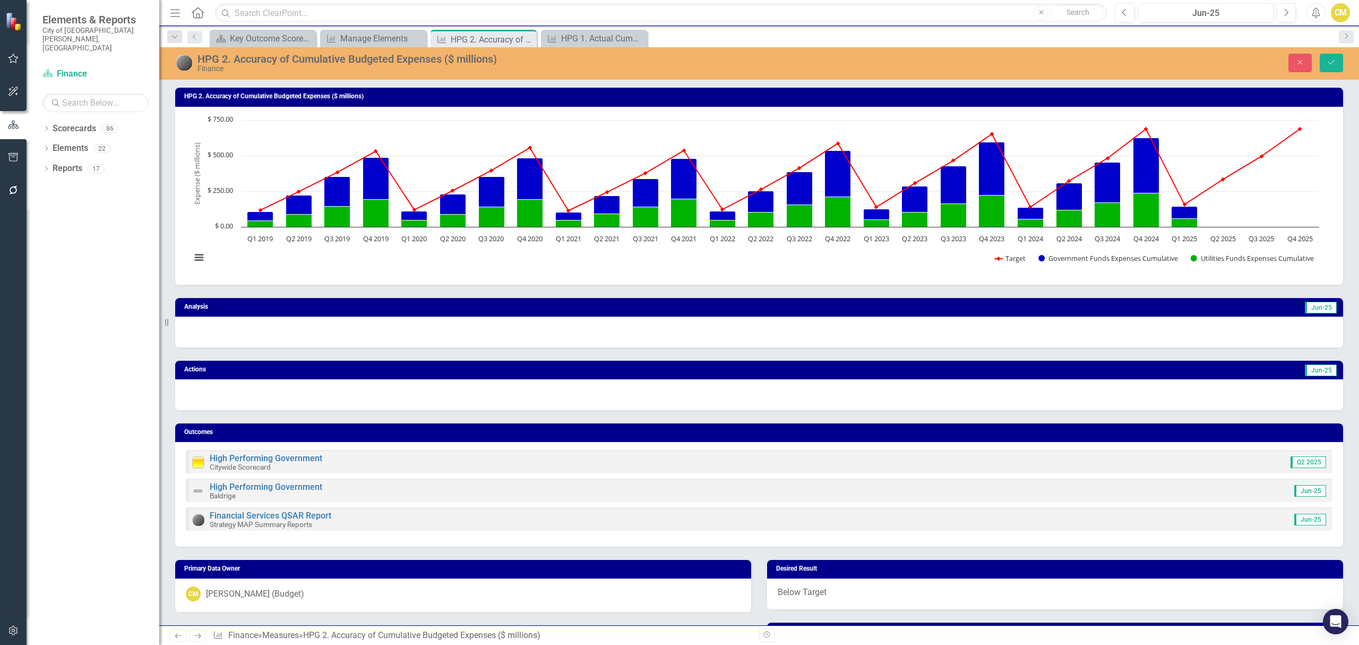
scroll to position [8, 0]
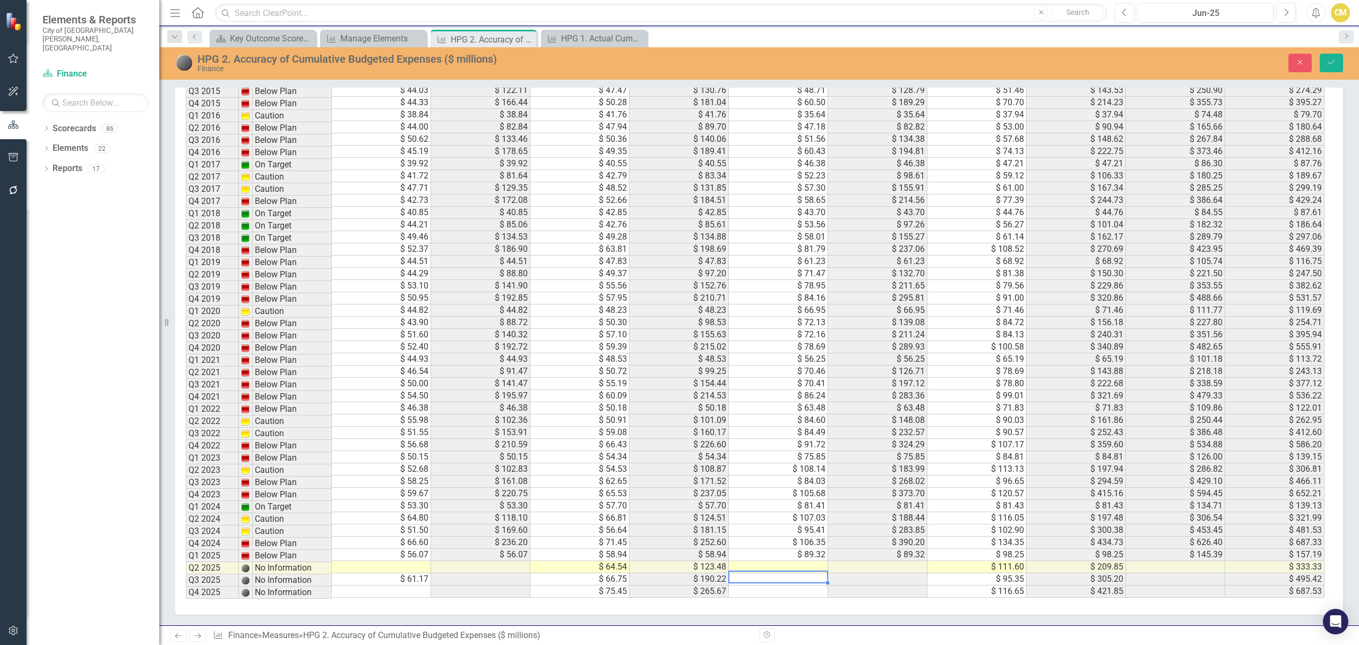
click at [573, 573] on td "$ 66.75" at bounding box center [579, 579] width 99 height 12
click at [769, 573] on td at bounding box center [778, 579] width 99 height 12
click at [1324, 546] on div "Period Status Utilities Funds Expenses Utilities Funds Expenses Cumulative Util…" at bounding box center [755, 245] width 1139 height 708
click at [778, 576] on td at bounding box center [778, 579] width 99 height 12
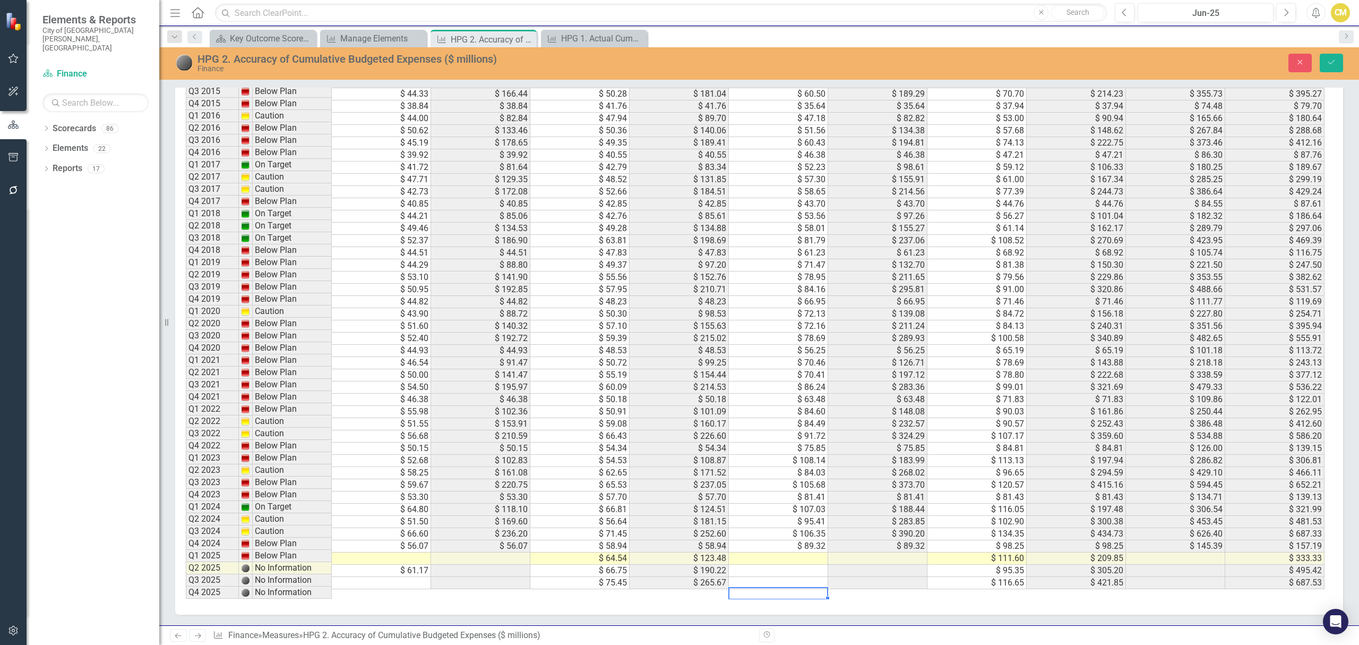
click at [775, 585] on td at bounding box center [778, 583] width 99 height 12
click at [616, 582] on td "$ 75.45" at bounding box center [579, 582] width 99 height 12
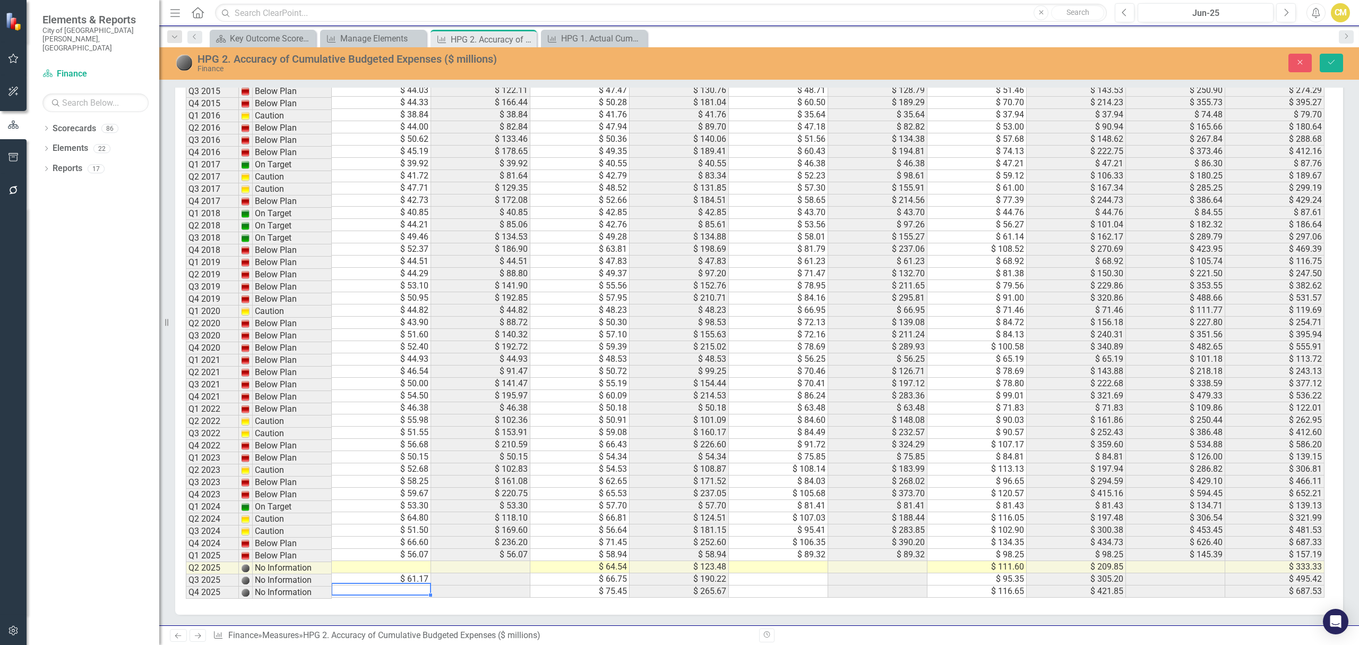
scroll to position [0, 0]
type textarea "61.17"
click at [434, 573] on td at bounding box center [480, 579] width 99 height 12
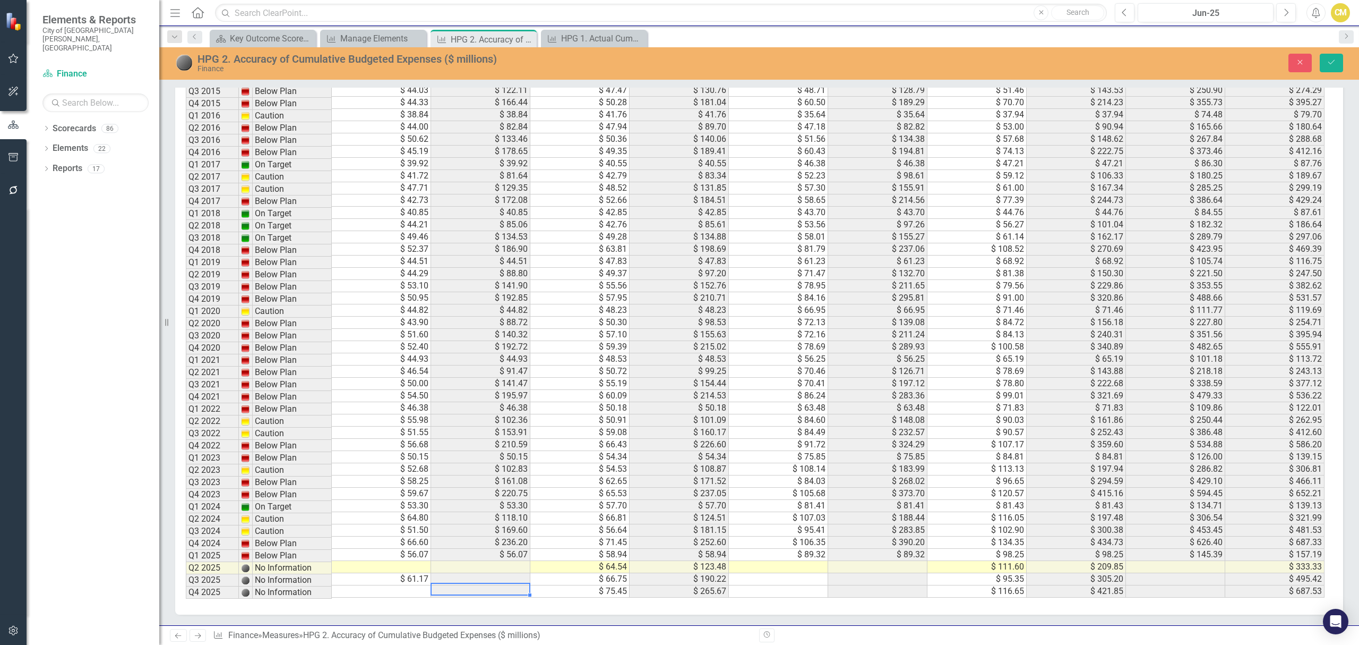
scroll to position [0, 0]
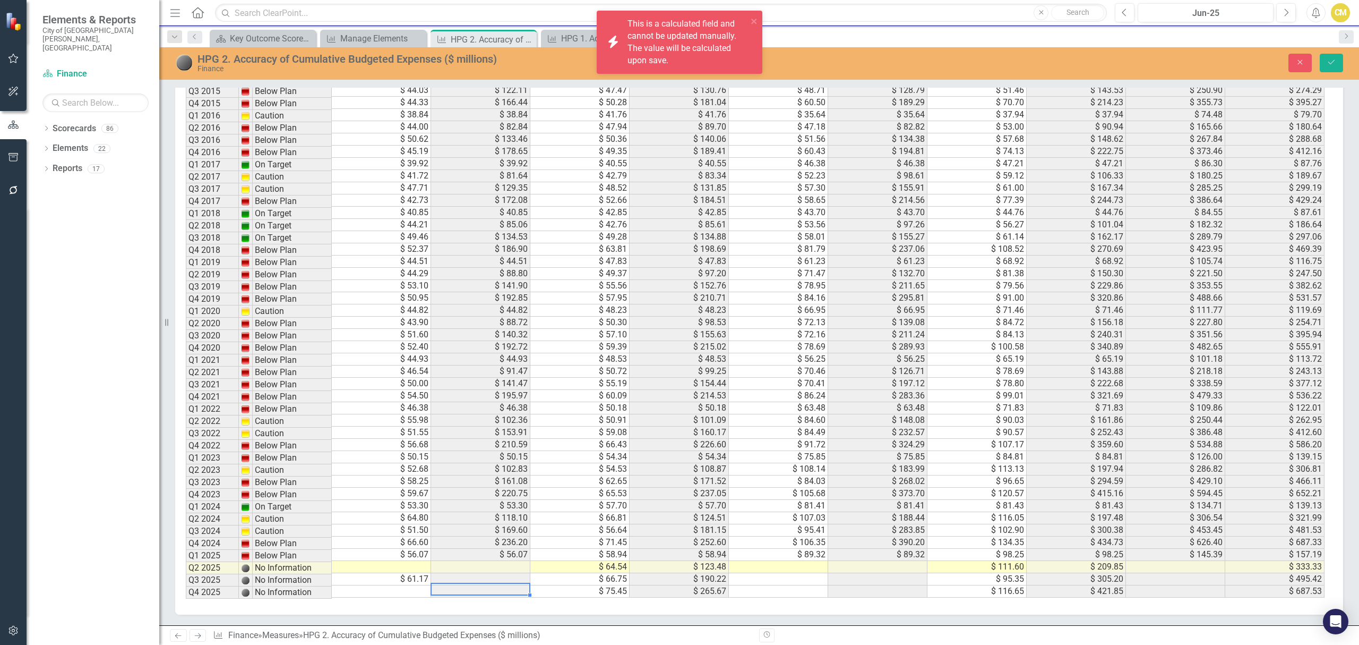
click at [417, 573] on td "$ 61.17" at bounding box center [381, 579] width 99 height 12
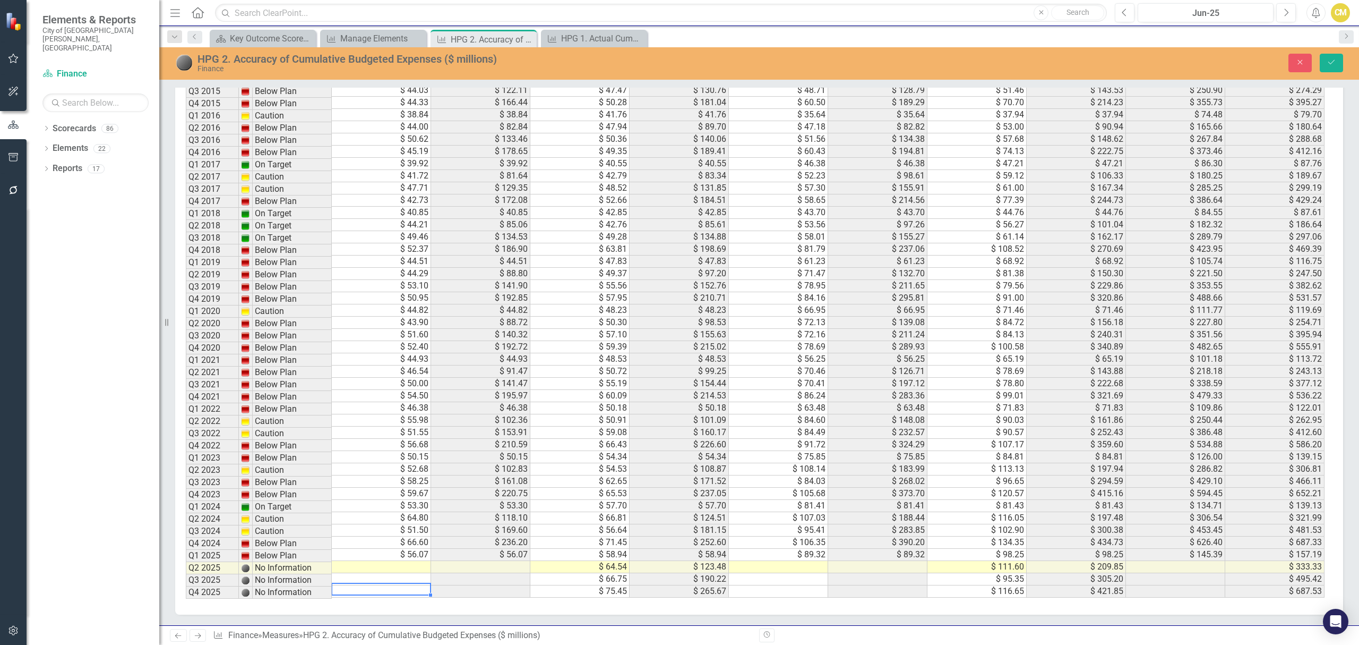
click at [415, 564] on td at bounding box center [381, 567] width 99 height 12
type textarea "61.17"
type textarea "3"
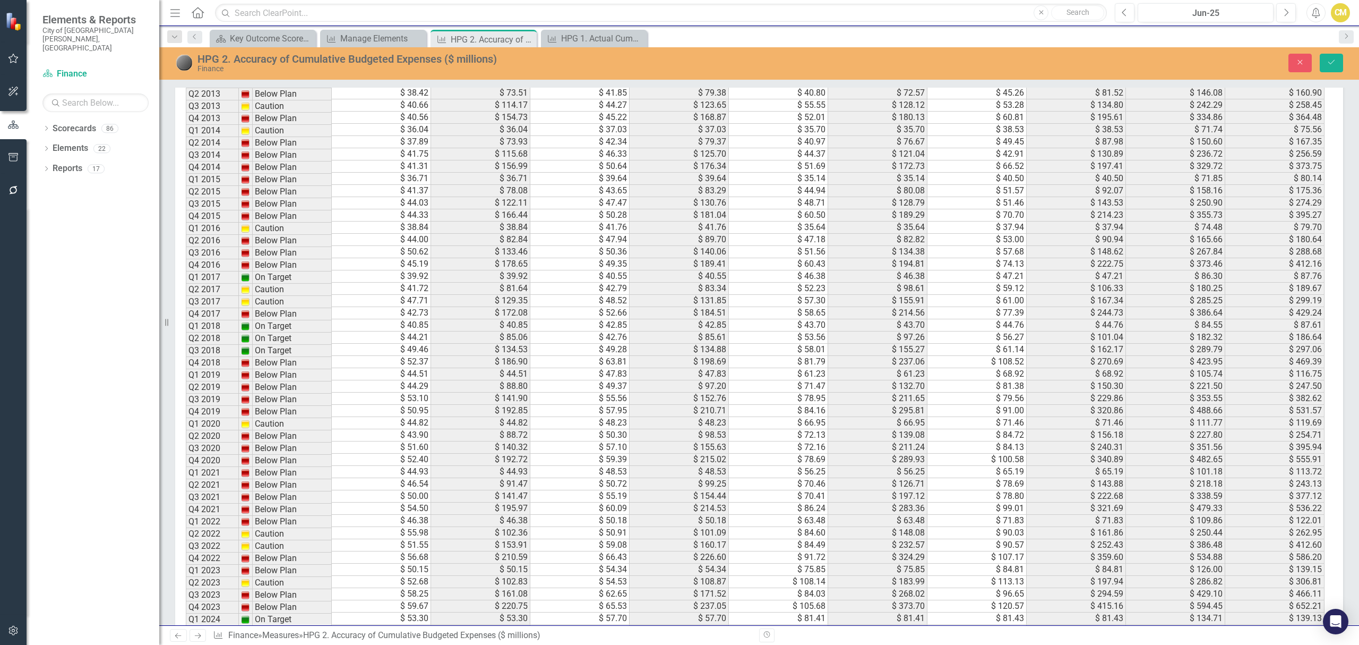
scroll to position [985, 0]
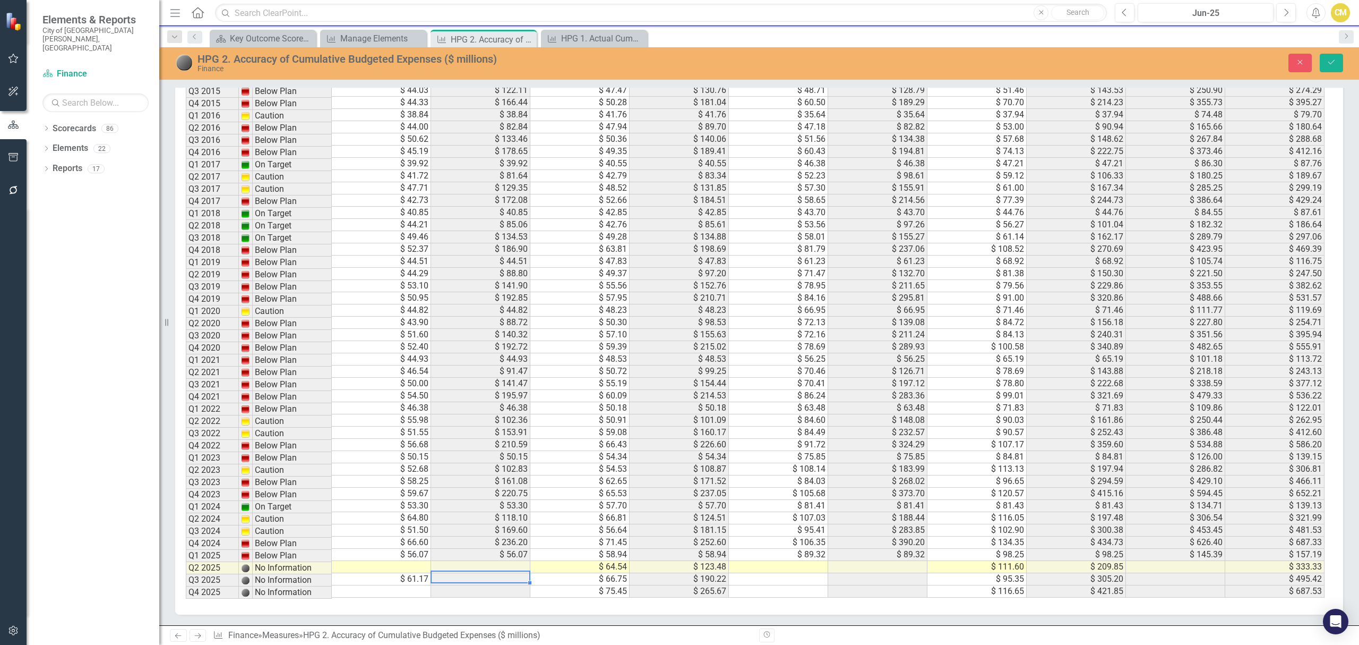
click at [410, 573] on td "$ 61.17" at bounding box center [381, 579] width 99 height 12
click at [224, 567] on td "Q2 2025" at bounding box center [212, 568] width 53 height 12
click at [410, 573] on td "$ 61.17" at bounding box center [381, 579] width 99 height 12
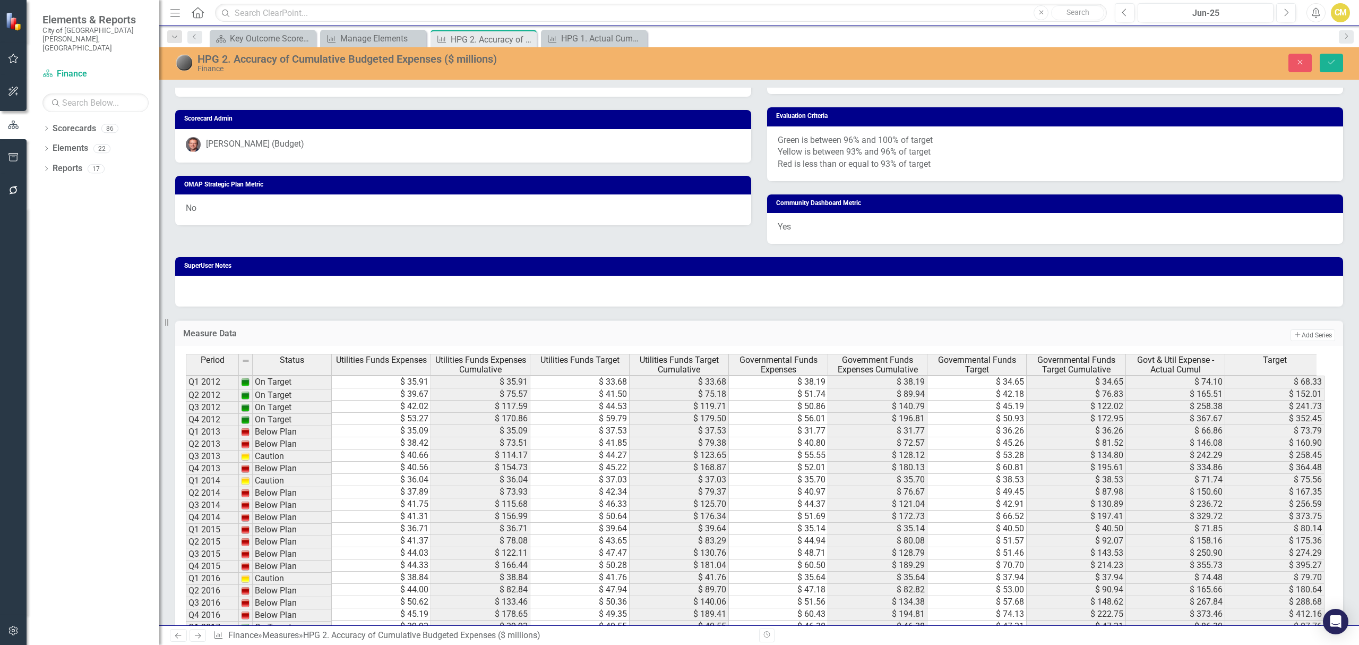
scroll to position [985, 0]
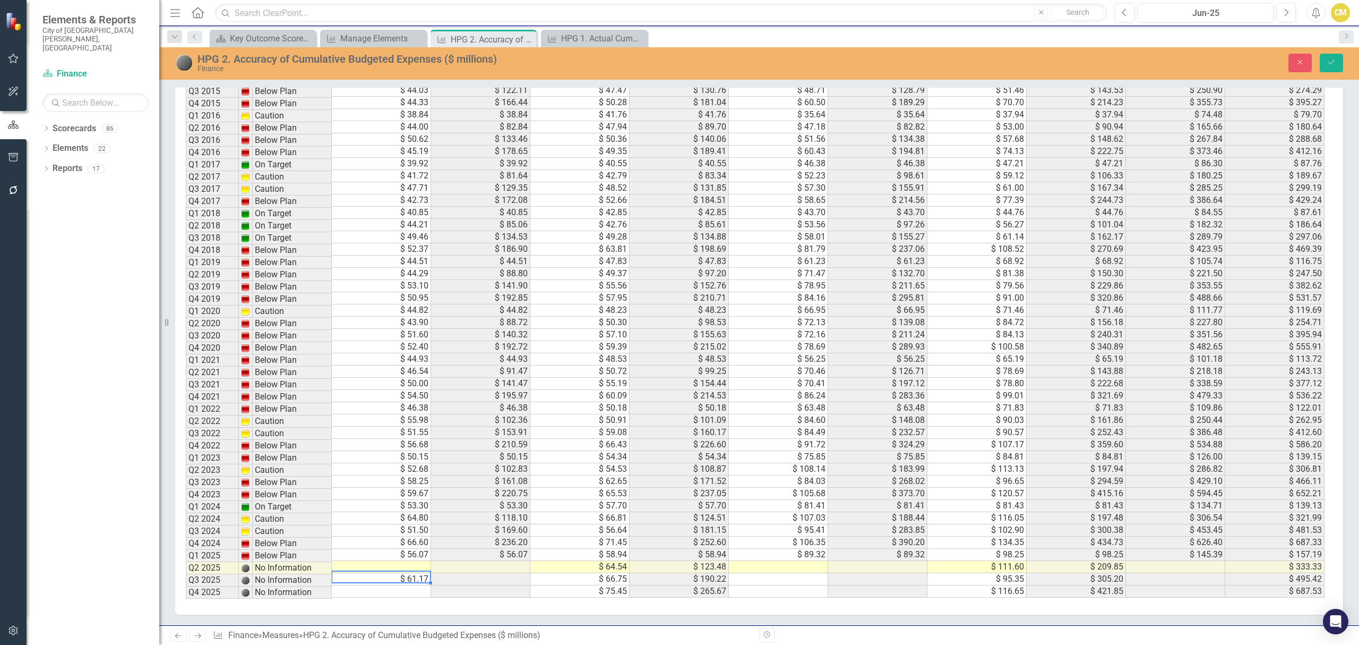
click at [423, 563] on td at bounding box center [381, 567] width 99 height 12
click at [416, 573] on td "$ 61.17" at bounding box center [381, 579] width 99 height 12
click at [401, 549] on td "$ 56.07" at bounding box center [381, 554] width 99 height 12
click at [406, 561] on td at bounding box center [381, 567] width 99 height 12
click at [543, 578] on tbody "Q1 2012 On Target $ 35.91 $ 35.91 $ 33.68 $ 33.68 $ 38.19 $ 38.19 $ 34.65 $ 34.…" at bounding box center [755, 255] width 1139 height 684
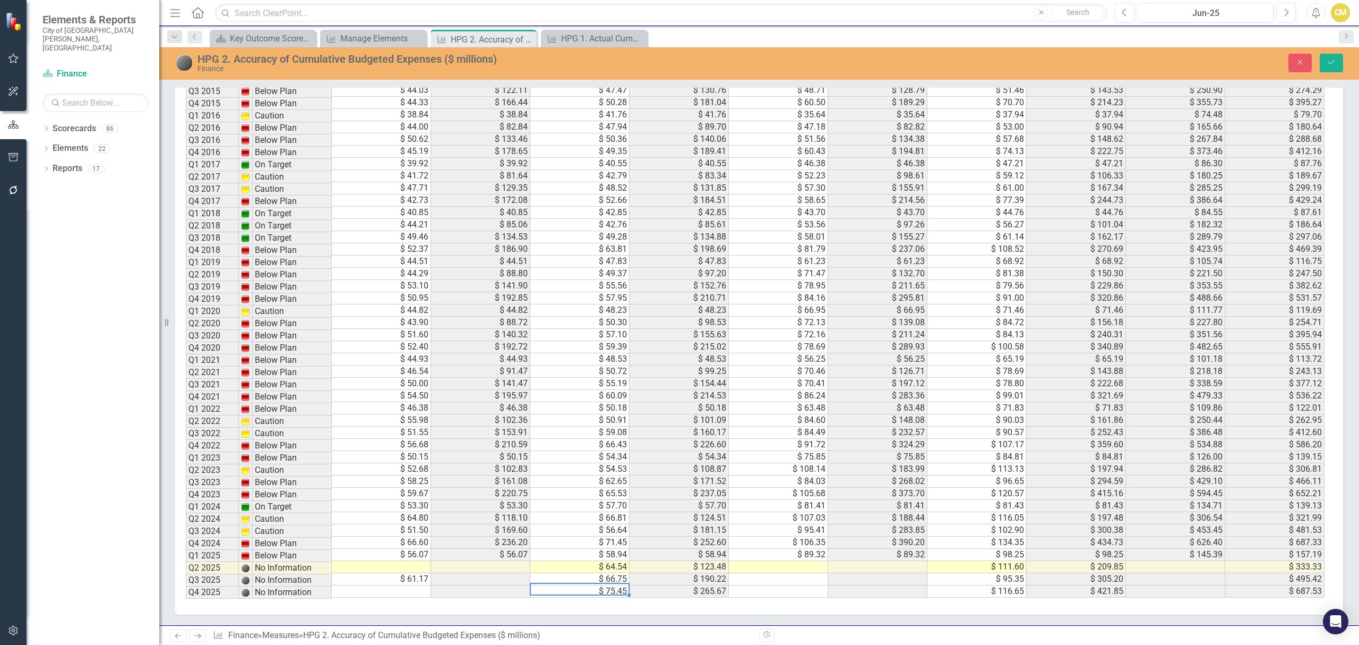
click at [548, 573] on td "$ 66.75" at bounding box center [579, 579] width 99 height 12
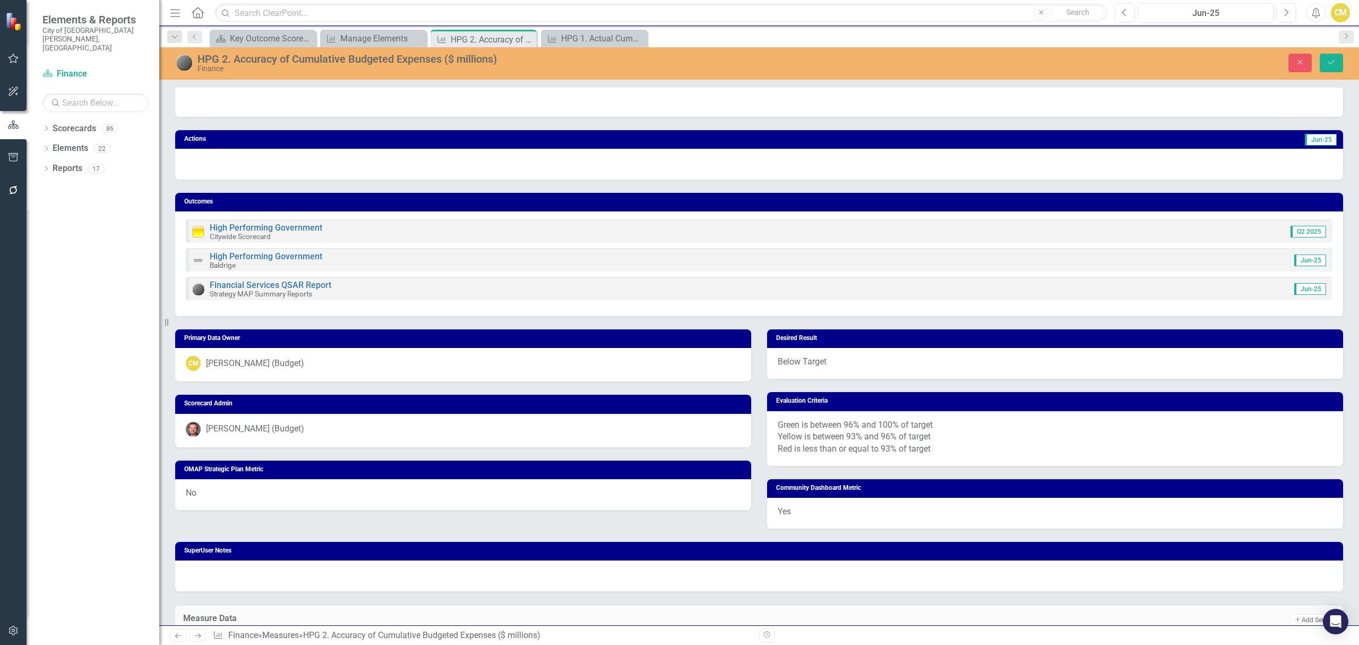
scroll to position [0, 0]
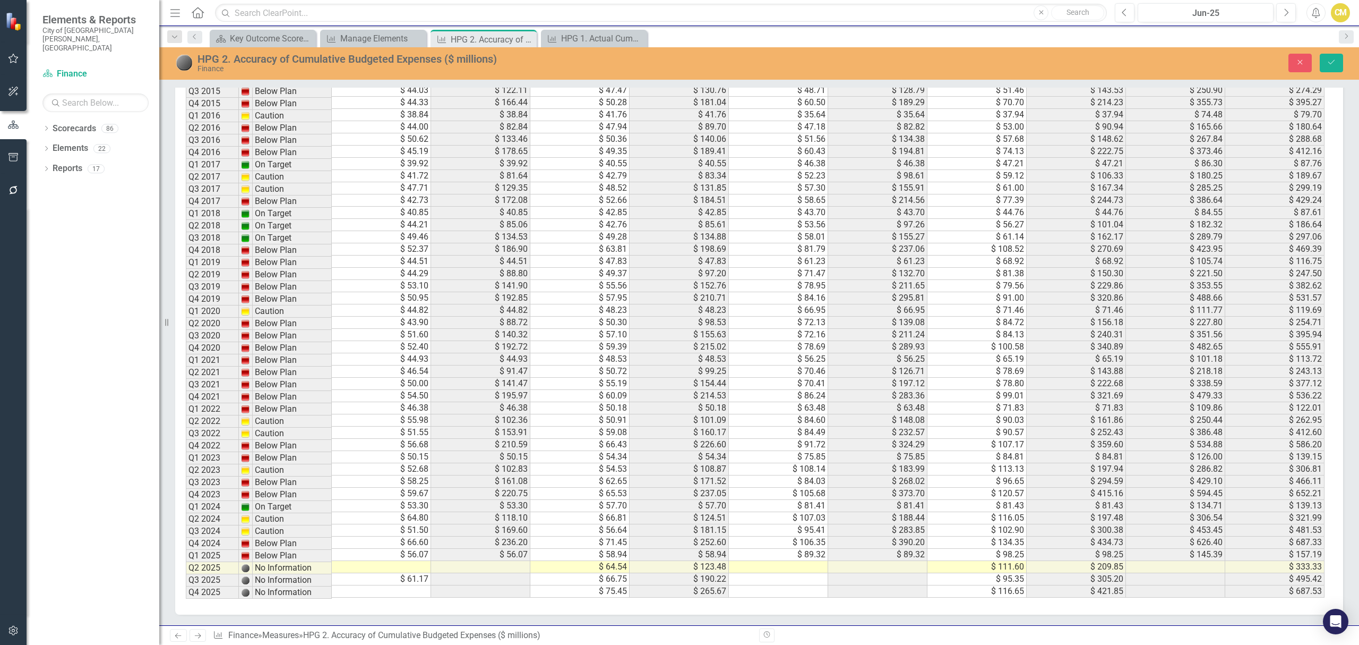
click at [395, 574] on td "$ 61.17" at bounding box center [381, 579] width 99 height 12
drag, startPoint x: 400, startPoint y: 572, endPoint x: 437, endPoint y: 574, distance: 37.2
click at [437, 574] on tr "Q3 2025 No Information $ 61.17 $ 66.75 $ 190.22 $ 95.35 $ 305.20 $ 495.42" at bounding box center [755, 579] width 1139 height 12
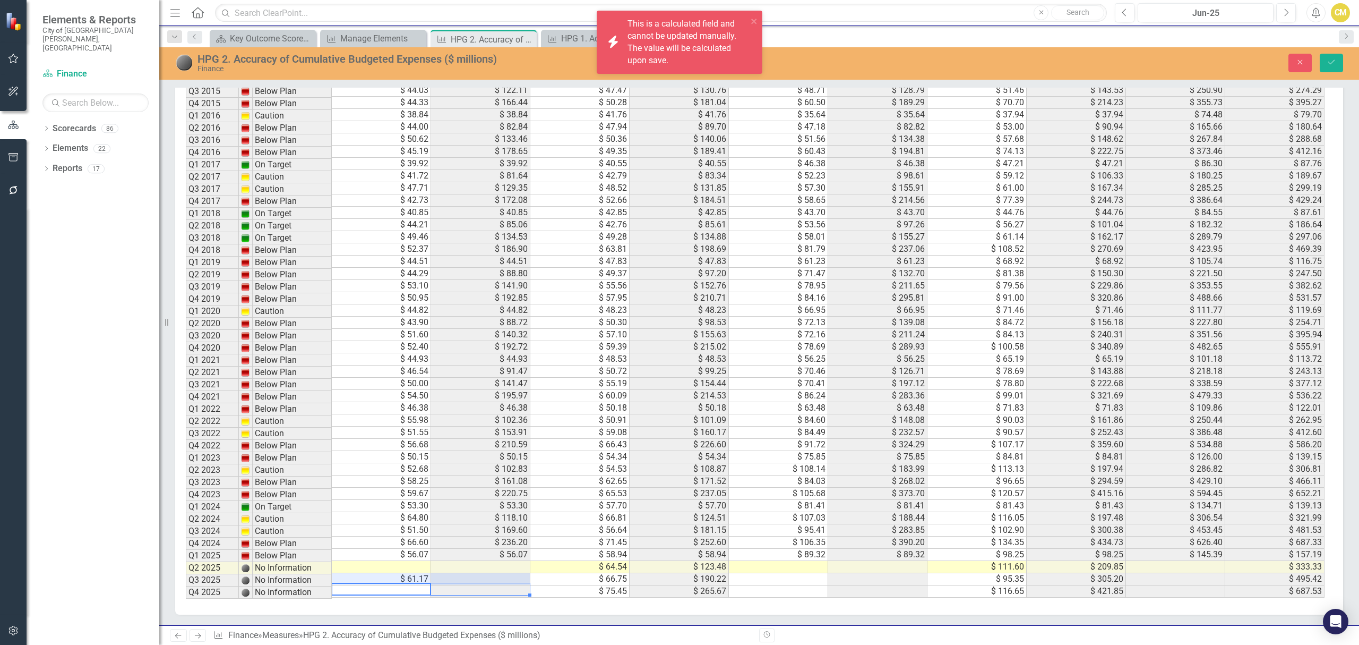
click at [413, 573] on td "$ 61.17" at bounding box center [381, 579] width 99 height 12
type textarea "61.17"
drag, startPoint x: 417, startPoint y: 571, endPoint x: 332, endPoint y: 562, distance: 85.5
click at [320, 560] on div "Period Status Utilities Funds Expenses Utilities Funds Expenses Cumulative Util…" at bounding box center [755, 245] width 1139 height 708
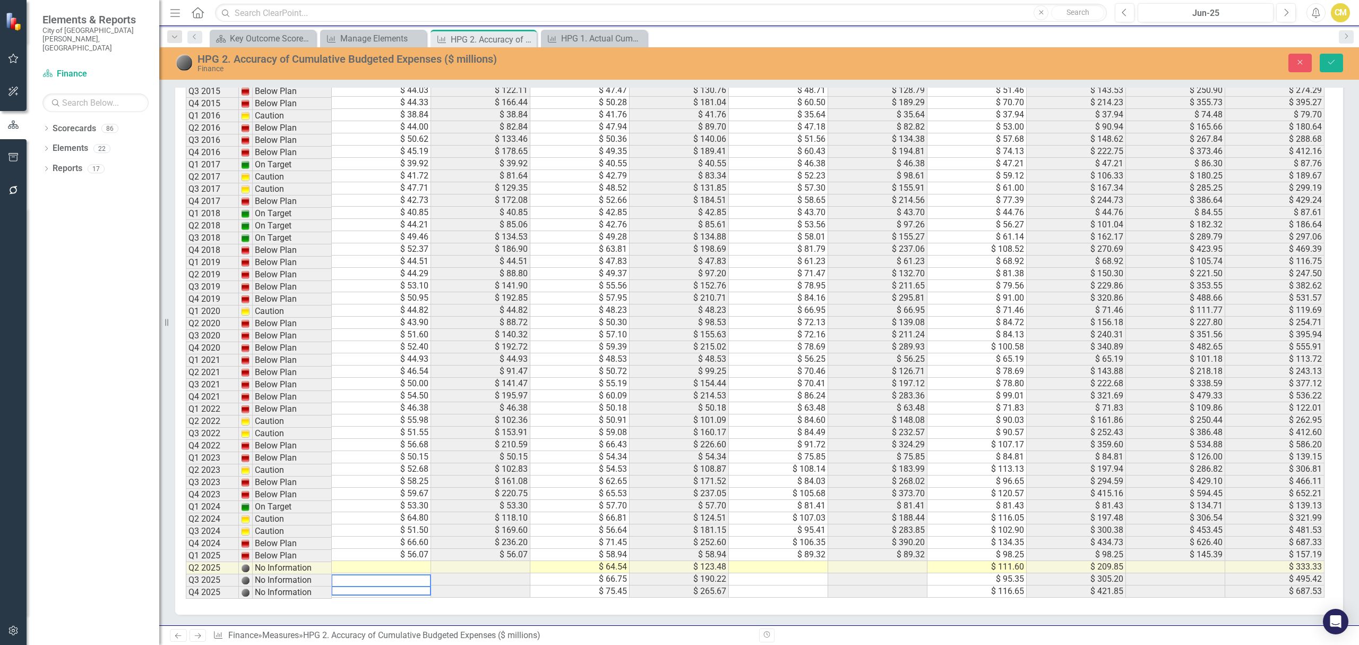
click at [396, 561] on td at bounding box center [381, 567] width 99 height 12
type textarea "6"
click at [385, 573] on td "$ 61.17" at bounding box center [381, 579] width 99 height 12
click at [387, 573] on td "$ 61.17" at bounding box center [381, 579] width 99 height 12
type textarea "61.17"
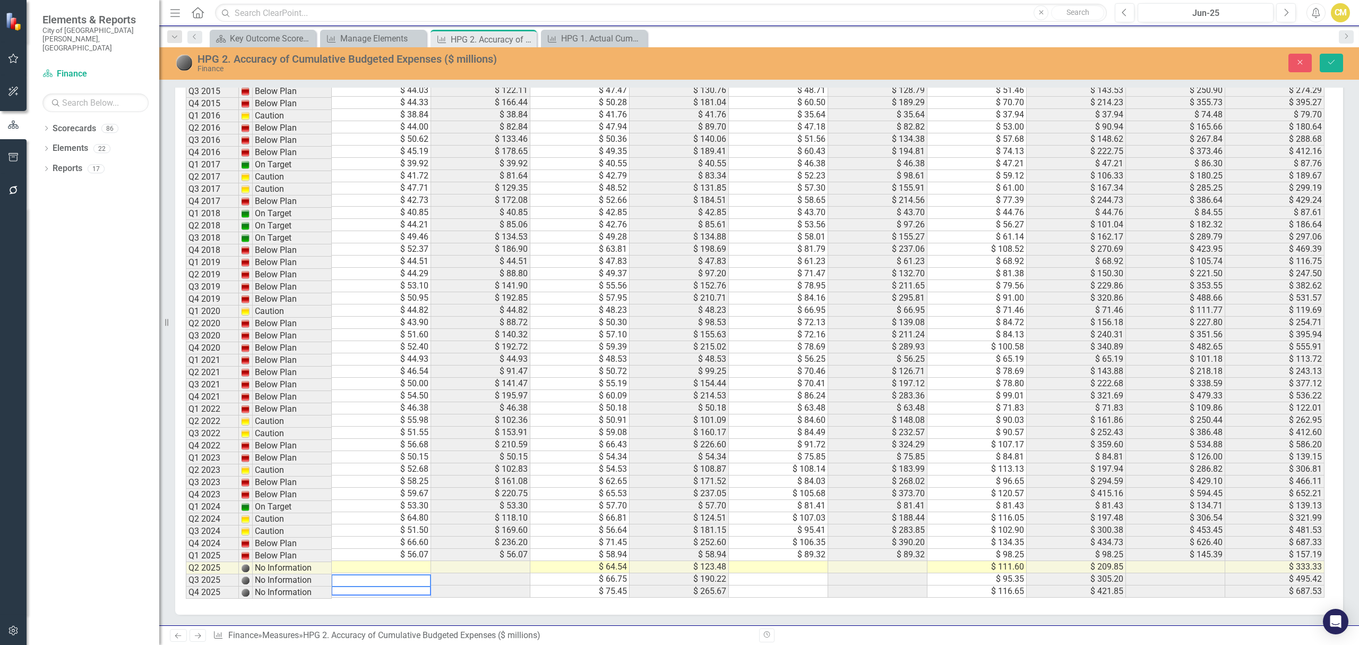
click at [383, 585] on td at bounding box center [381, 591] width 99 height 12
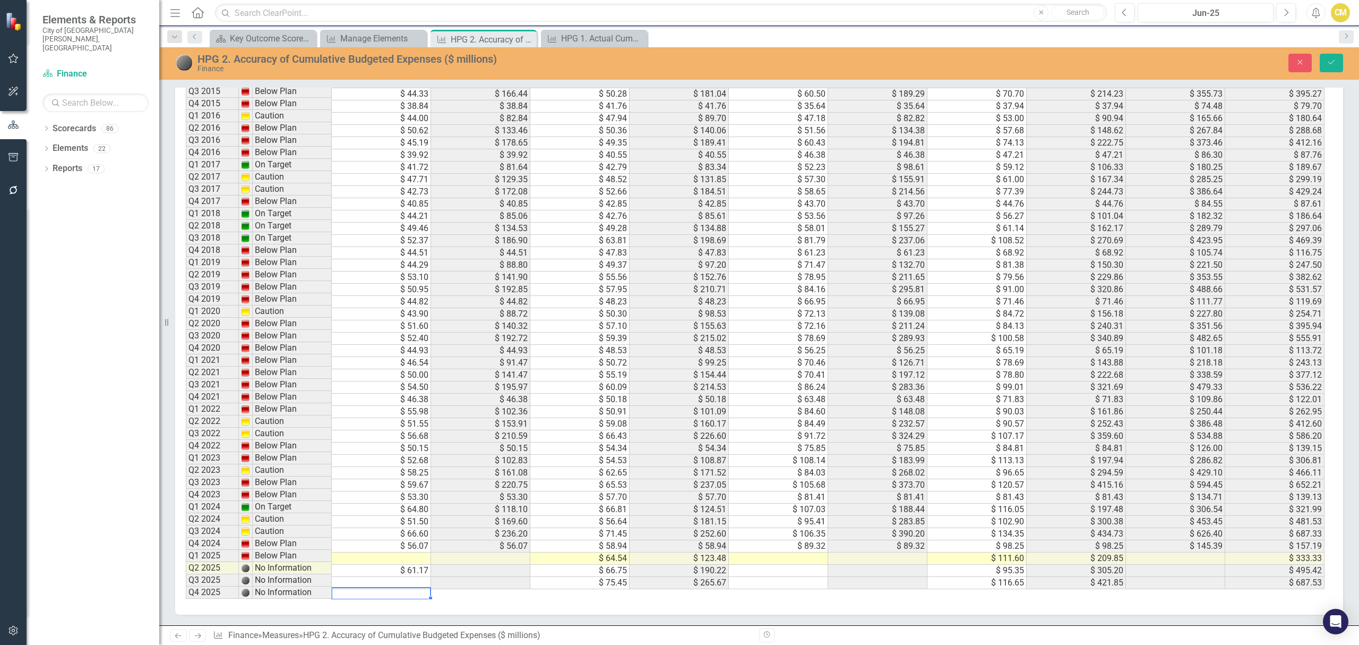
click at [382, 582] on td at bounding box center [381, 583] width 99 height 12
click at [382, 587] on textarea at bounding box center [381, 593] width 100 height 12
click at [213, 568] on td "Q2 2025" at bounding box center [212, 568] width 53 height 12
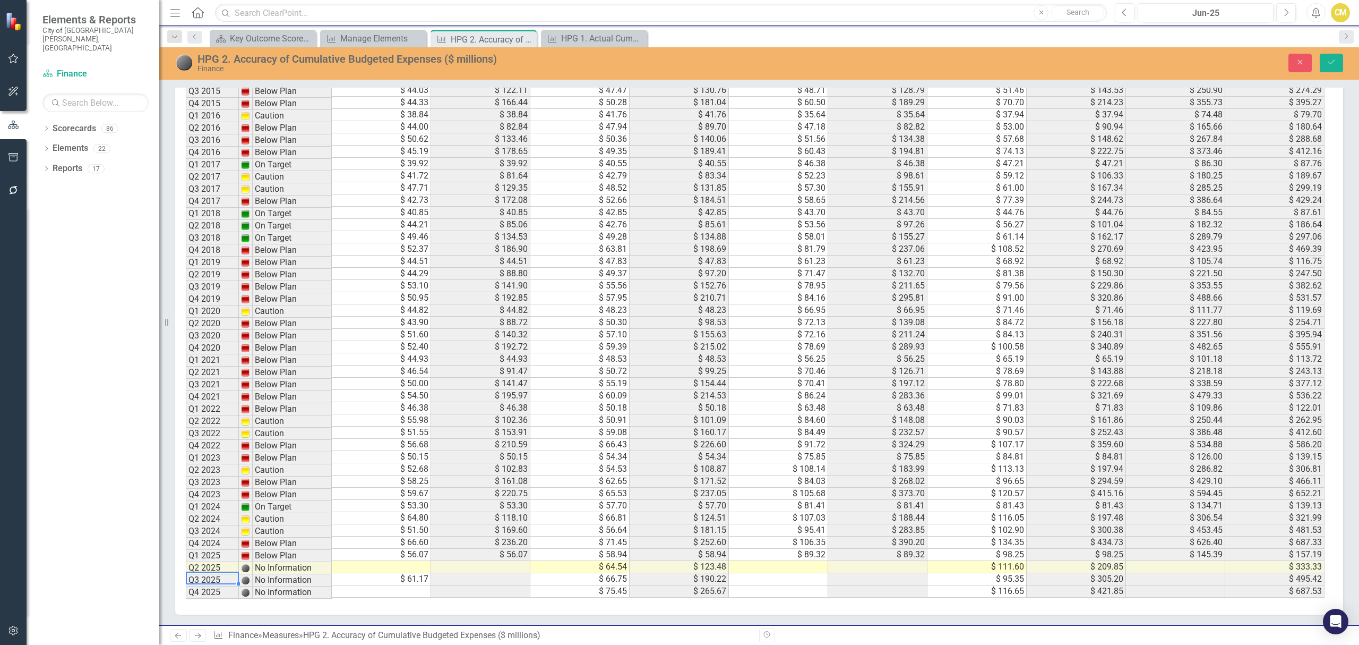
click at [405, 573] on td "$ 61.17" at bounding box center [381, 579] width 99 height 12
click at [408, 561] on td at bounding box center [381, 567] width 99 height 12
click at [291, 553] on td "Below Plan" at bounding box center [292, 556] width 79 height 12
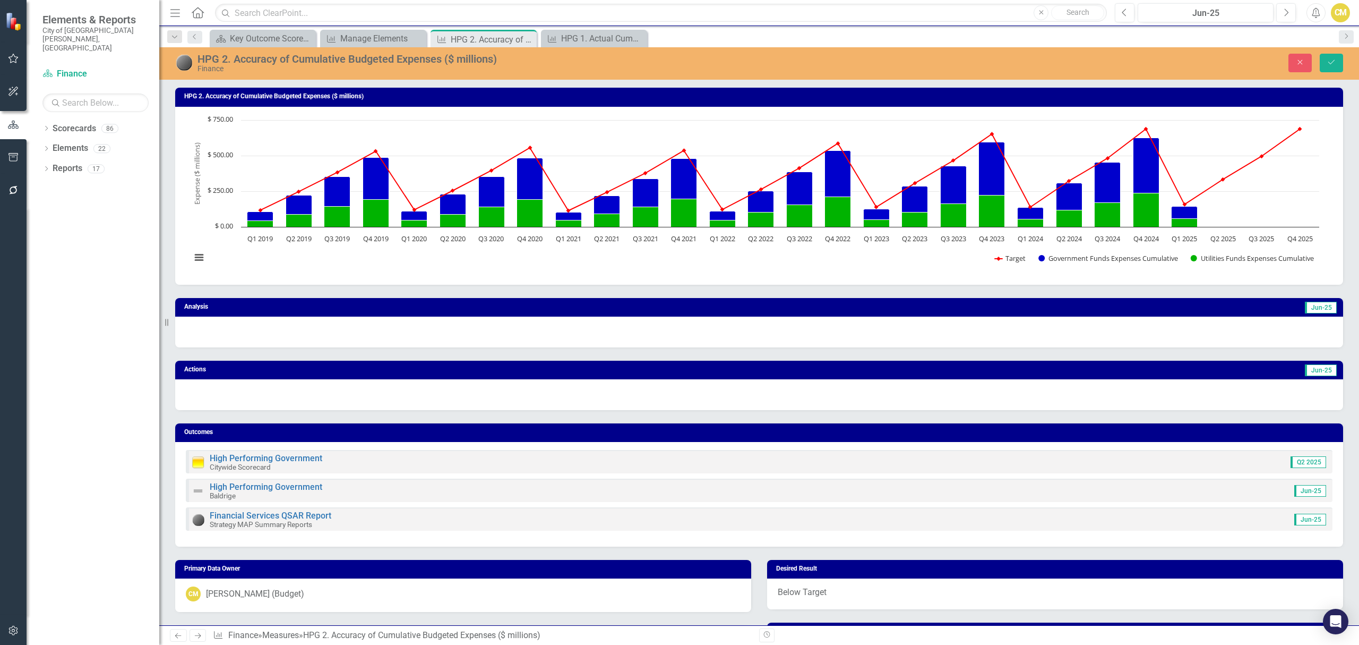
scroll to position [984, 0]
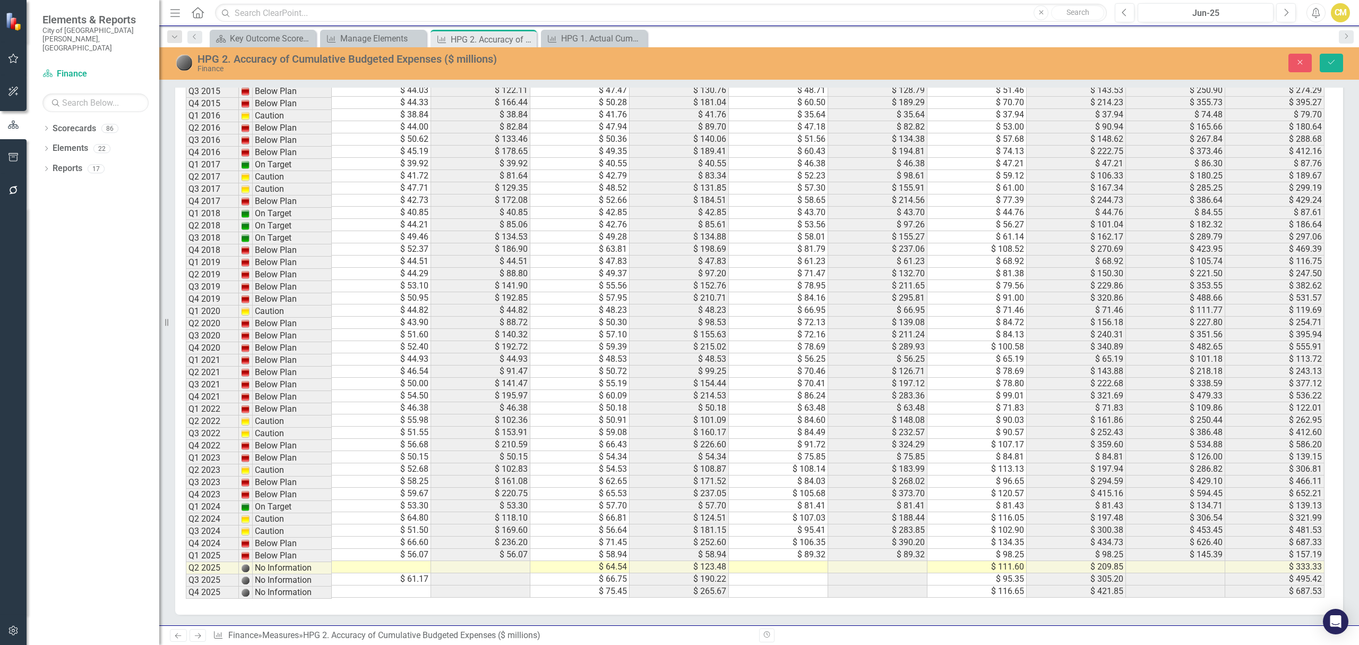
click at [410, 568] on td at bounding box center [381, 567] width 99 height 12
click at [406, 568] on td at bounding box center [381, 567] width 99 height 12
drag, startPoint x: 341, startPoint y: 582, endPoint x: 346, endPoint y: 582, distance: 5.3
click at [342, 582] on td "$ 61.17" at bounding box center [381, 579] width 99 height 12
click at [557, 578] on td "$ 66.75" at bounding box center [579, 579] width 99 height 12
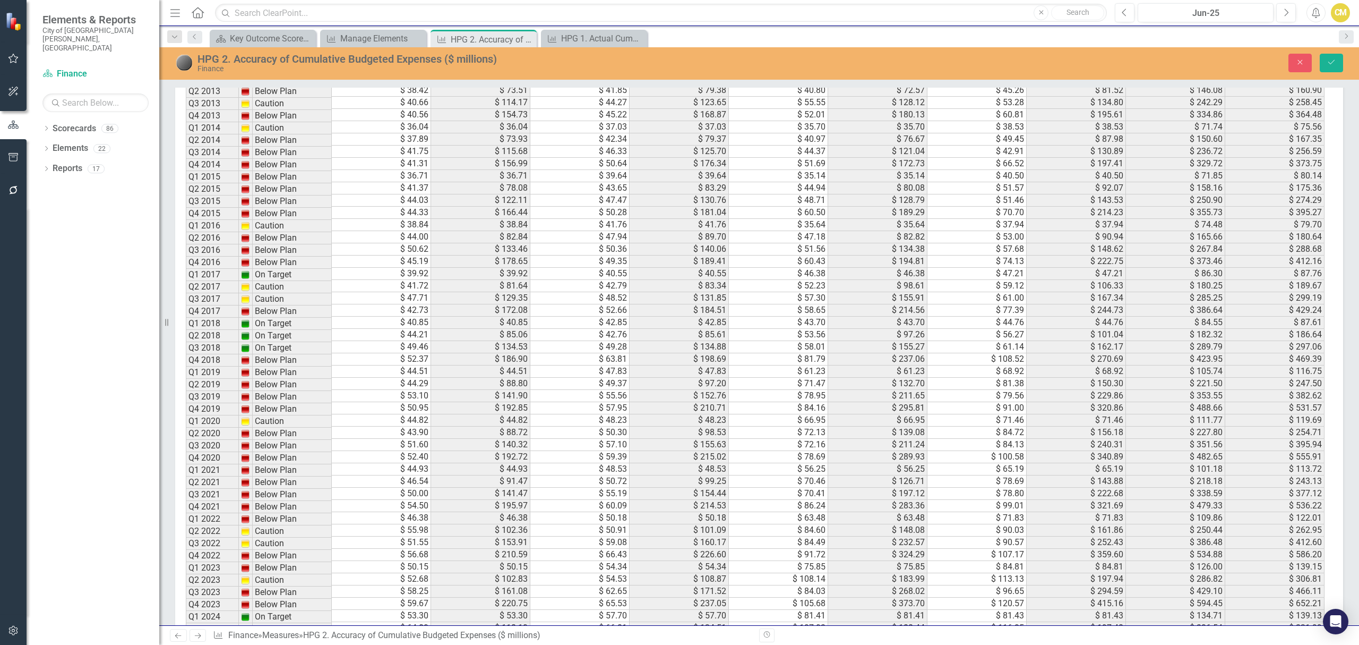
scroll to position [418, 0]
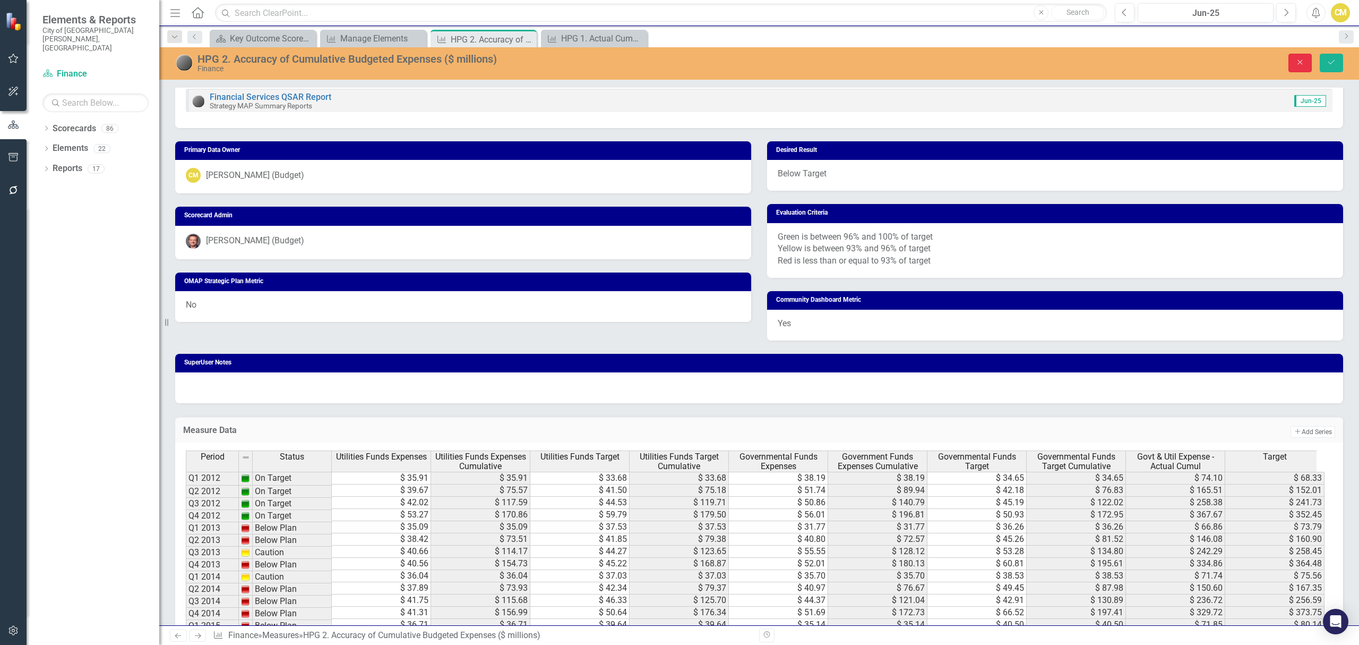
click at [1301, 65] on icon "Close" at bounding box center [1300, 61] width 10 height 7
type textarea "66.747"
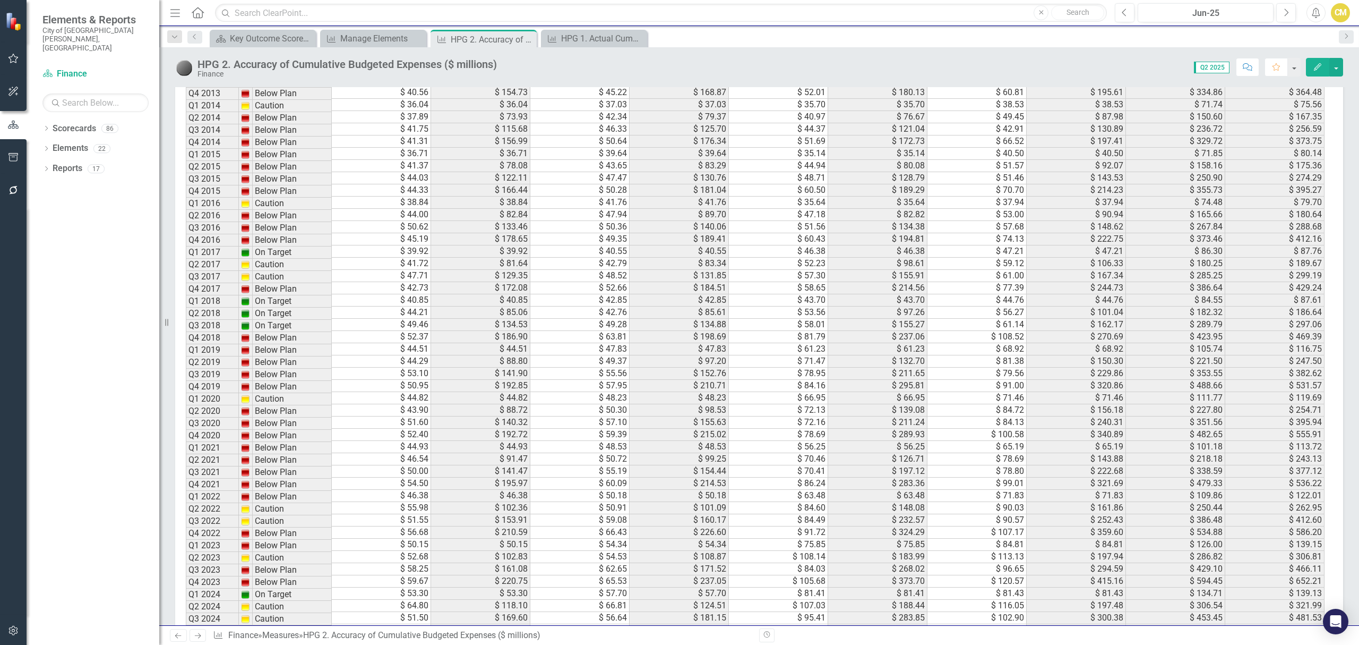
scroll to position [977, 0]
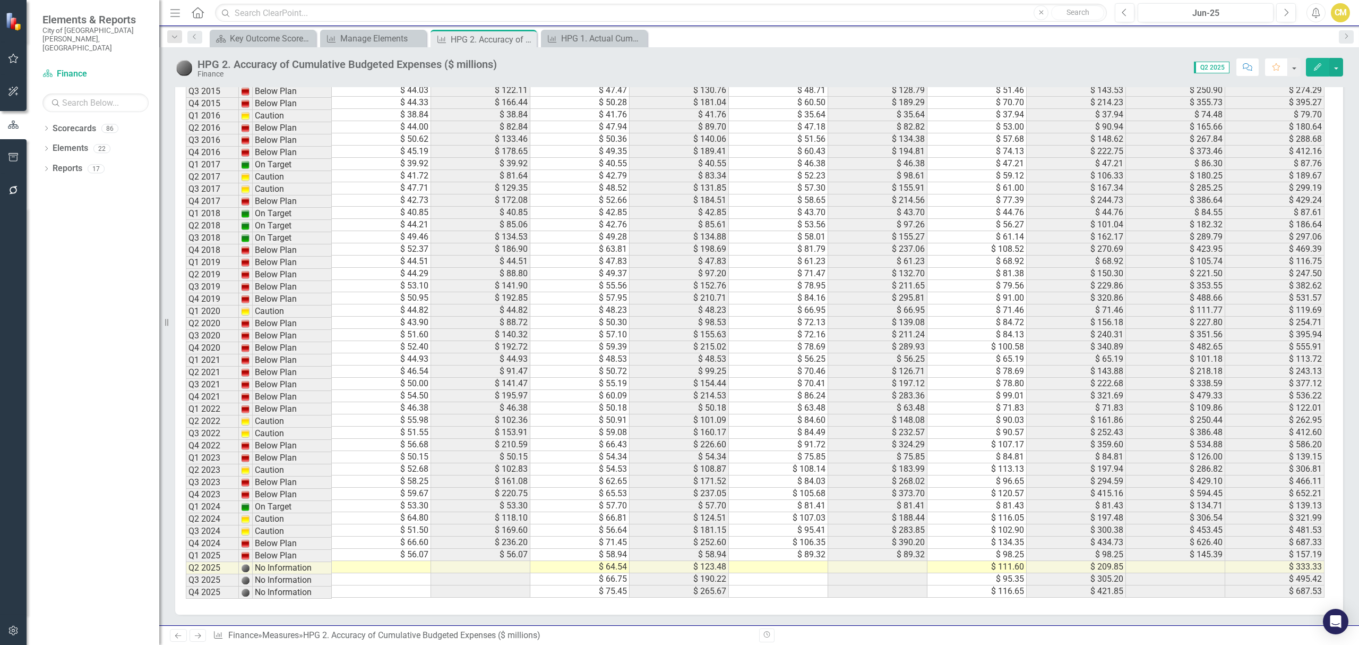
click at [186, 554] on div "Period Status Utilities Funds Expenses Utilities Funds Expenses Cumulative Util…" at bounding box center [186, 244] width 0 height 706
click at [1334, 66] on button "button" at bounding box center [1336, 67] width 14 height 19
click at [1312, 87] on link "Edit Edit Measure" at bounding box center [1292, 88] width 104 height 20
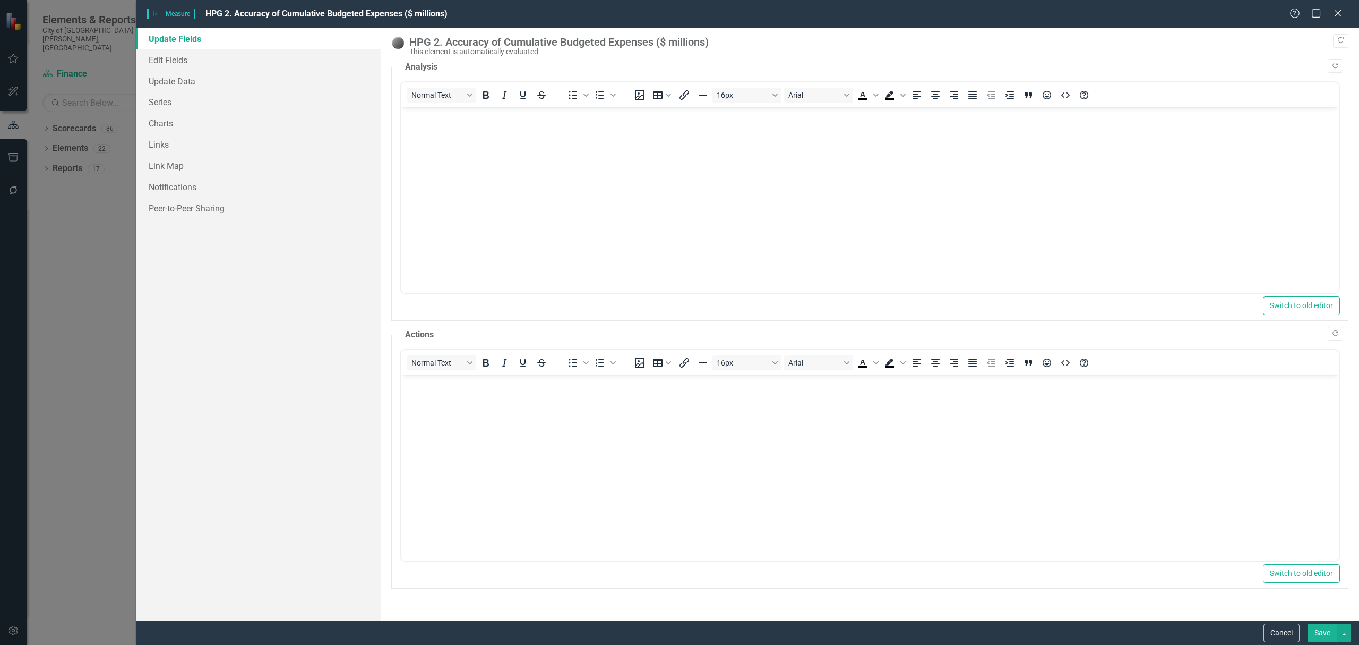
scroll to position [0, 0]
click at [1337, 8] on icon "Close" at bounding box center [1337, 13] width 13 height 10
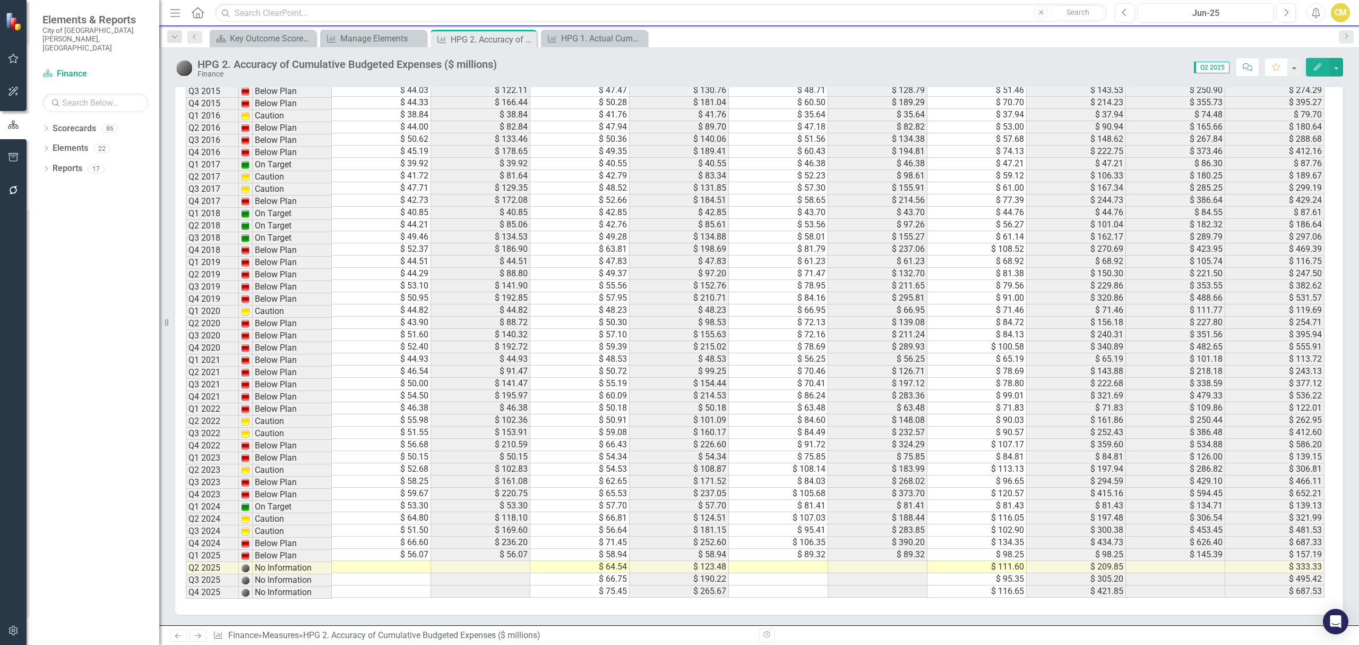
click at [1315, 64] on icon "Edit" at bounding box center [1318, 66] width 10 height 7
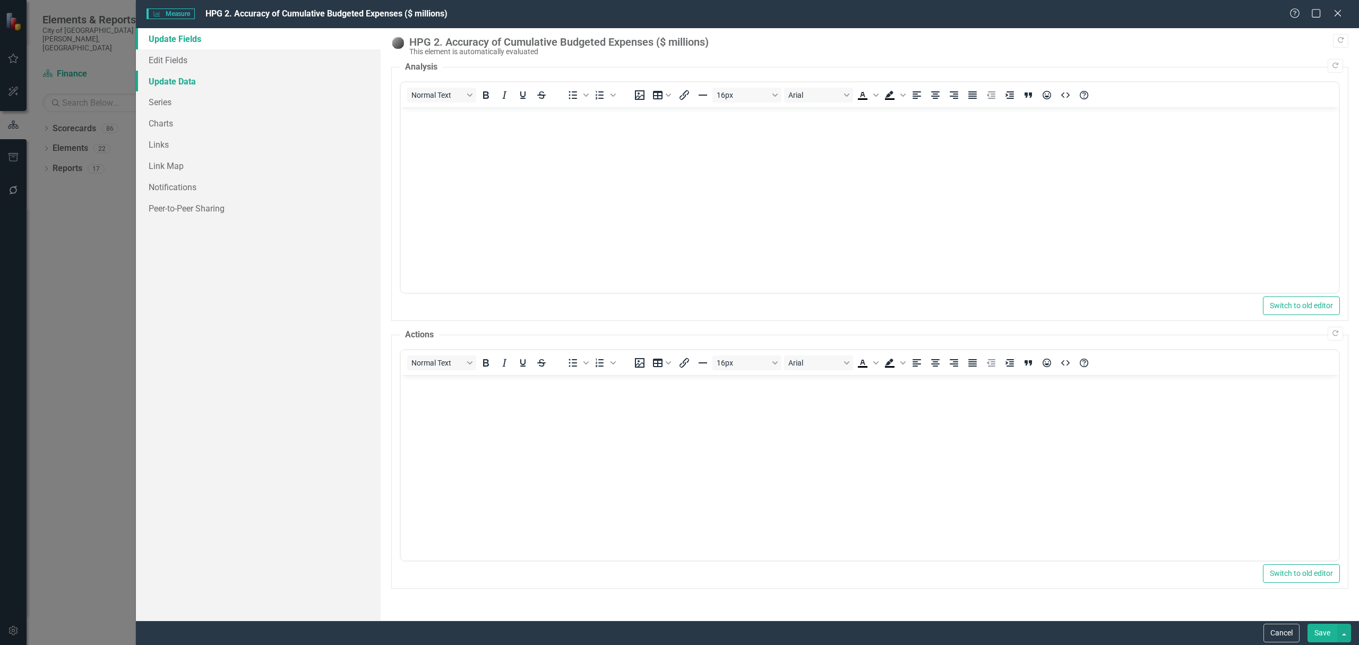
click at [196, 82] on link "Update Data" at bounding box center [258, 81] width 245 height 21
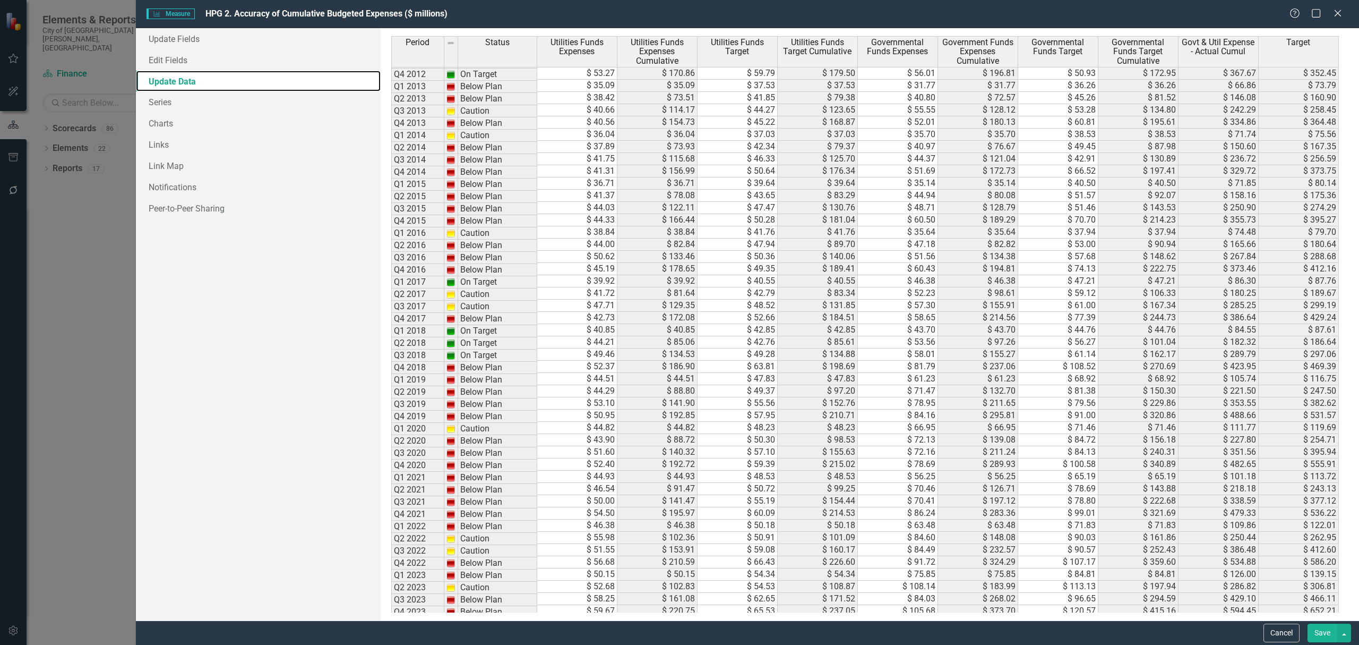
scroll to position [149, 0]
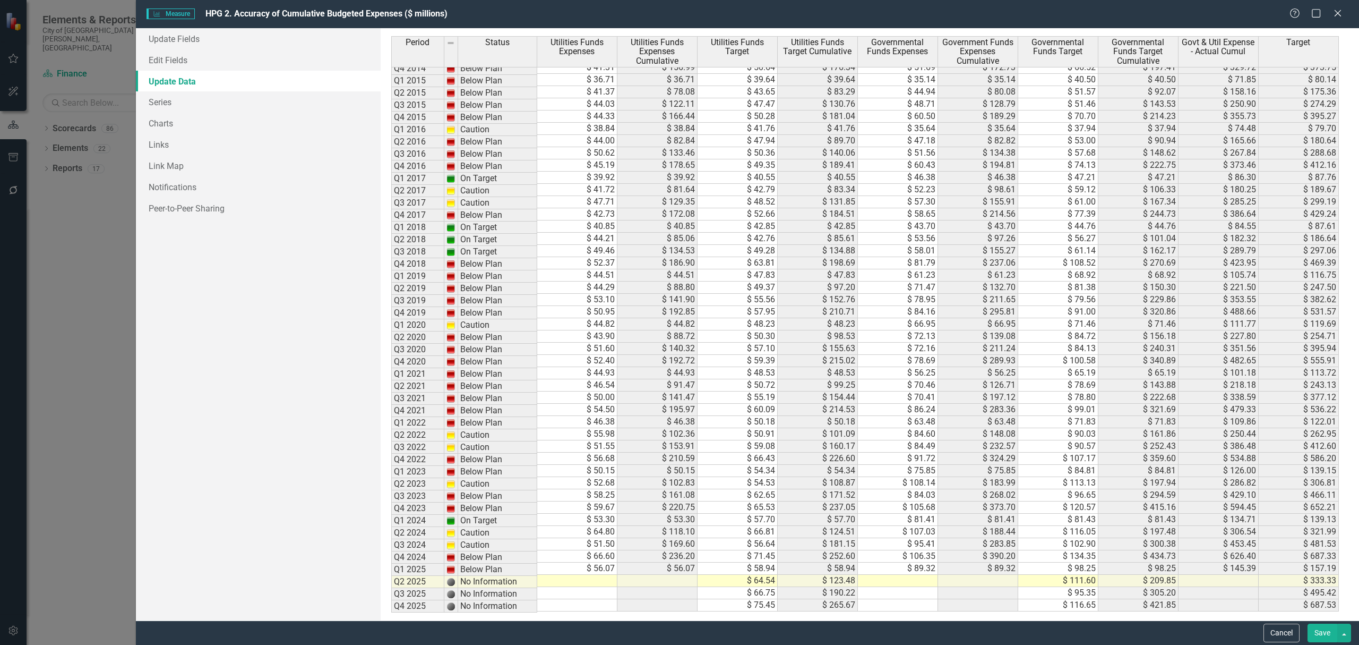
click at [591, 582] on td at bounding box center [577, 580] width 80 height 12
click at [587, 589] on td at bounding box center [577, 593] width 80 height 12
click at [1334, 12] on icon "Close" at bounding box center [1337, 13] width 13 height 10
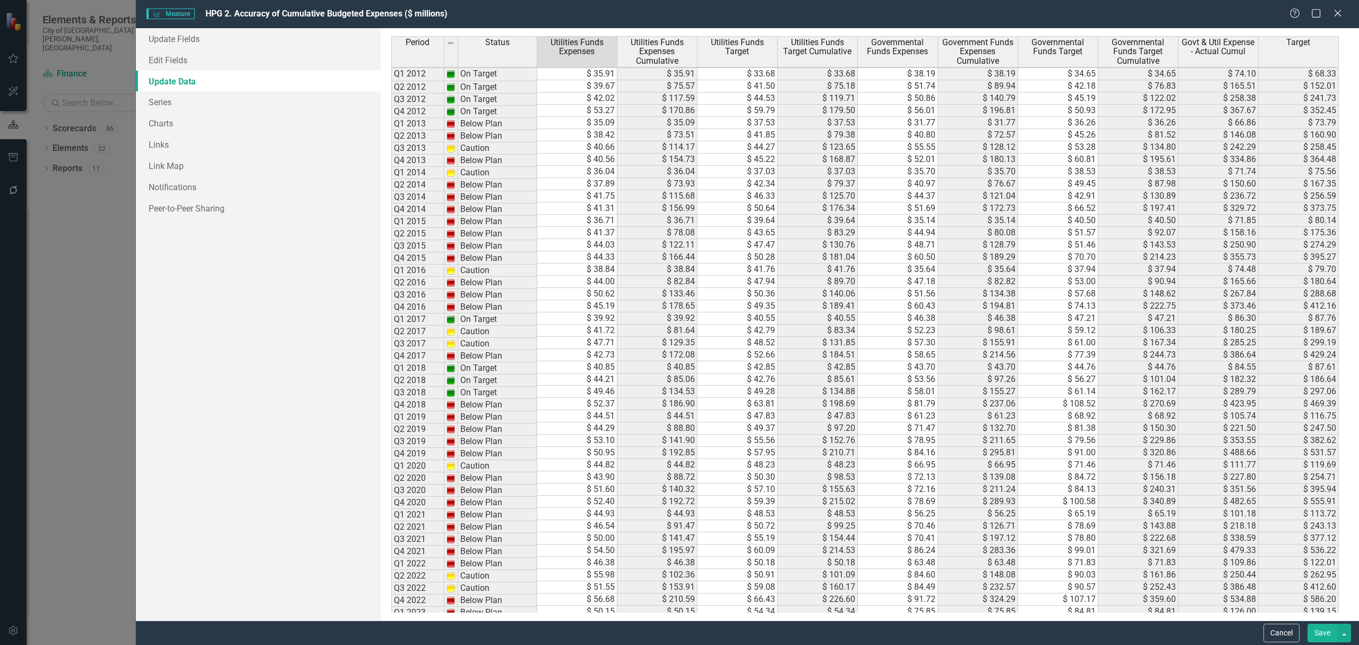
scroll to position [149, 0]
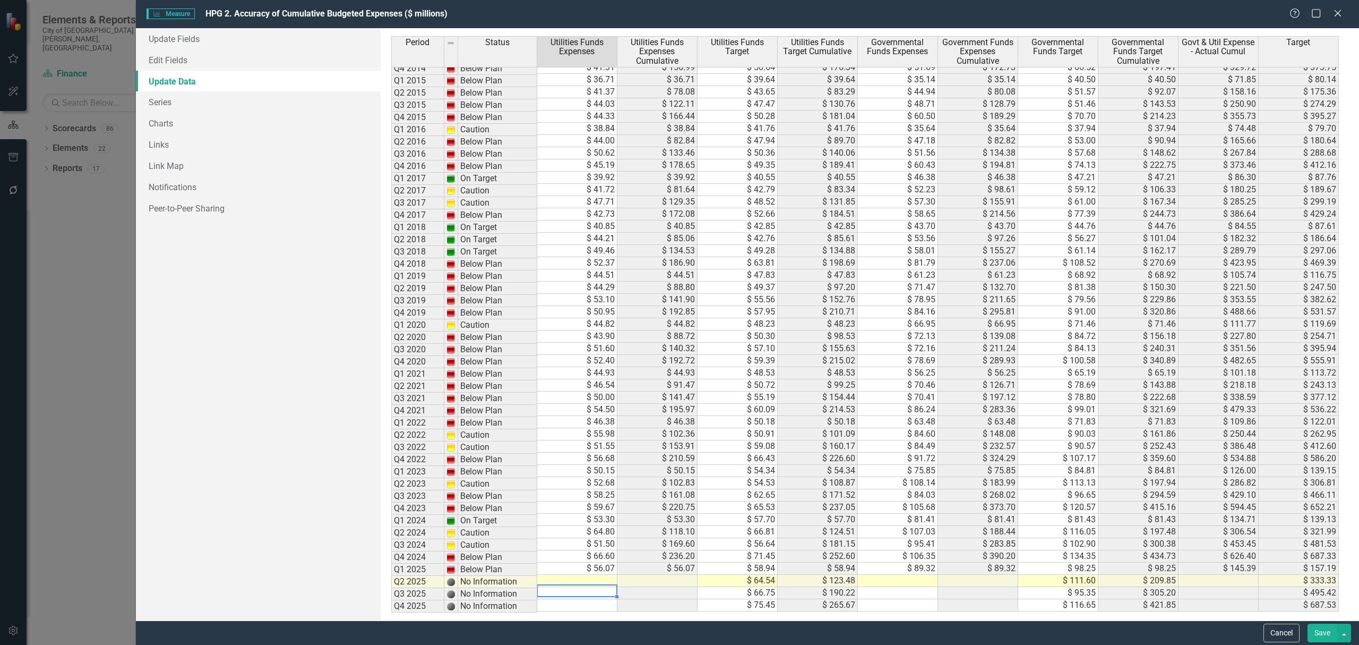
click at [593, 580] on td at bounding box center [577, 580] width 80 height 12
click at [591, 581] on td at bounding box center [577, 580] width 80 height 12
type textarea "61.17"
click at [423, 576] on td "Q1 2025" at bounding box center [417, 570] width 53 height 12
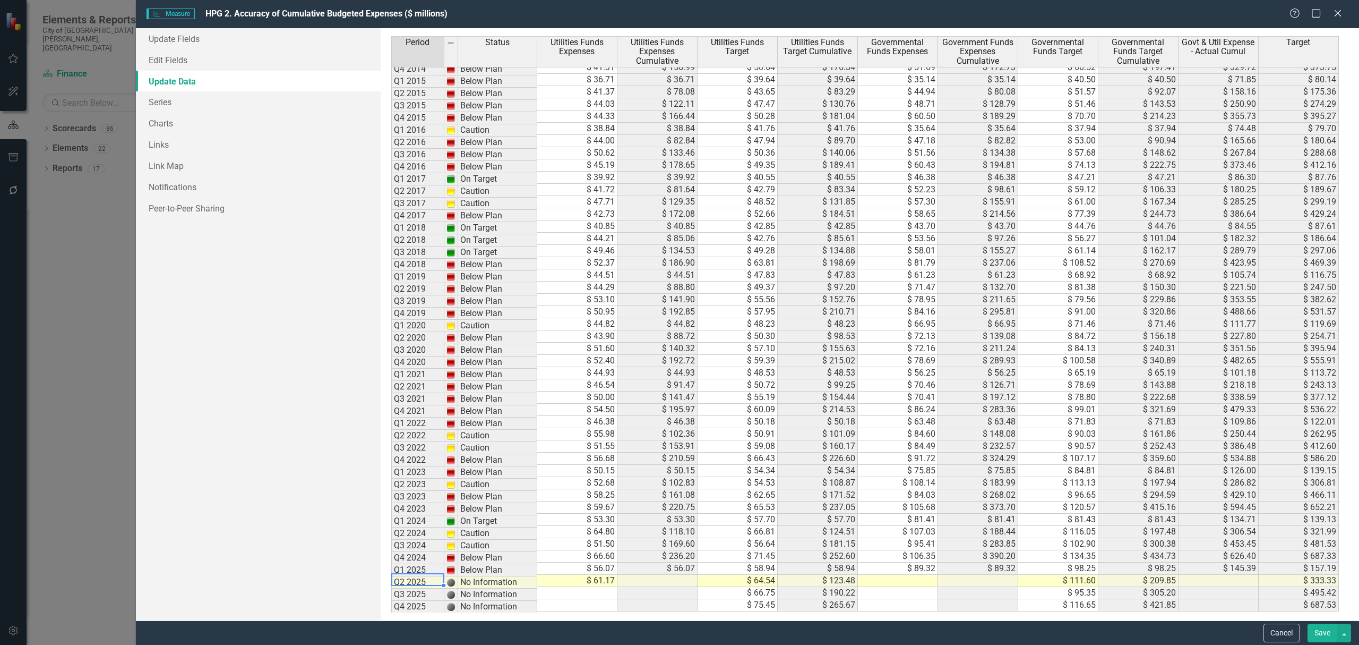
click at [562, 583] on td "$ 61.17" at bounding box center [577, 580] width 80 height 12
click at [1334, 10] on icon at bounding box center [1338, 13] width 8 height 8
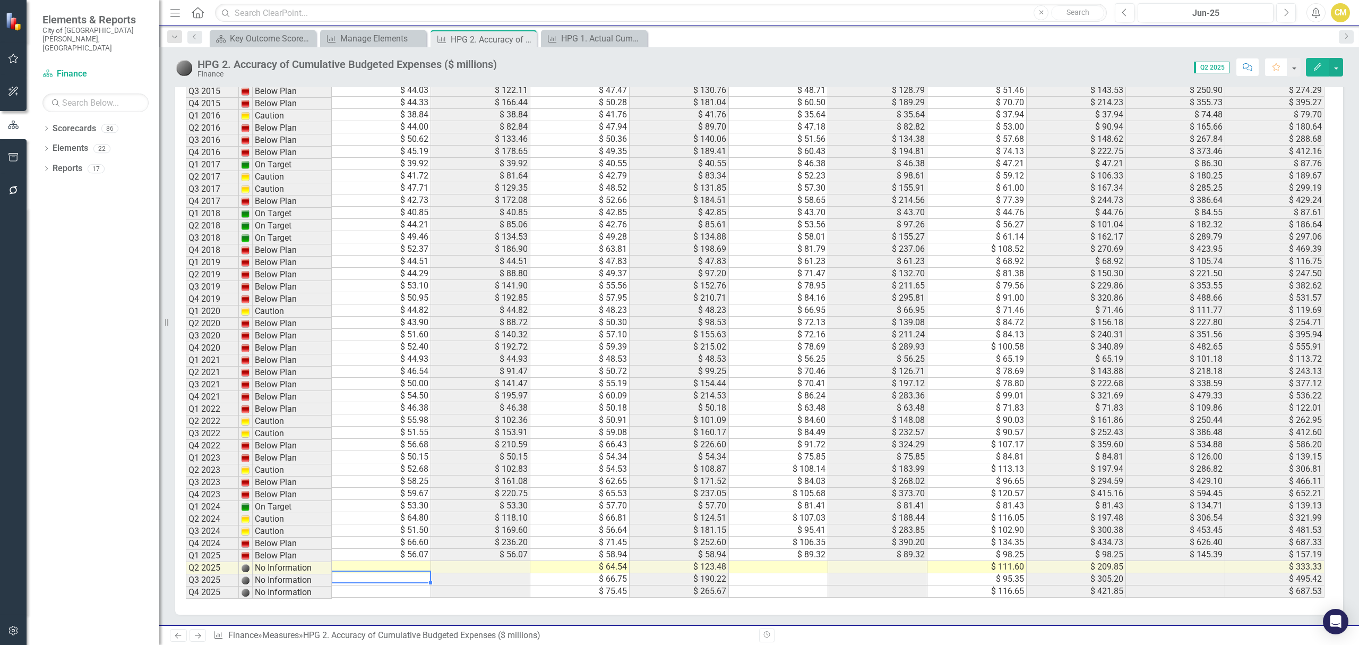
click at [410, 563] on td at bounding box center [381, 567] width 99 height 12
click at [1312, 59] on button "Edit" at bounding box center [1317, 67] width 23 height 19
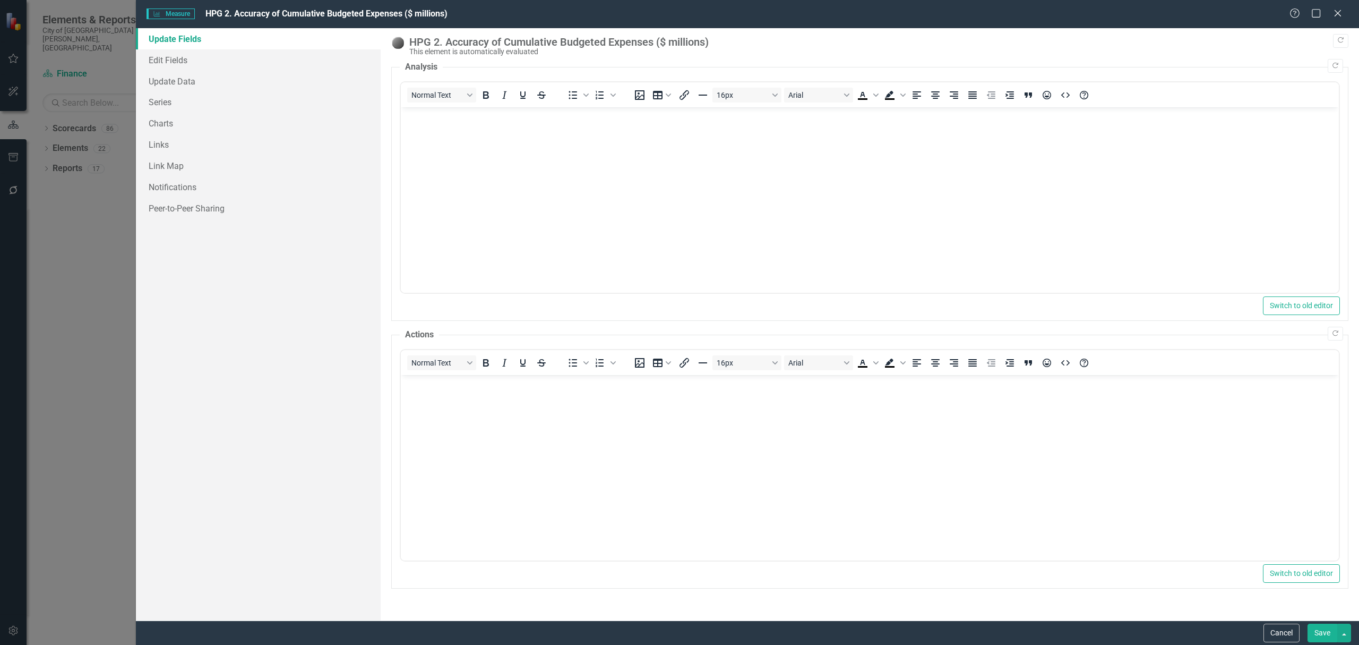
scroll to position [0, 0]
click at [193, 58] on link "Edit Fields" at bounding box center [258, 59] width 245 height 21
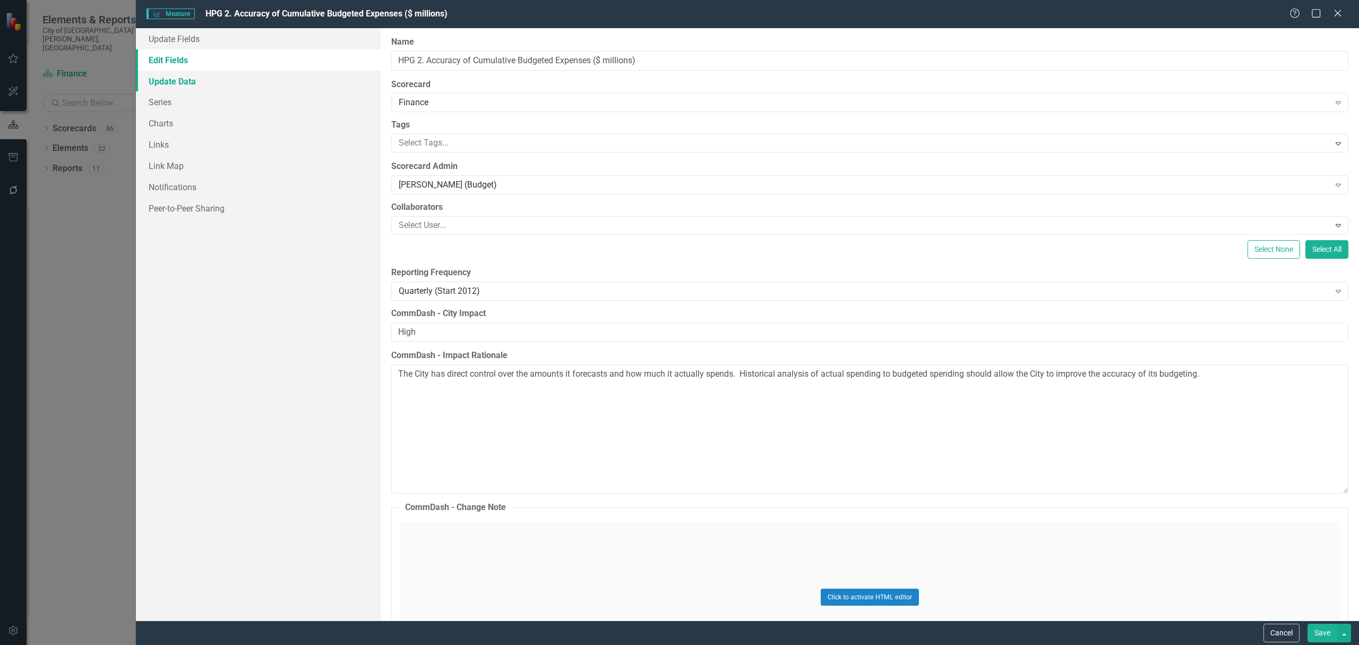
click at [207, 85] on link "Update Data" at bounding box center [258, 81] width 245 height 21
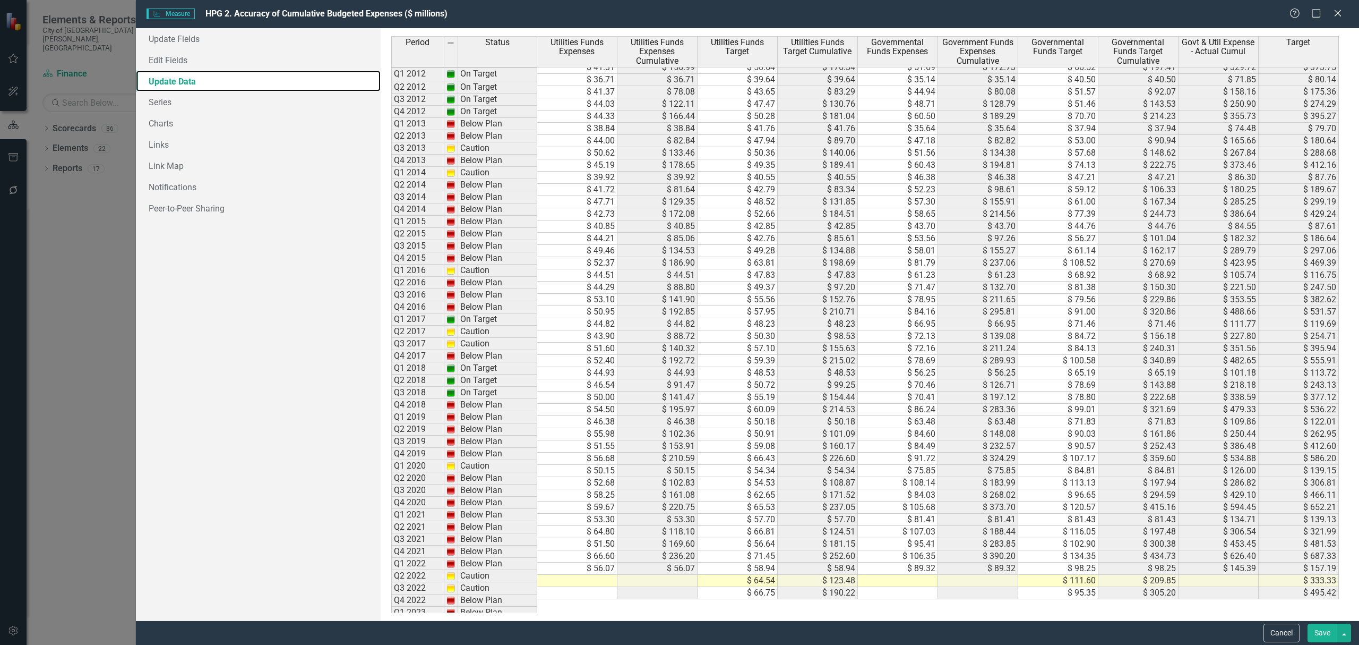
scroll to position [149, 0]
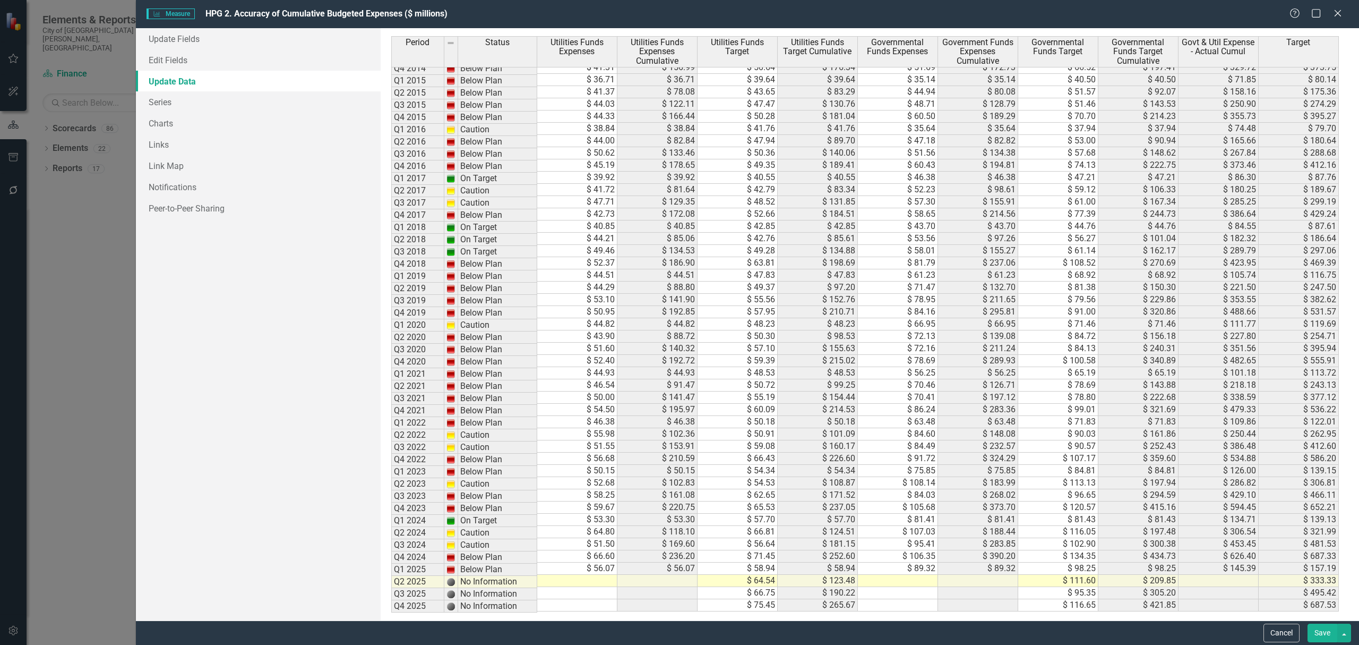
click at [595, 582] on td at bounding box center [577, 580] width 80 height 12
click at [593, 591] on td at bounding box center [577, 593] width 80 height 12
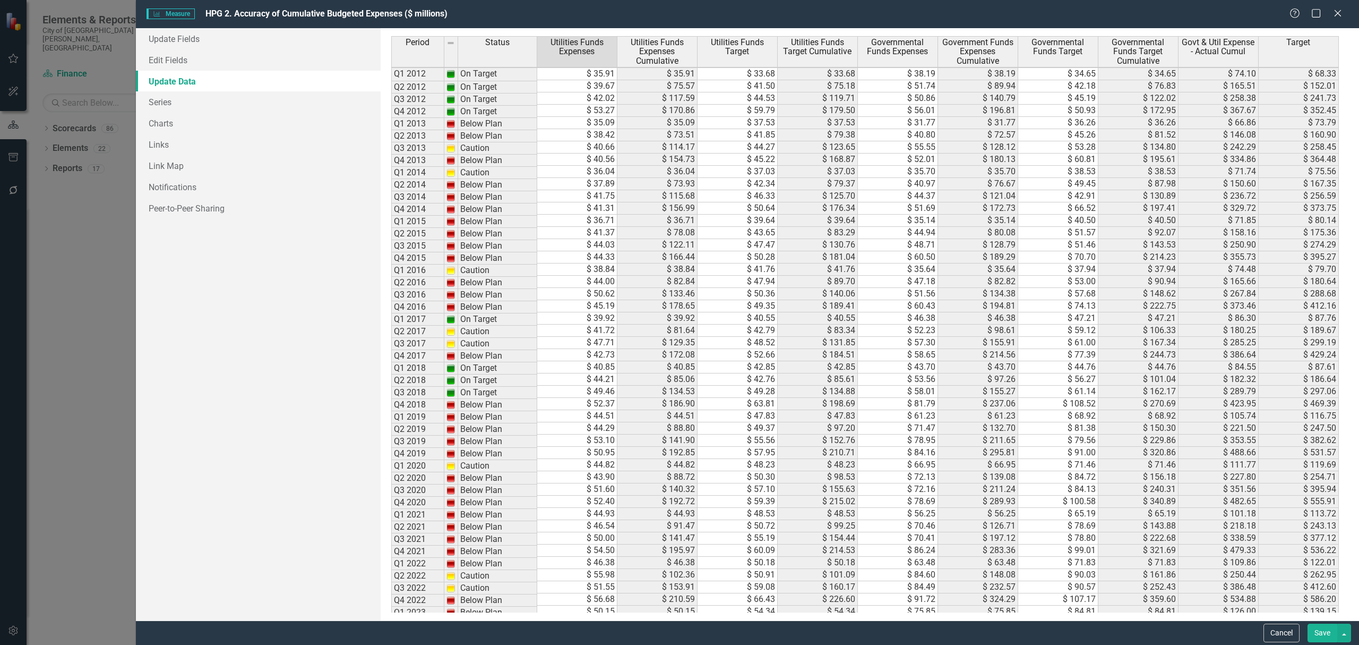
scroll to position [149, 0]
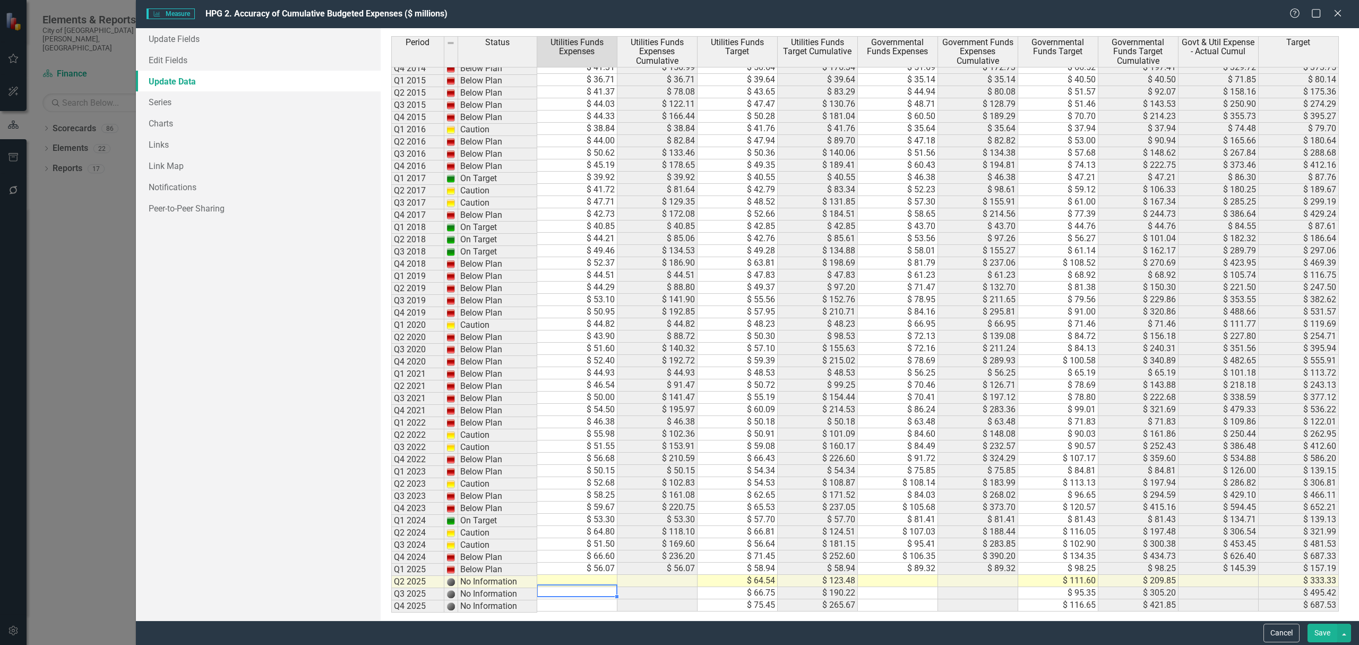
click at [587, 580] on td at bounding box center [577, 580] width 80 height 12
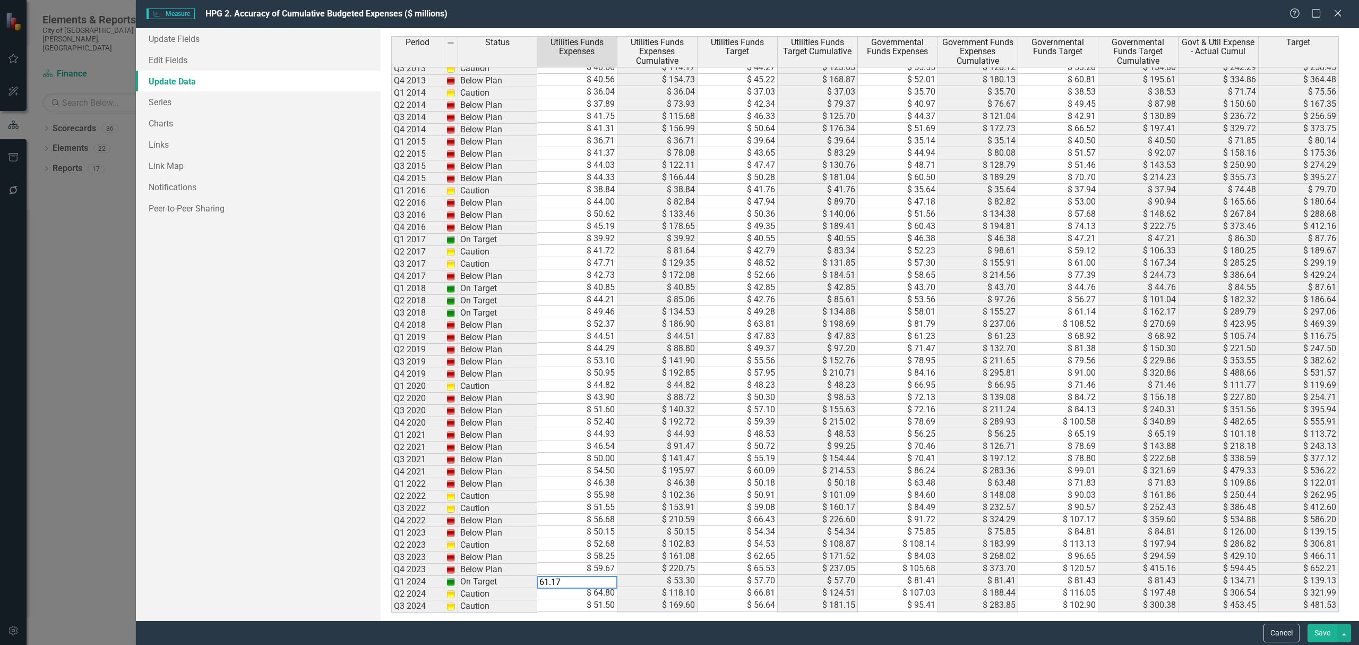
scroll to position [0, 0]
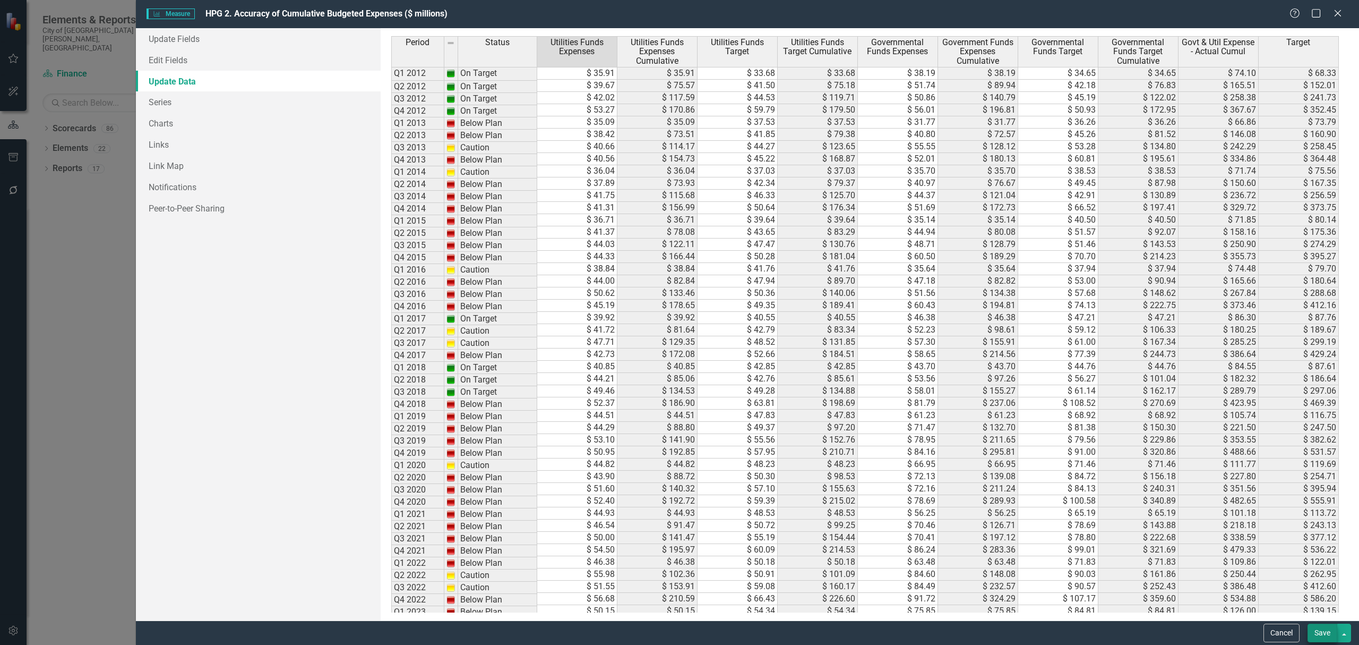
type textarea "61.17"
click at [1322, 625] on button "Save" at bounding box center [1323, 632] width 30 height 19
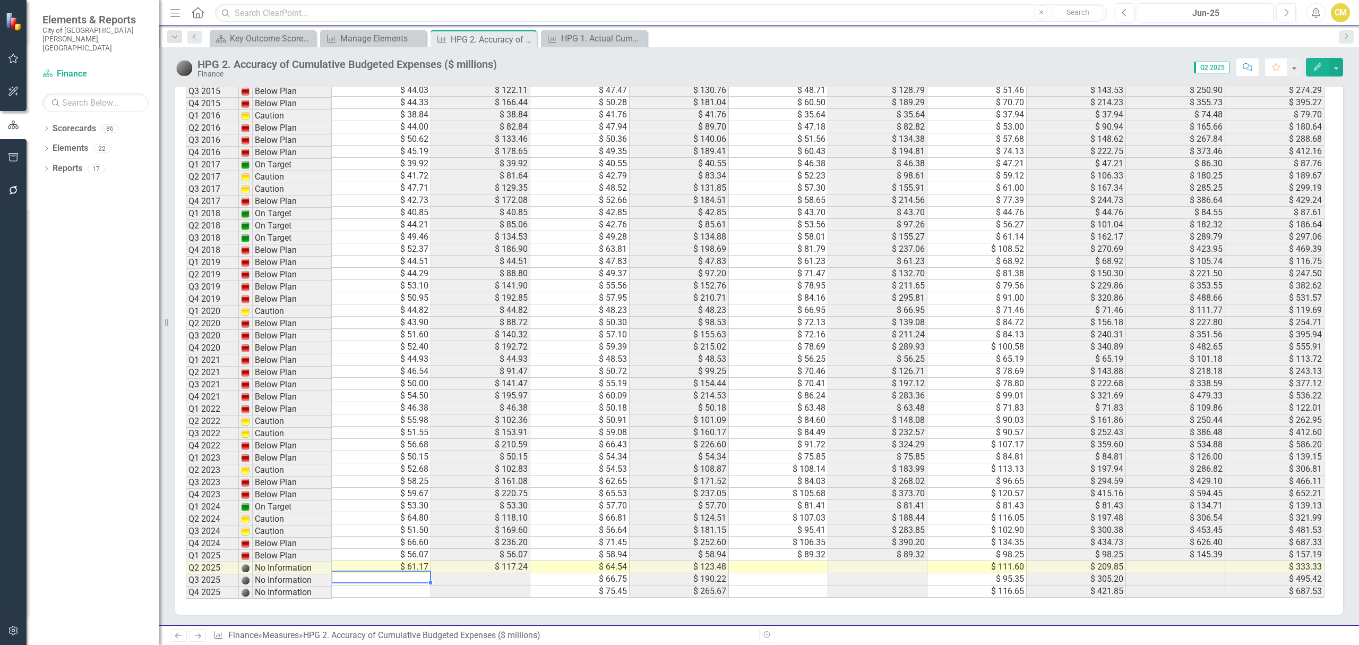
click at [410, 561] on td "$ 61.17" at bounding box center [381, 567] width 99 height 12
click at [1309, 68] on button "Edit" at bounding box center [1317, 67] width 23 height 19
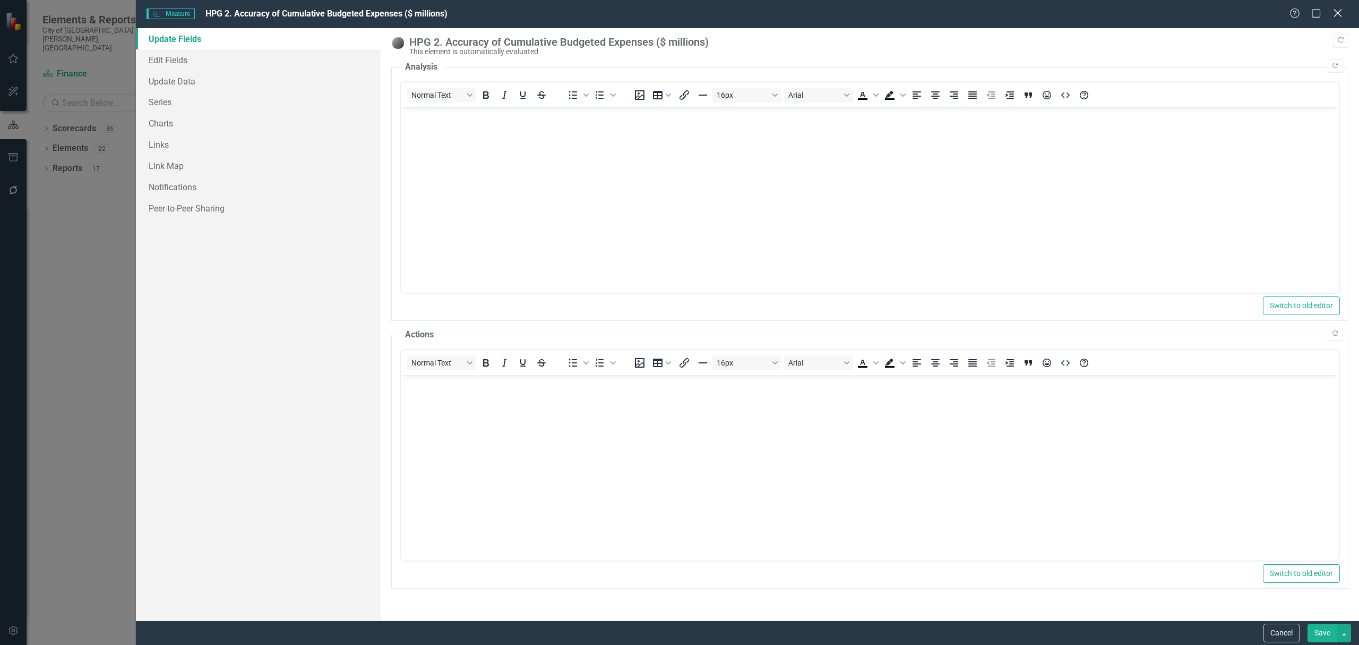
click at [1334, 8] on icon "Close" at bounding box center [1337, 13] width 13 height 10
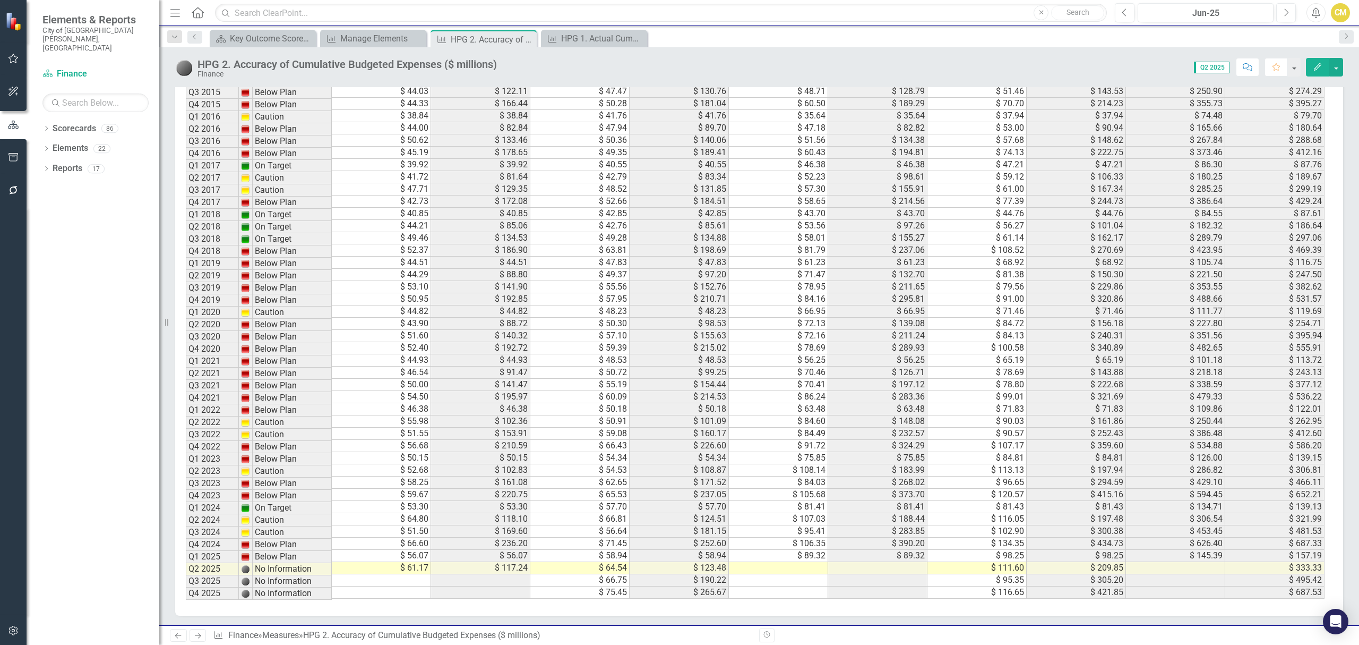
scroll to position [977, 0]
click at [814, 561] on td at bounding box center [778, 567] width 99 height 12
click at [791, 561] on td at bounding box center [778, 567] width 99 height 12
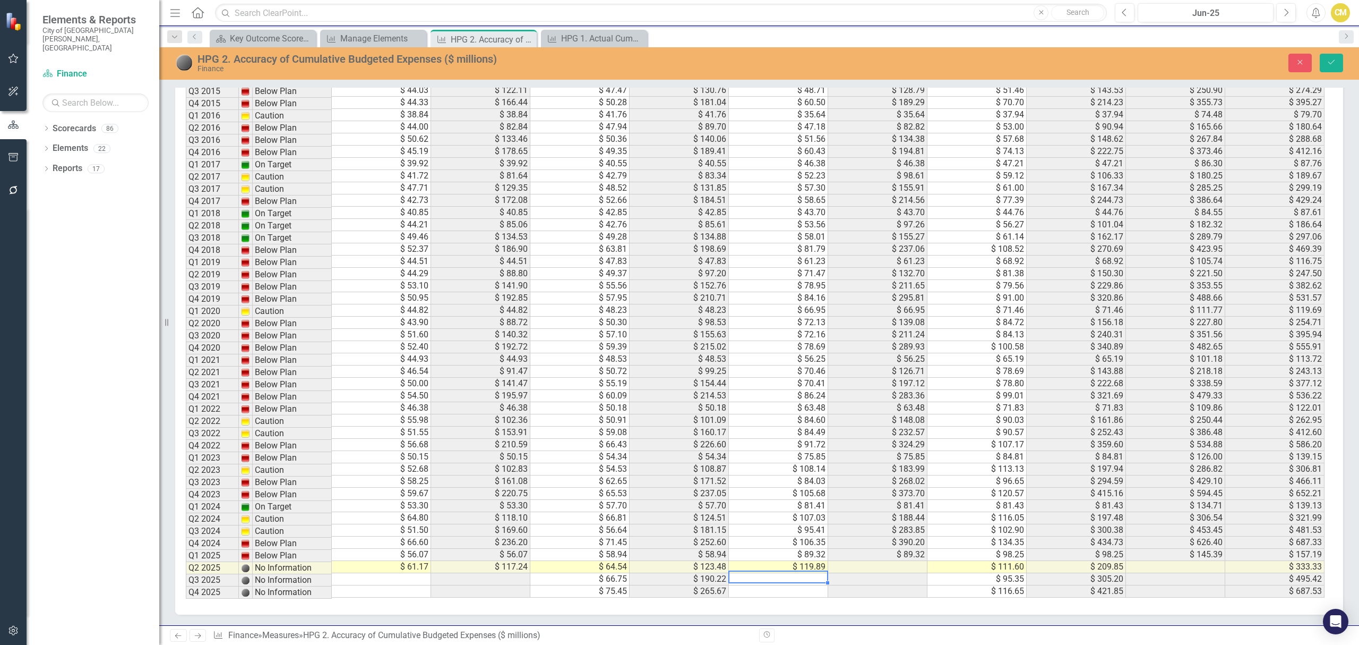
type textarea "119.89"
drag, startPoint x: 1327, startPoint y: 58, endPoint x: 1284, endPoint y: 368, distance: 312.6
click at [1327, 58] on icon "Save" at bounding box center [1332, 61] width 10 height 7
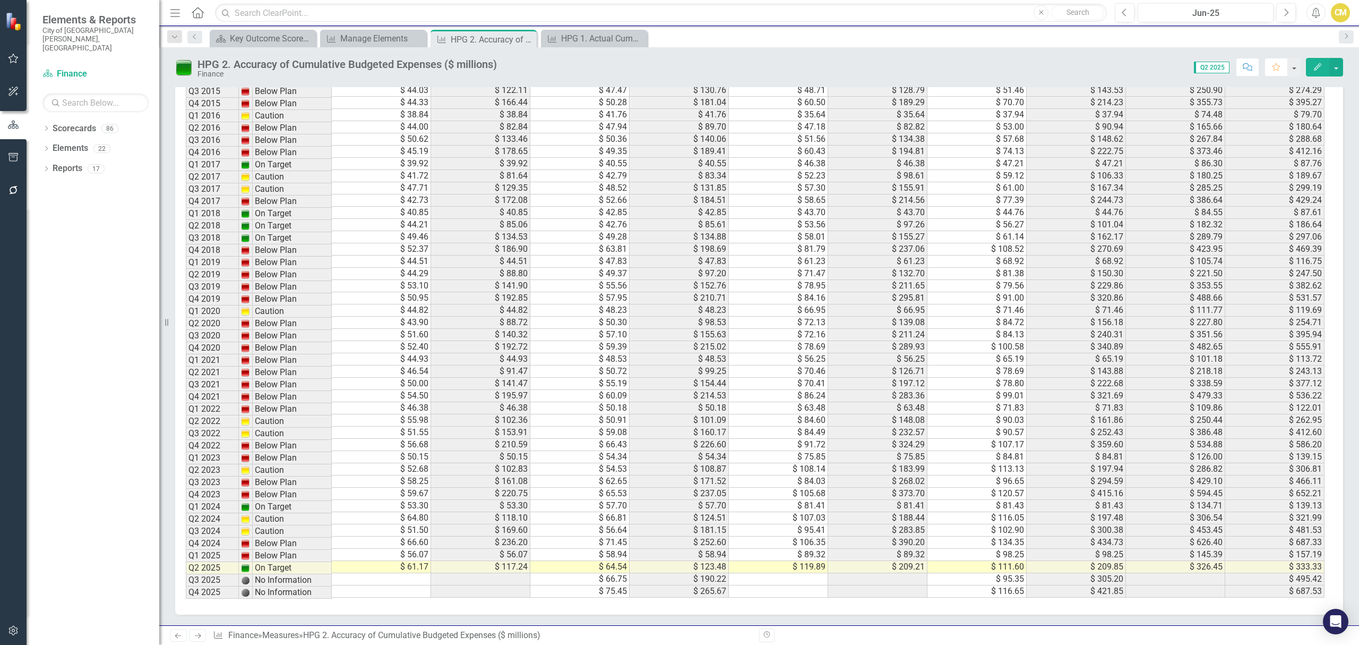
scroll to position [8, 0]
click at [186, 566] on div "Period Status Utilities Funds Expenses Utilities Funds Expenses Cumulative Util…" at bounding box center [186, 244] width 0 height 706
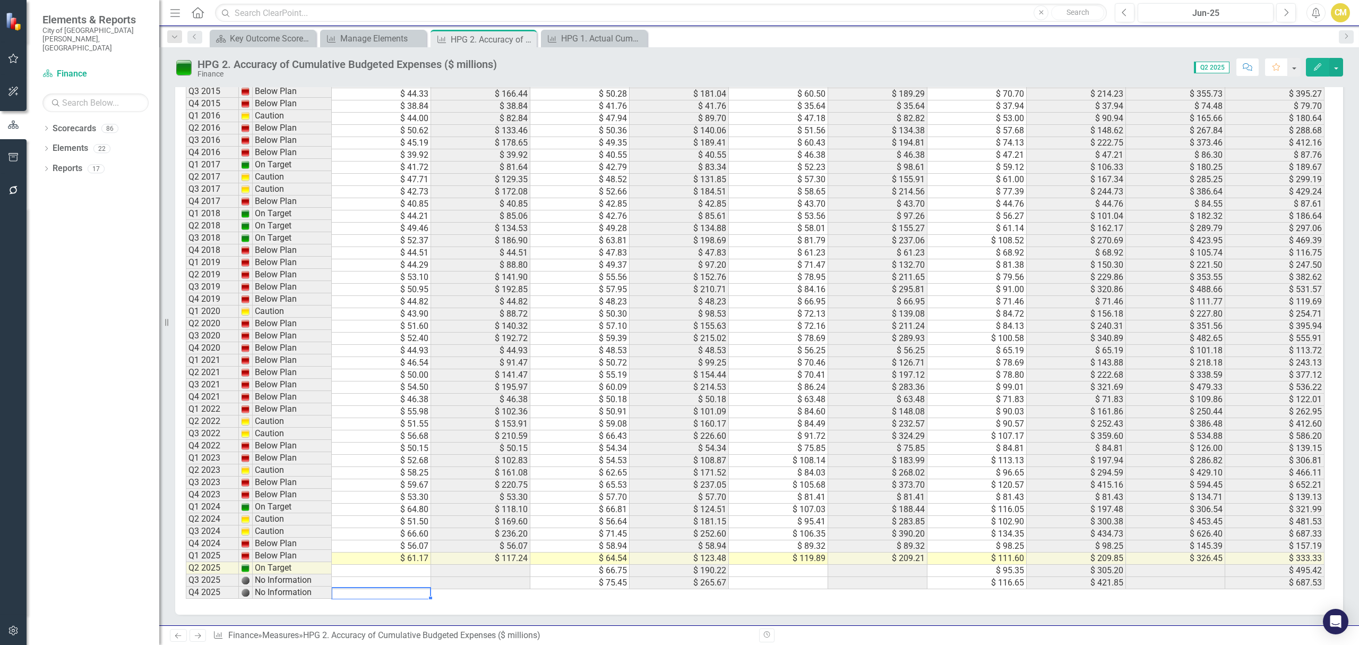
click at [391, 582] on td at bounding box center [381, 583] width 99 height 12
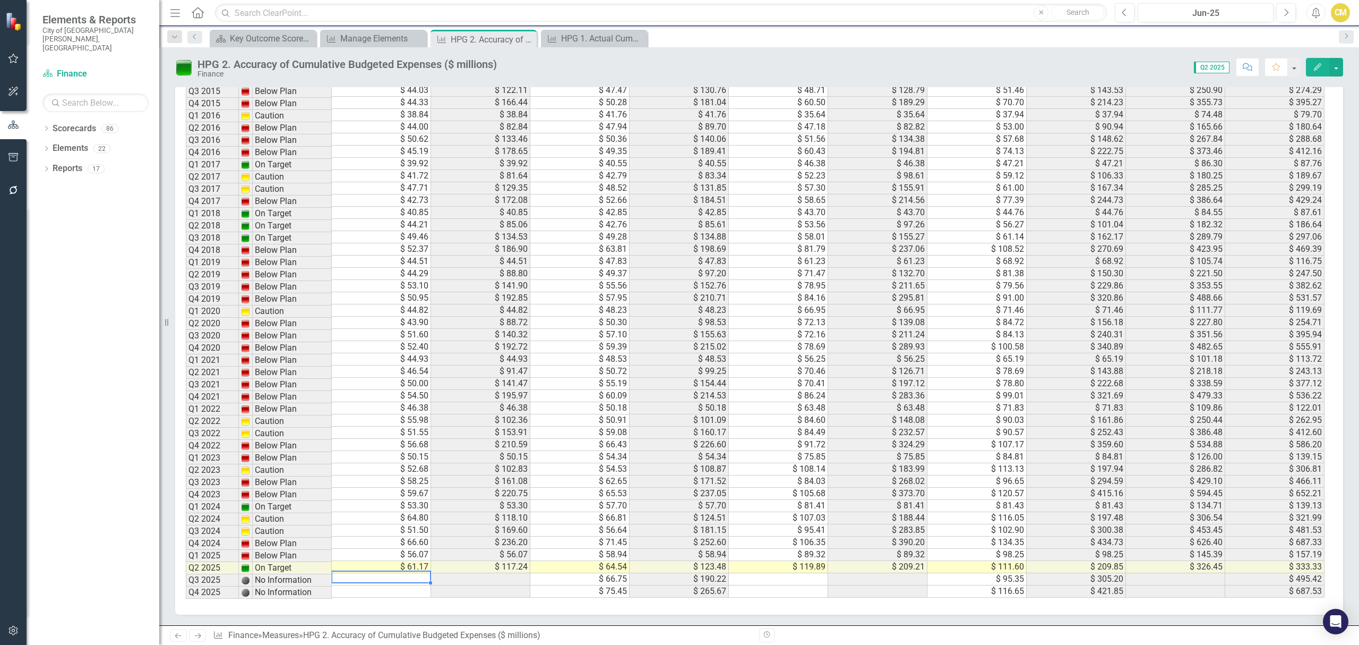
click at [395, 561] on td "$ 61.17" at bounding box center [381, 567] width 99 height 12
click at [395, 573] on td at bounding box center [381, 579] width 99 height 12
click at [998, 569] on td "$ 111.60" at bounding box center [977, 567] width 99 height 12
click at [999, 568] on td "$ 111.60" at bounding box center [977, 567] width 99 height 12
click at [186, 548] on div "Period Status Utilities Funds Expenses Utilities Funds Expenses Cumulative Util…" at bounding box center [186, 245] width 0 height 706
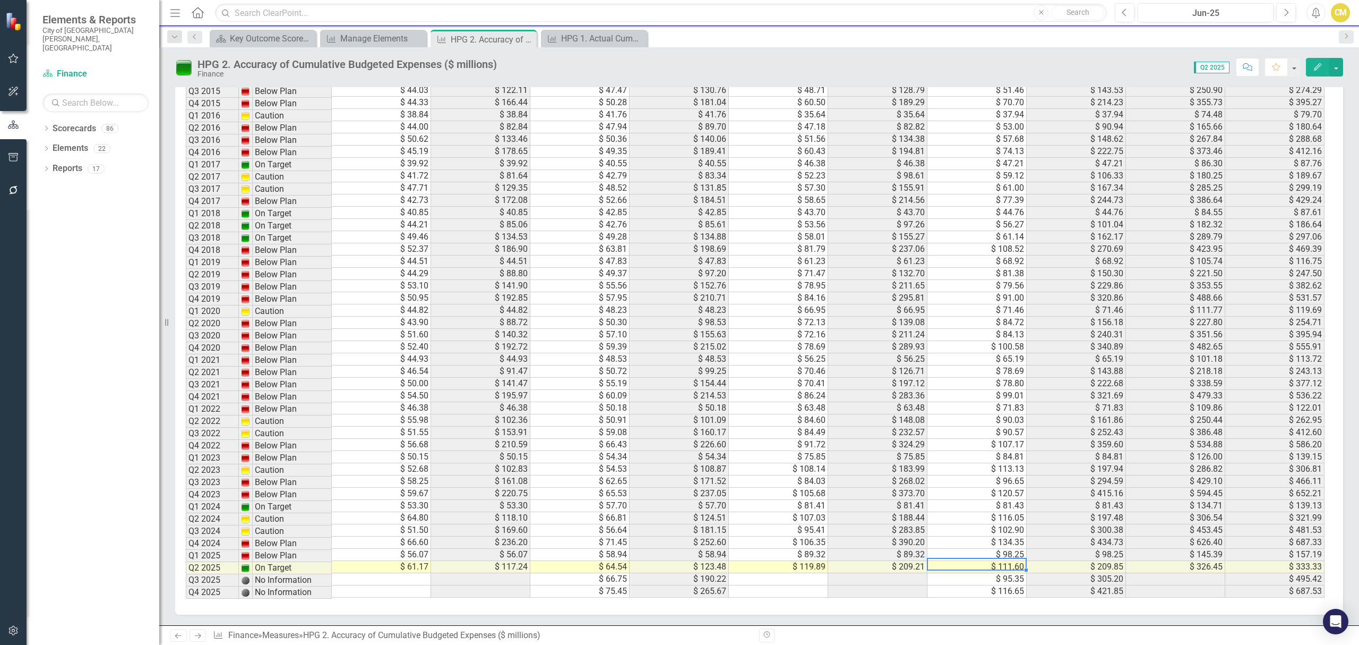
click at [1009, 559] on td "$ 98.25" at bounding box center [977, 554] width 99 height 12
click at [186, 574] on div "Period Status Utilities Funds Expenses Utilities Funds Expenses Cumulative Util…" at bounding box center [186, 245] width 0 height 706
click at [1007, 569] on td "$ 111.60" at bounding box center [977, 567] width 99 height 12
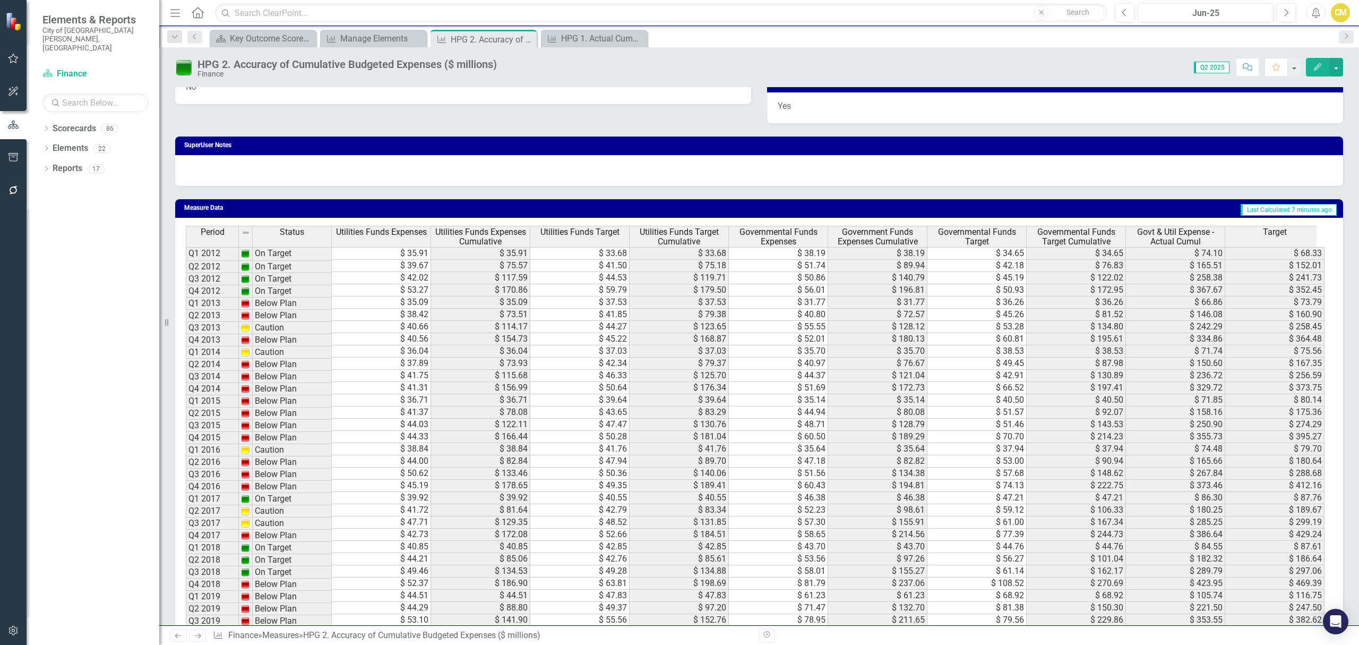
scroll to position [849, 0]
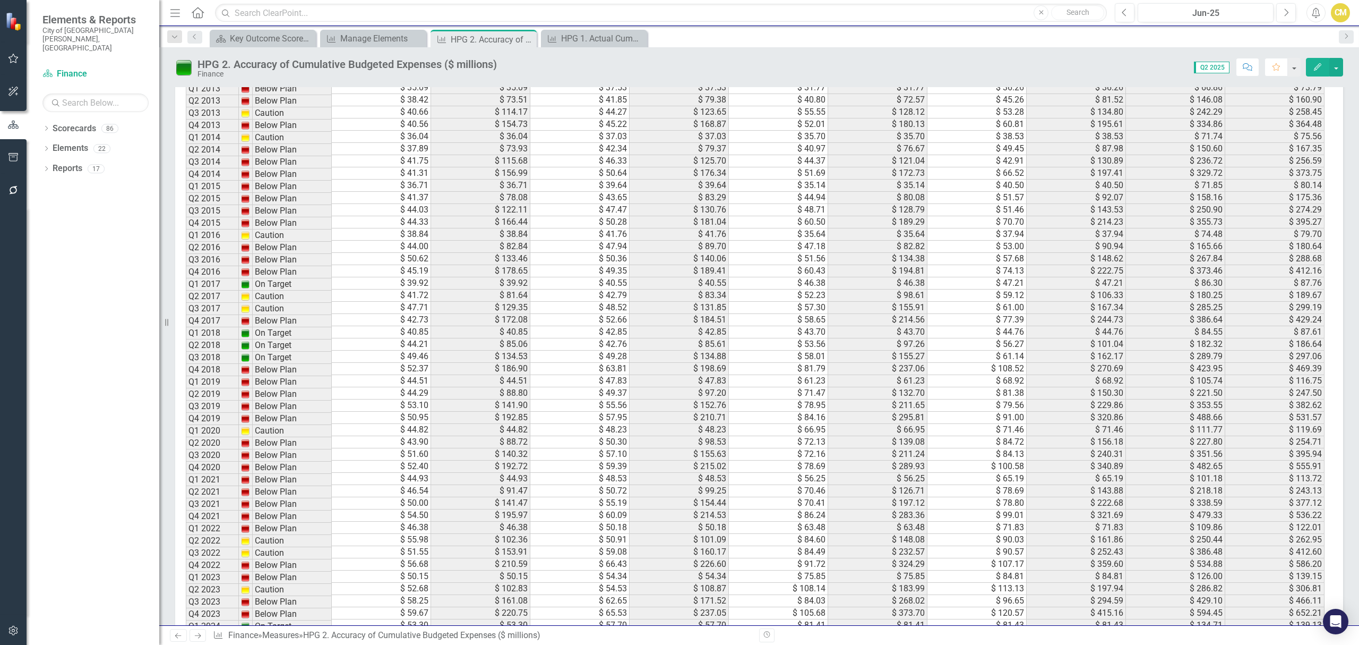
drag, startPoint x: 1217, startPoint y: 514, endPoint x: 1181, endPoint y: 563, distance: 60.3
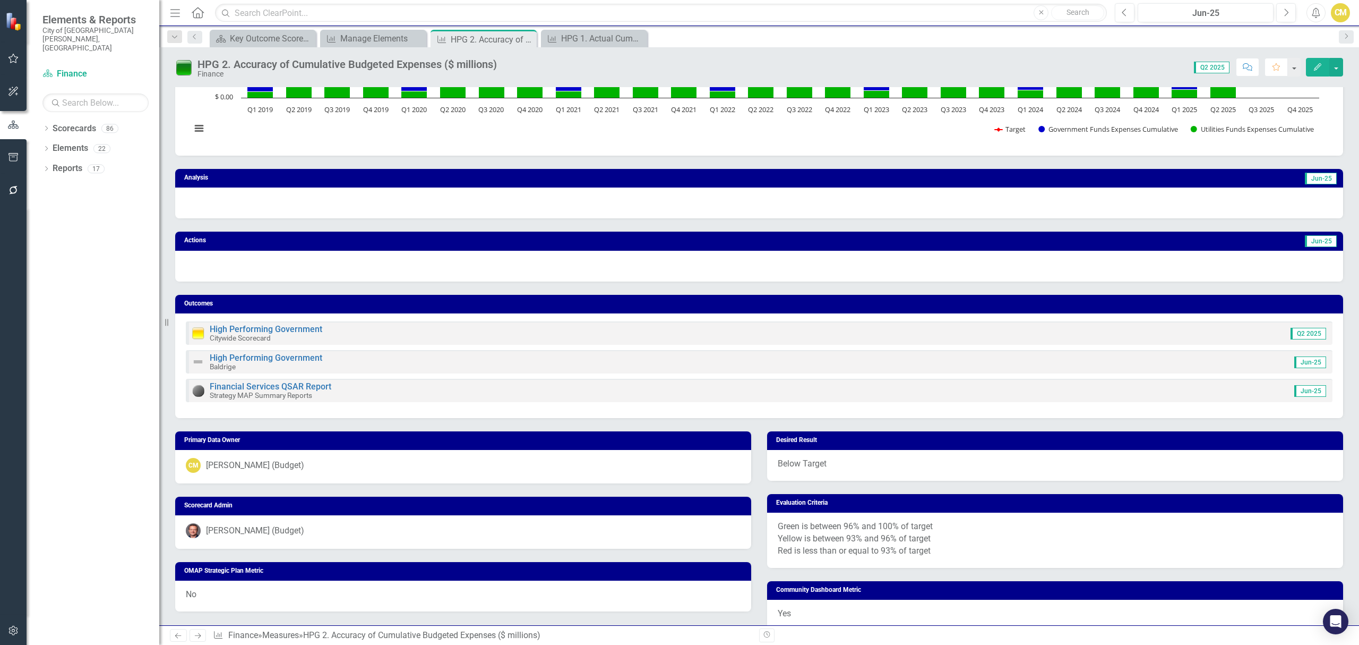
scroll to position [0, 0]
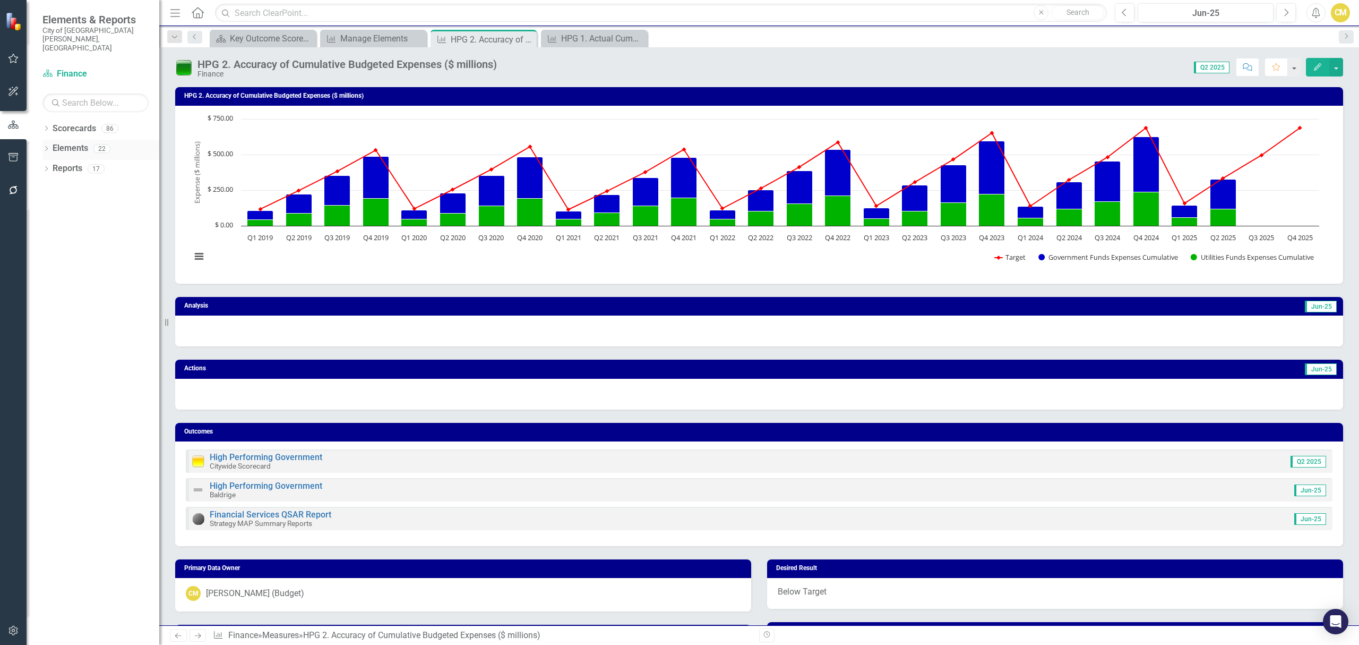
click at [67, 142] on link "Elements" at bounding box center [71, 148] width 36 height 12
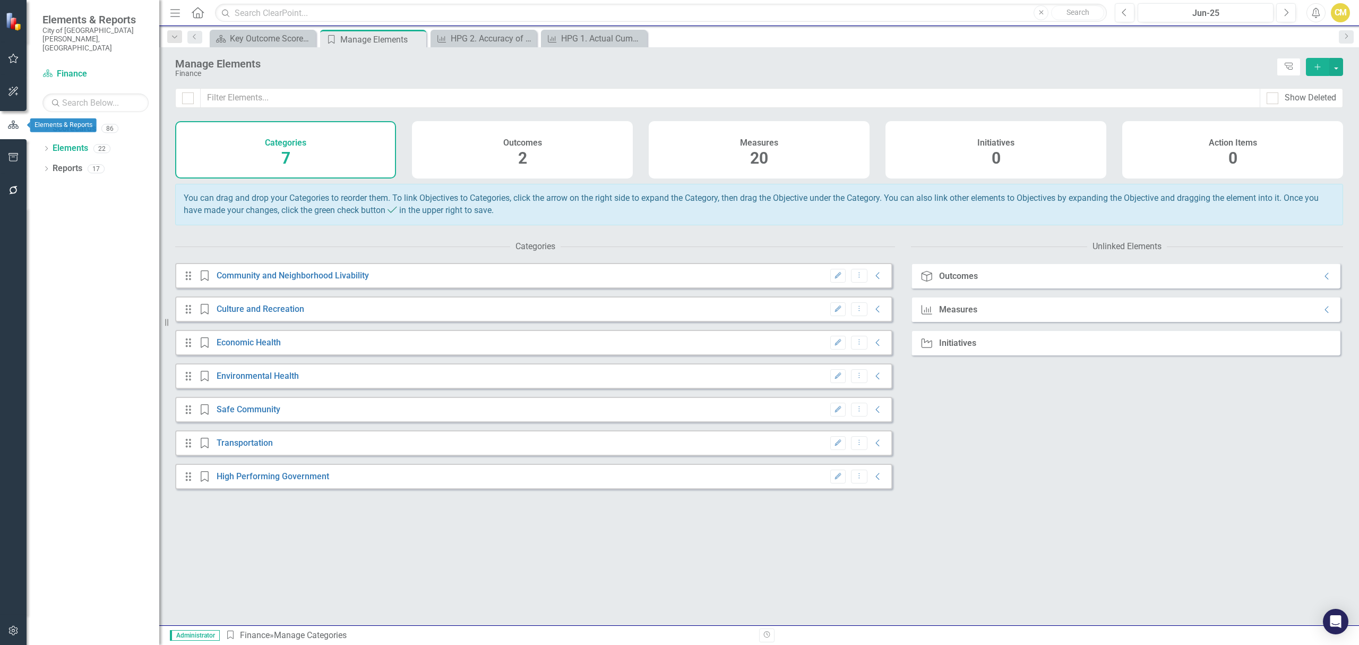
click at [7, 117] on button "button" at bounding box center [13, 125] width 27 height 18
click at [78, 68] on link "Scorecard Finance" at bounding box center [95, 74] width 106 height 12
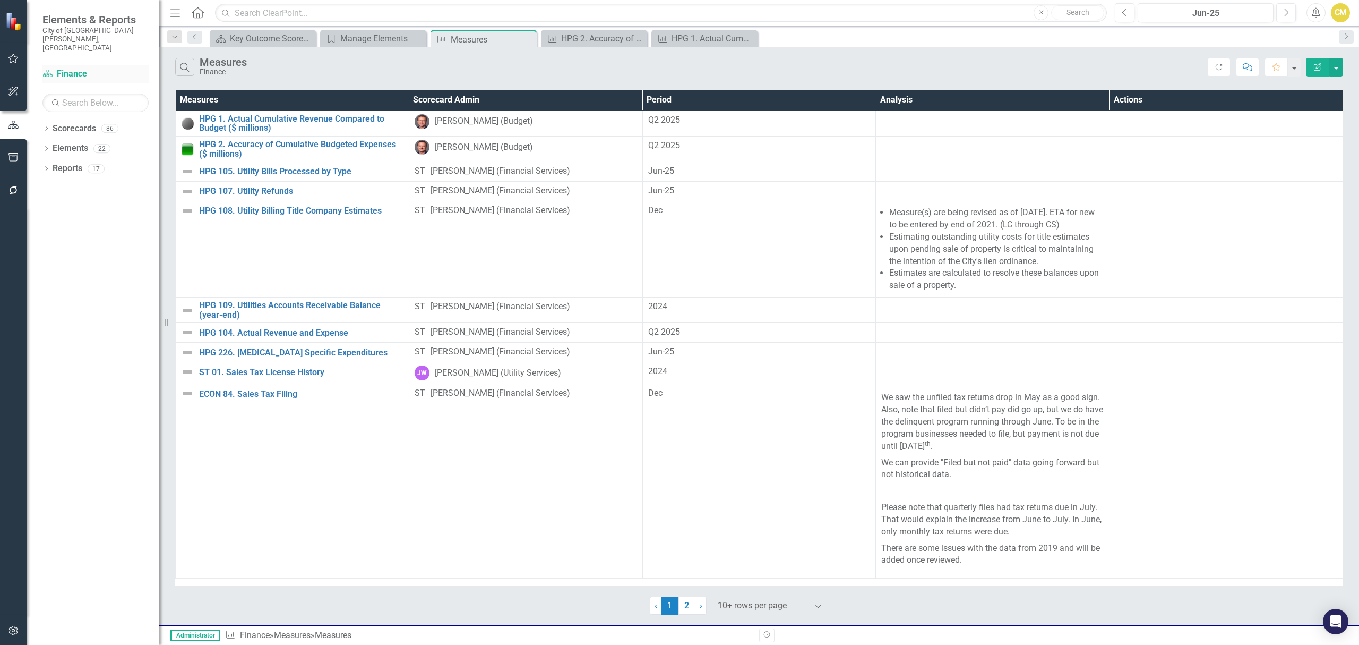
click at [68, 68] on link "Scorecard Finance" at bounding box center [95, 74] width 106 height 12
click at [468, 31] on div "Measure Measures Pin Close" at bounding box center [484, 39] width 106 height 18
click at [723, 42] on div "HPG 1. Actual Cumulative Revenue Compared to Budget ($ millions)" at bounding box center [707, 38] width 70 height 13
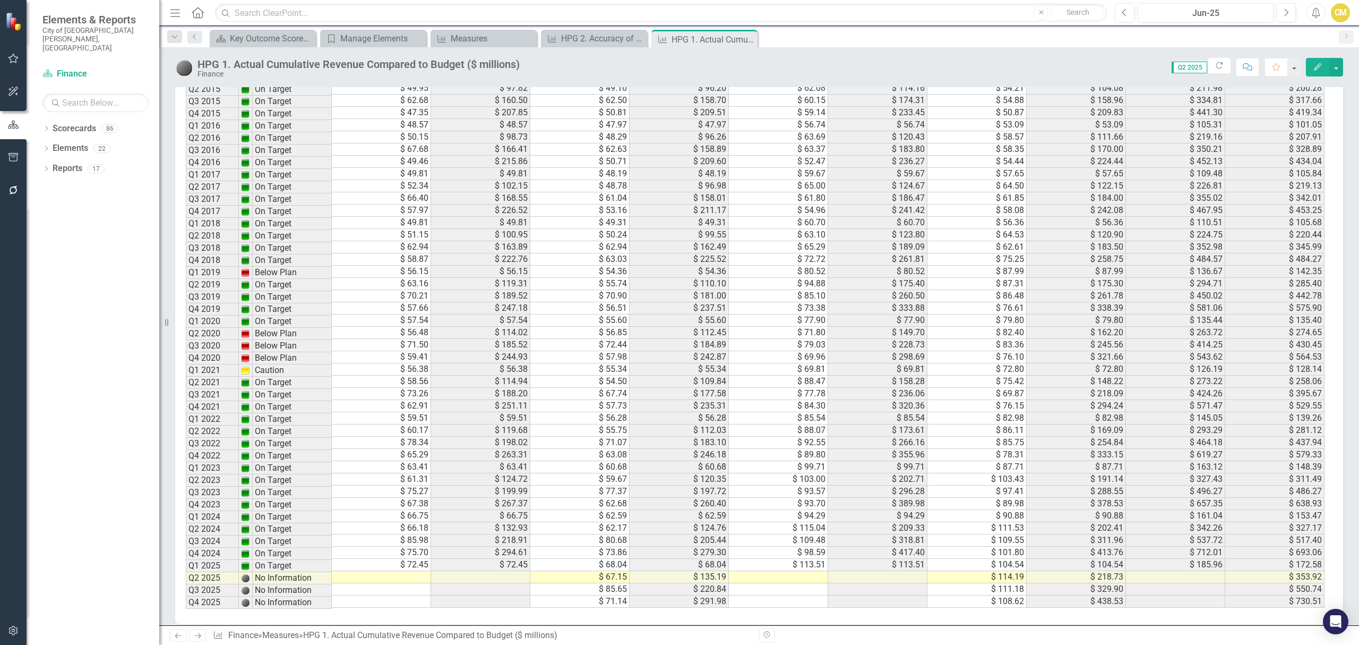
scroll to position [986, 0]
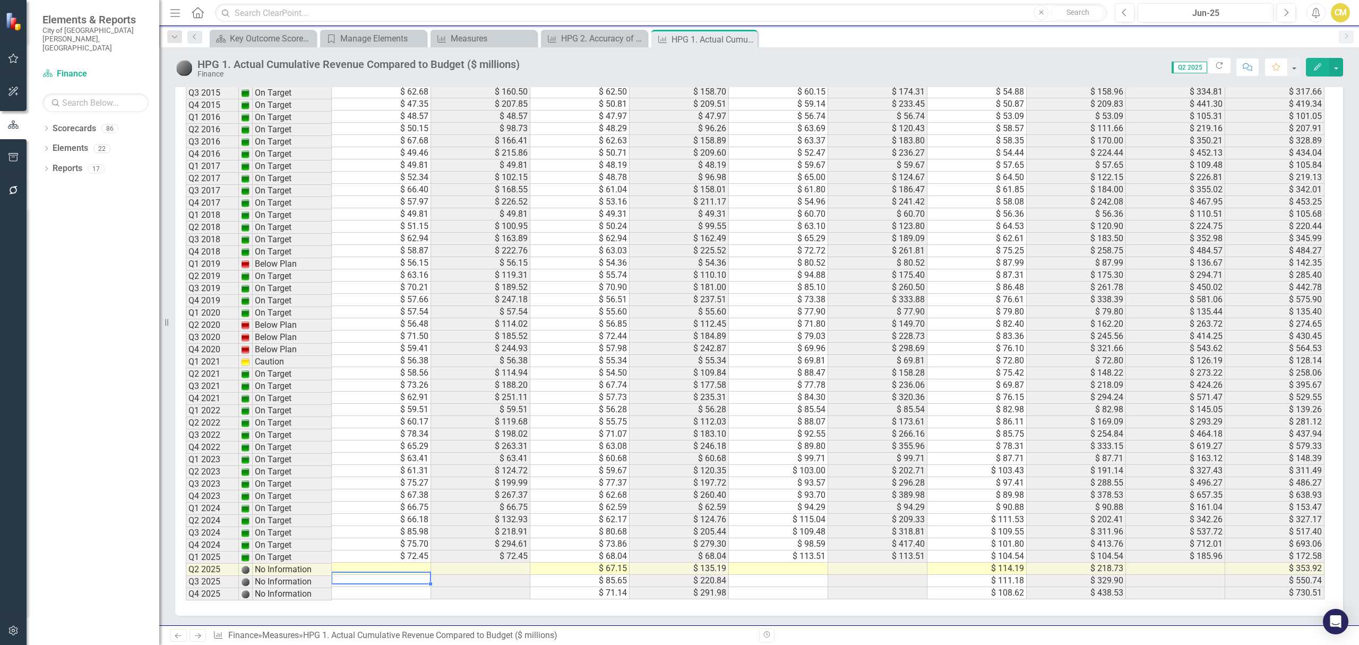
click at [410, 574] on td at bounding box center [381, 568] width 99 height 12
click at [797, 574] on td at bounding box center [778, 568] width 99 height 12
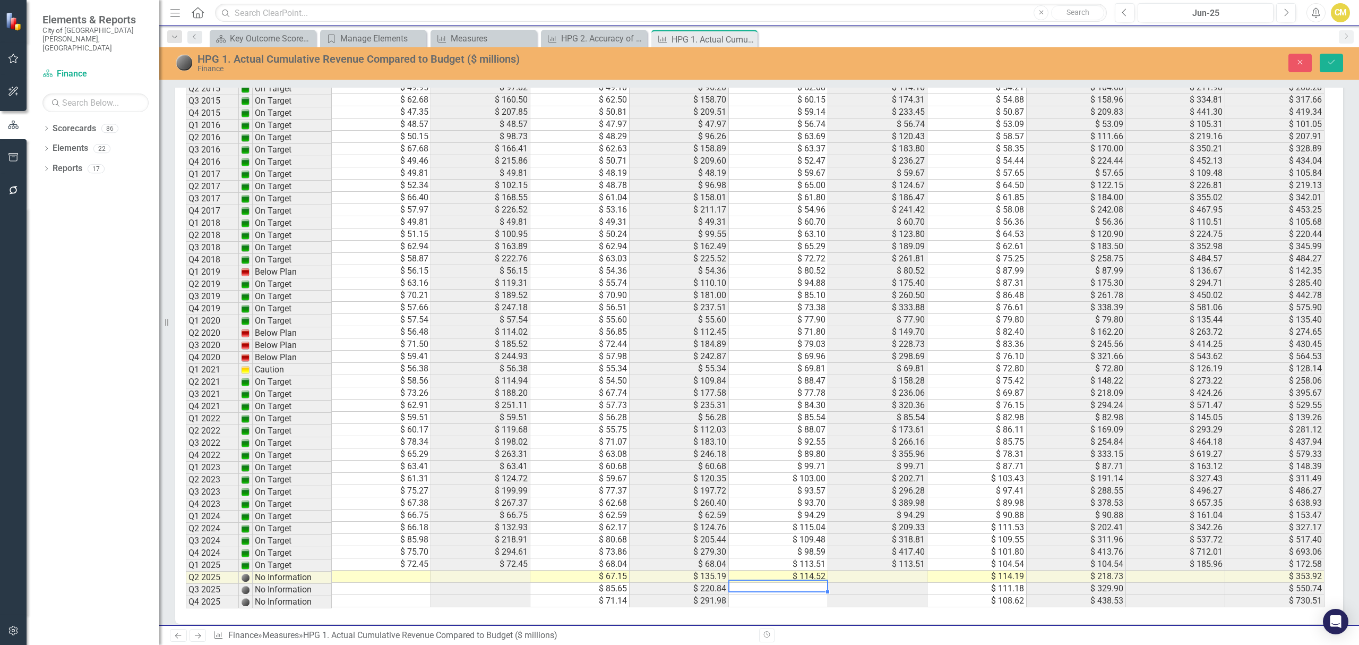
scroll to position [993, 0]
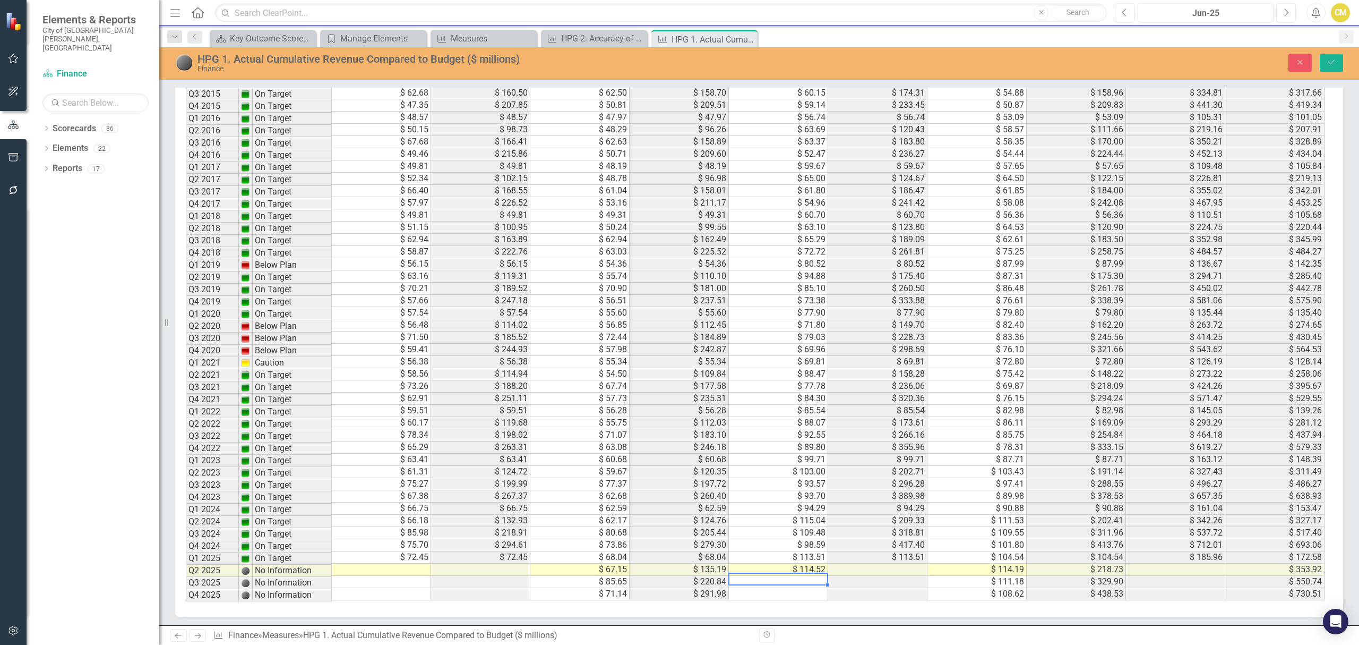
click at [789, 584] on div at bounding box center [777, 584] width 99 height 1
click at [961, 576] on td "$ 114.19" at bounding box center [977, 569] width 99 height 12
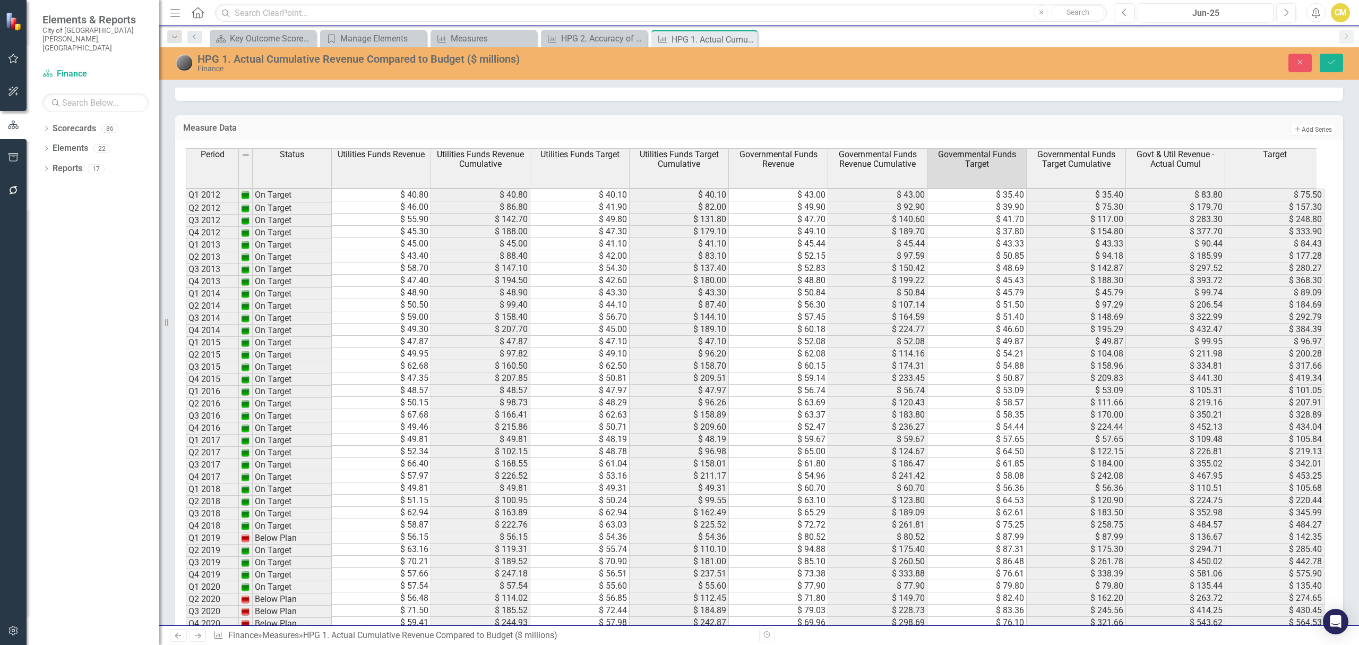
scroll to position [1003, 0]
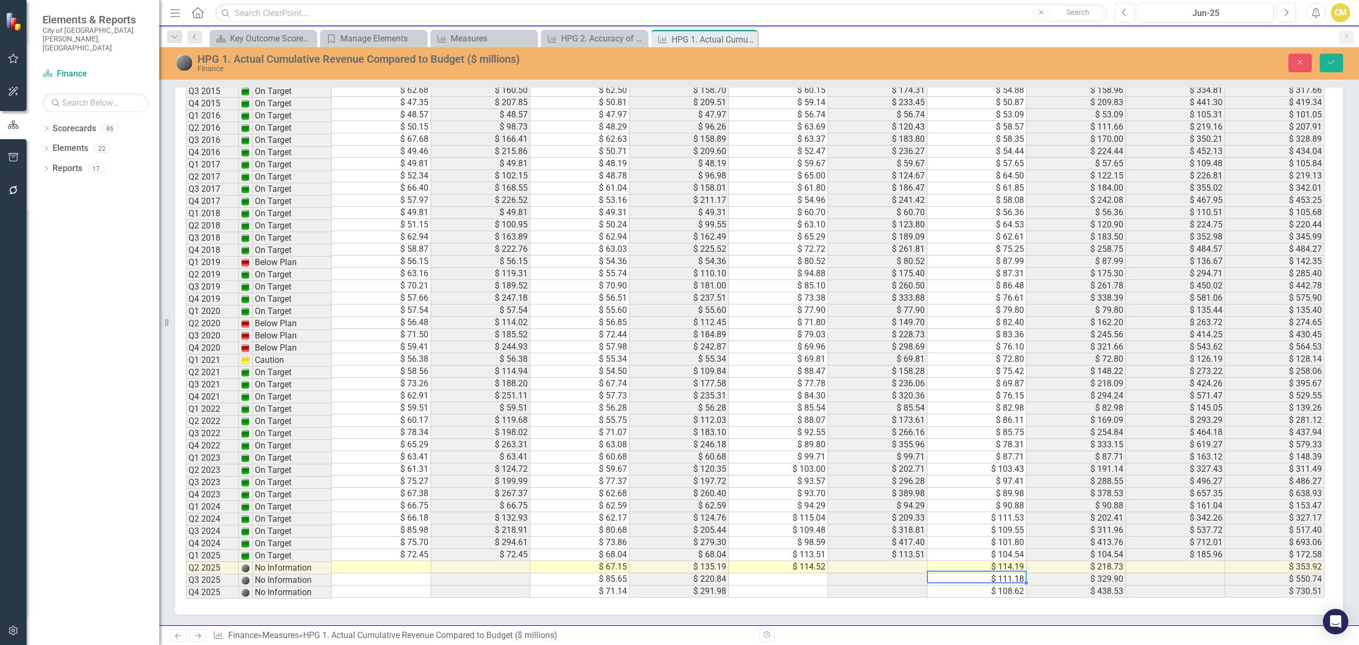
click at [412, 561] on td at bounding box center [381, 567] width 99 height 12
click at [384, 561] on td at bounding box center [381, 567] width 99 height 12
type textarea "69.36"
click at [584, 572] on td "$ 67.15" at bounding box center [579, 567] width 99 height 12
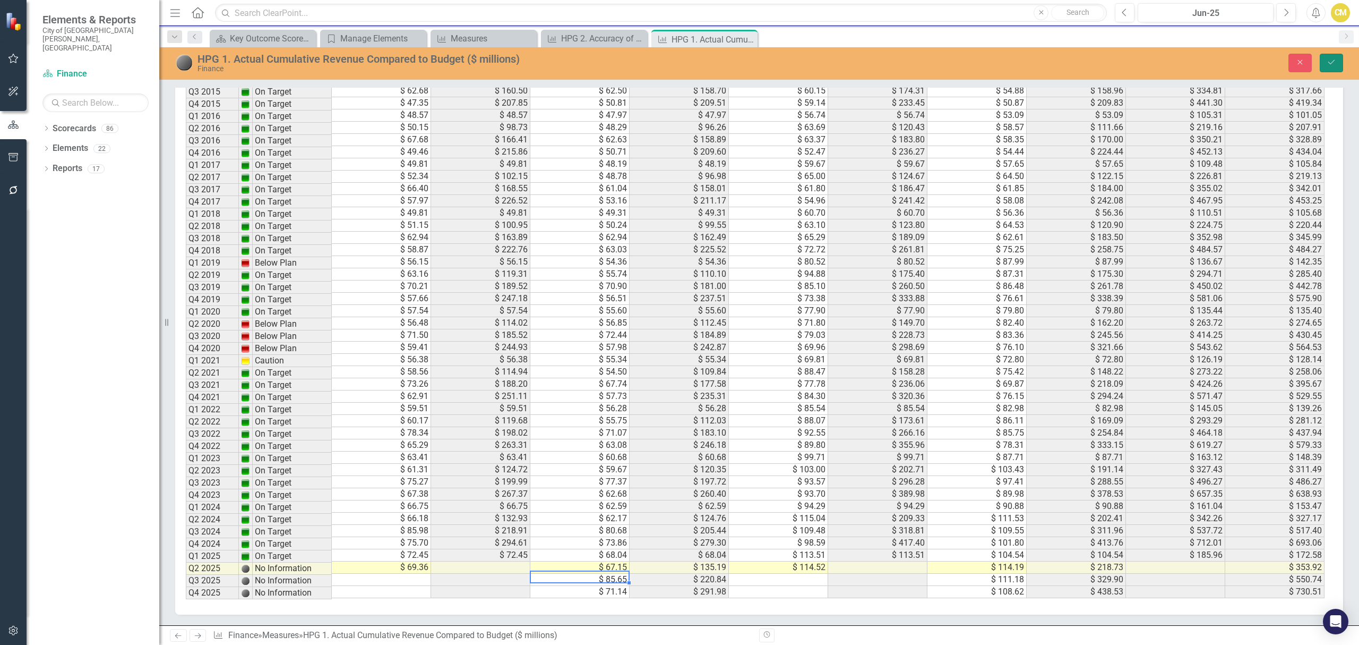
click at [1332, 68] on button "Save" at bounding box center [1331, 63] width 23 height 19
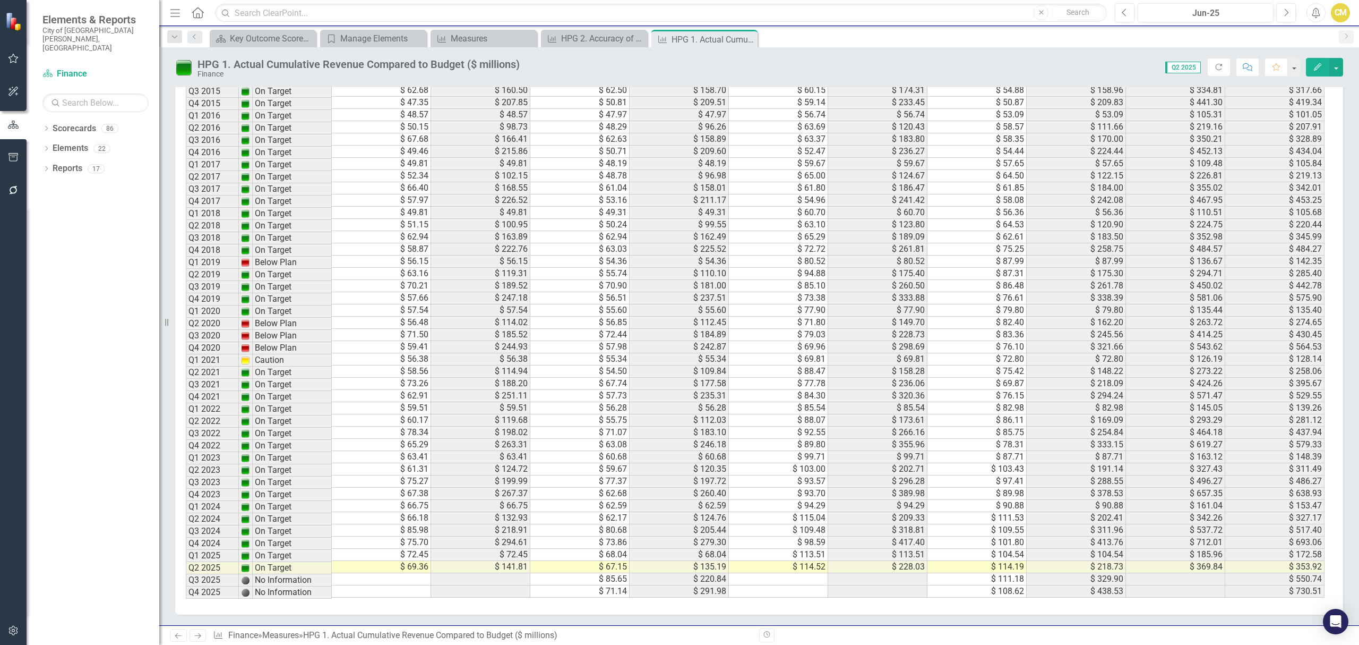
scroll to position [8, 0]
